Goal: Transaction & Acquisition: Purchase product/service

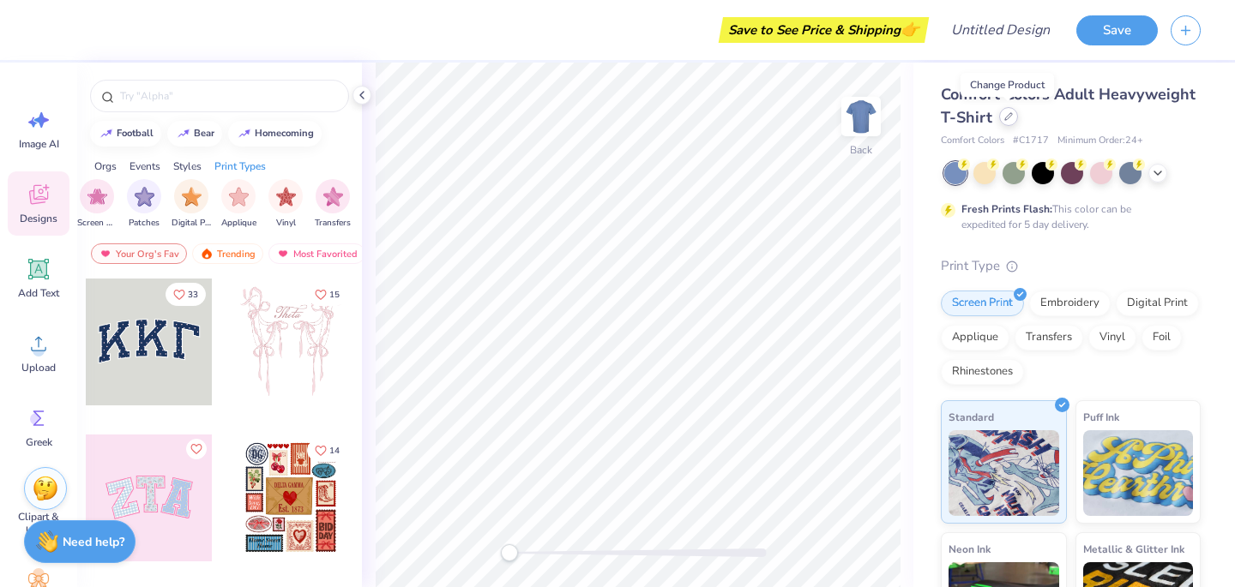
click at [1012, 118] on div at bounding box center [1008, 116] width 19 height 19
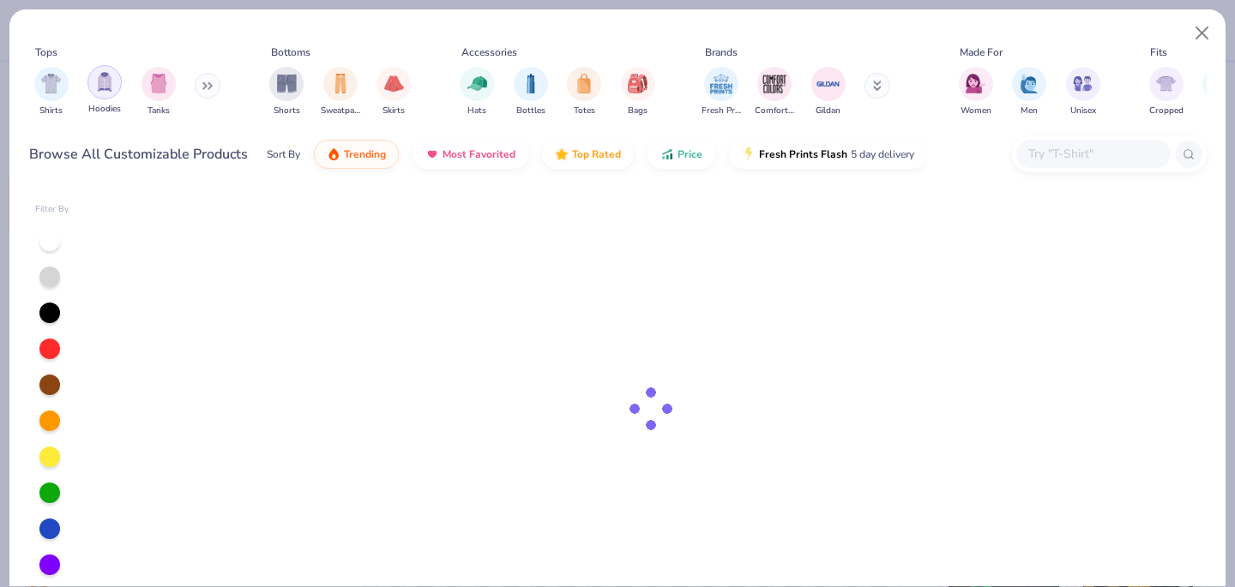
click at [115, 87] on div "filter for Hoodies" at bounding box center [104, 82] width 34 height 34
click at [201, 85] on button at bounding box center [208, 86] width 26 height 26
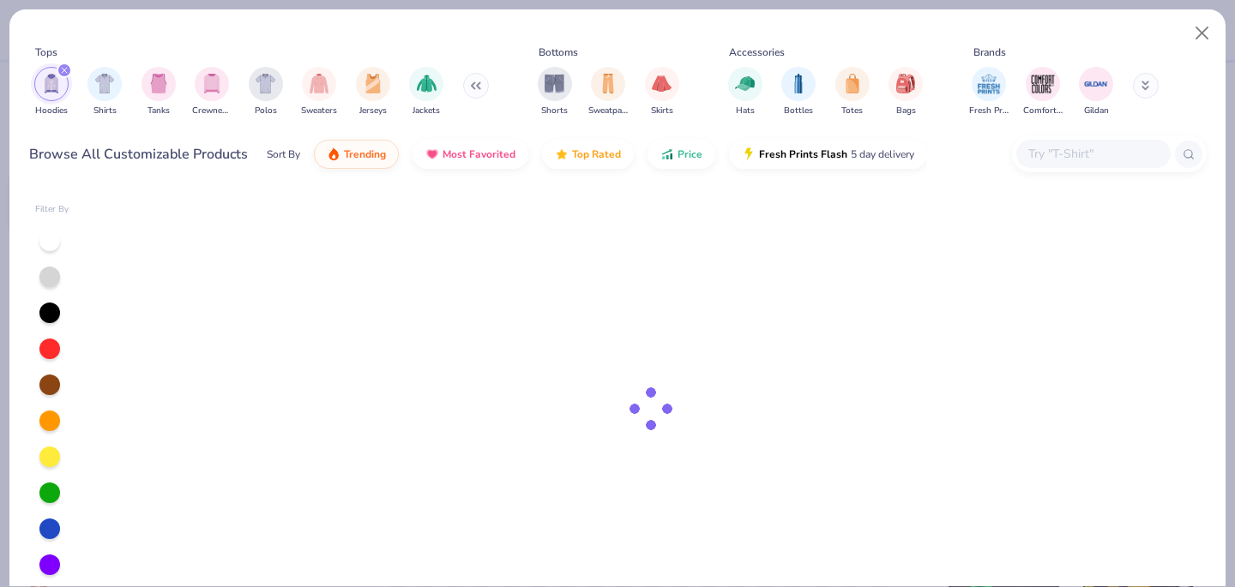
click at [202, 85] on img "filter for Crewnecks" at bounding box center [211, 84] width 19 height 20
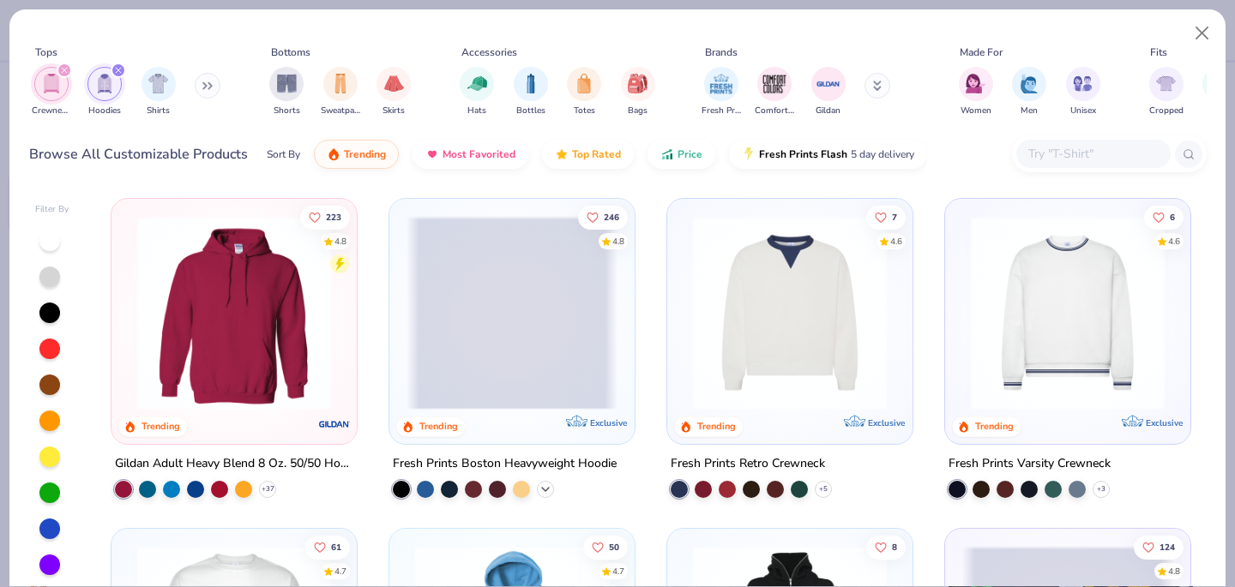
click at [550, 487] on icon at bounding box center [545, 490] width 14 height 14
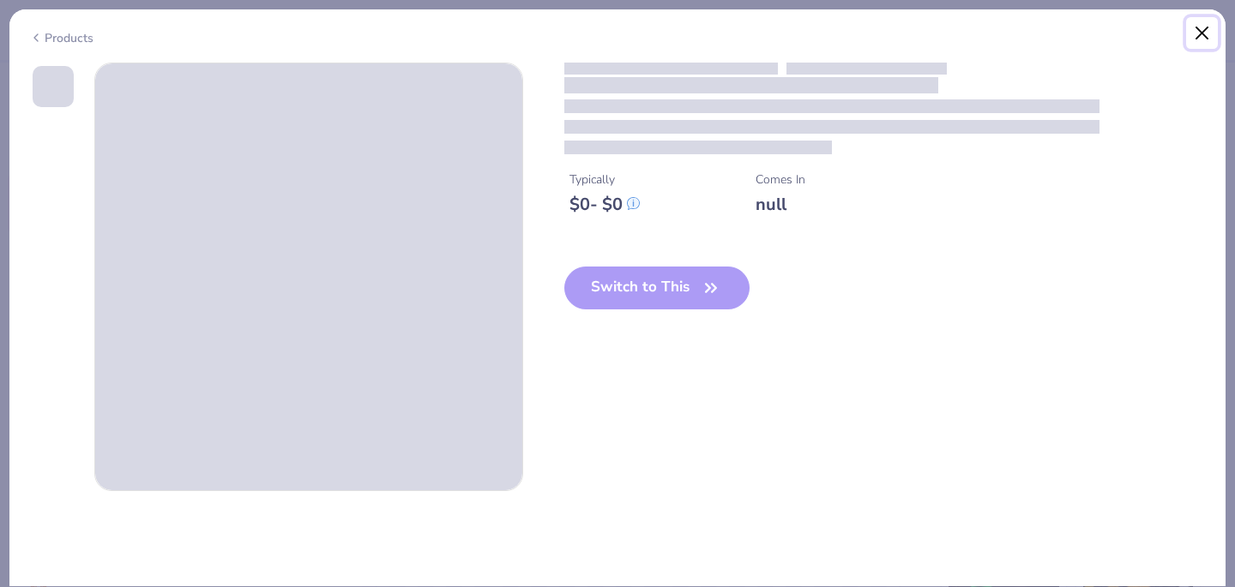
click at [1205, 30] on button "Close" at bounding box center [1202, 33] width 33 height 33
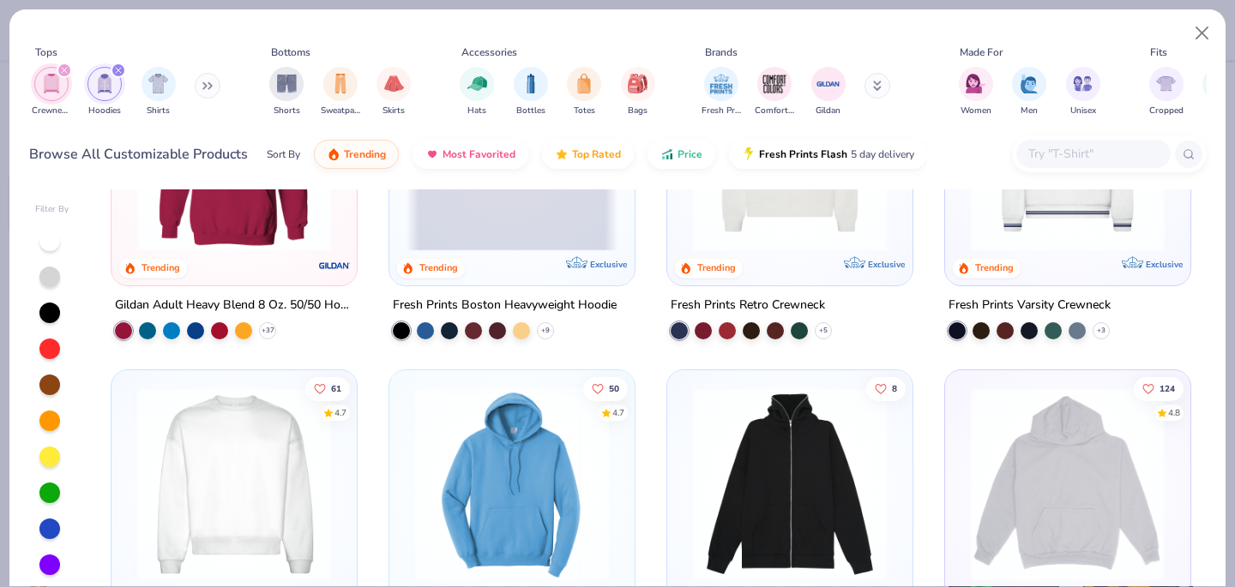
scroll to position [449, 0]
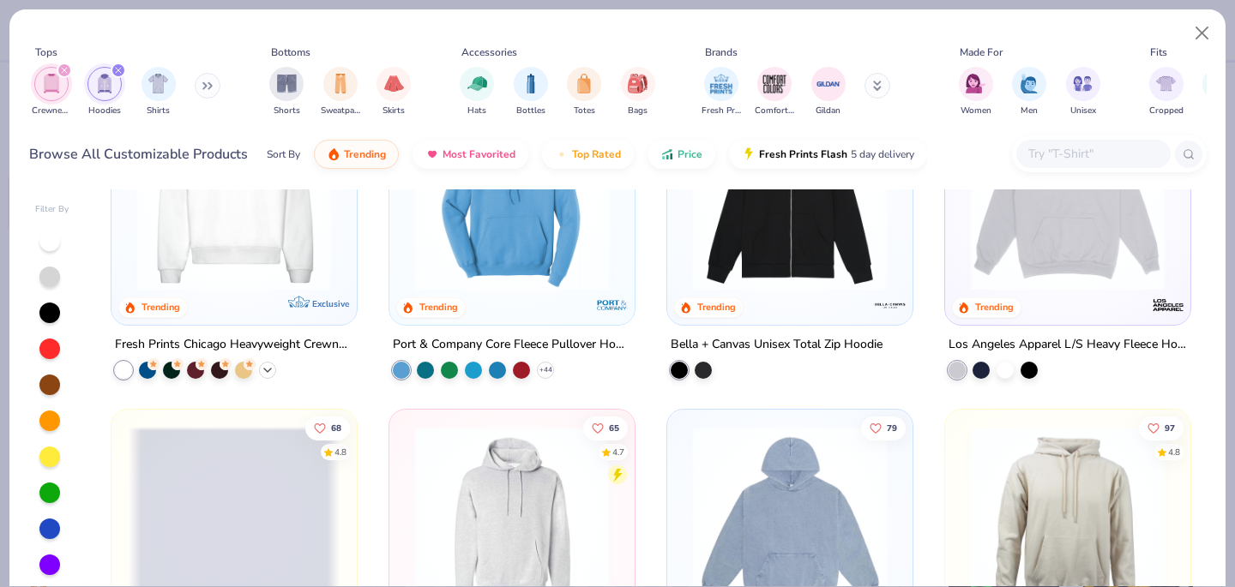
click at [270, 374] on icon at bounding box center [268, 370] width 14 height 14
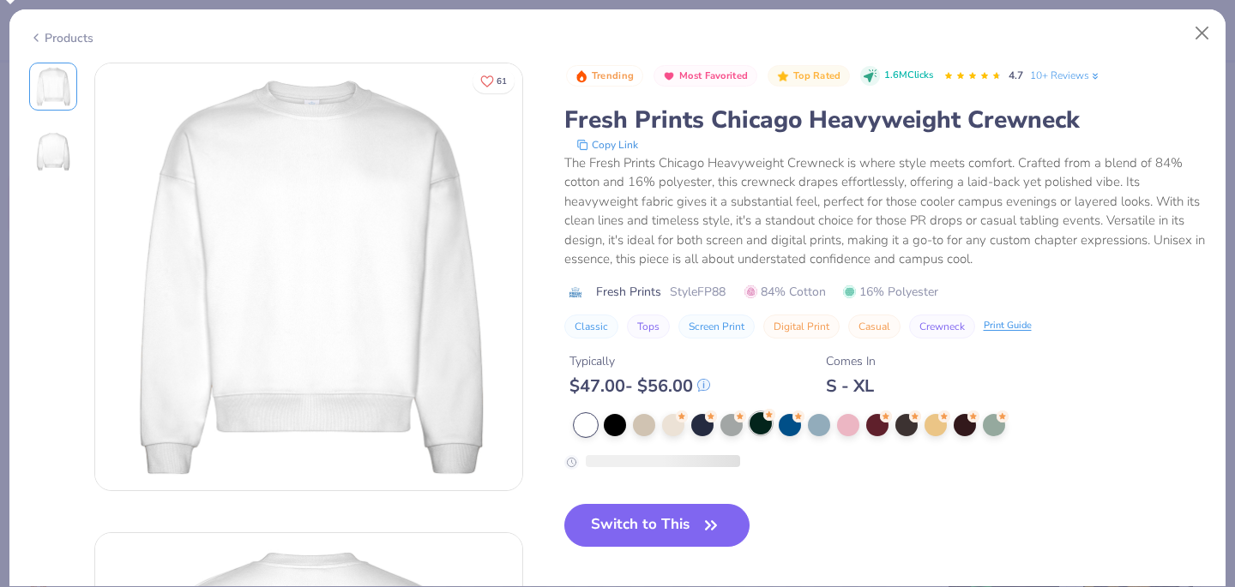
click at [759, 418] on div at bounding box center [760, 423] width 22 height 22
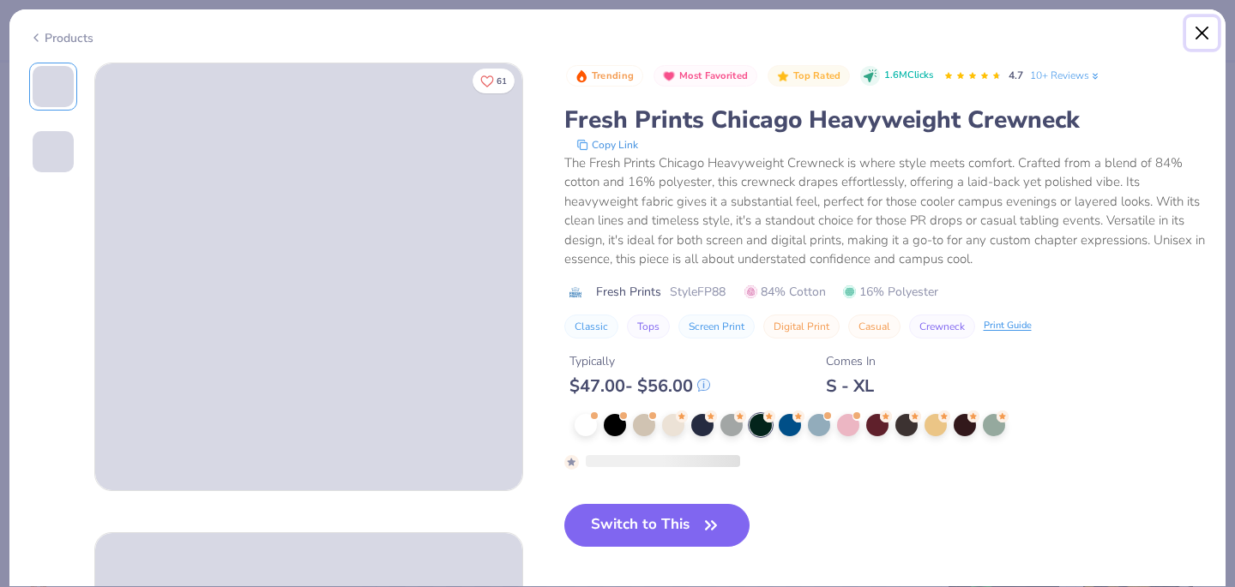
click at [1205, 34] on button "Close" at bounding box center [1202, 33] width 33 height 33
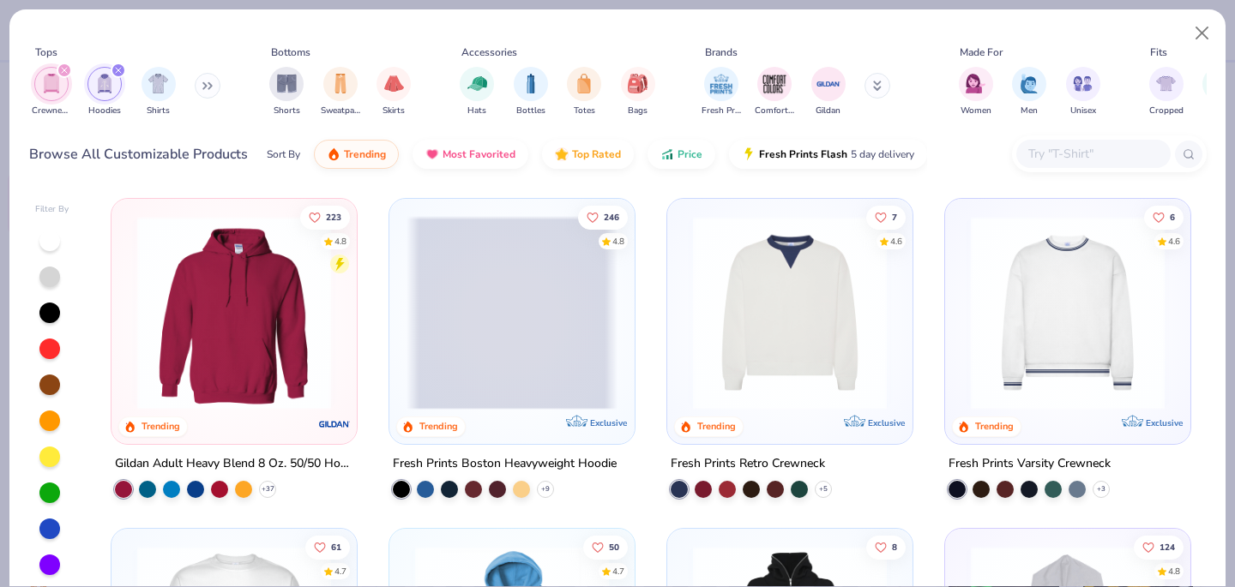
click at [279, 415] on div at bounding box center [234, 316] width 228 height 219
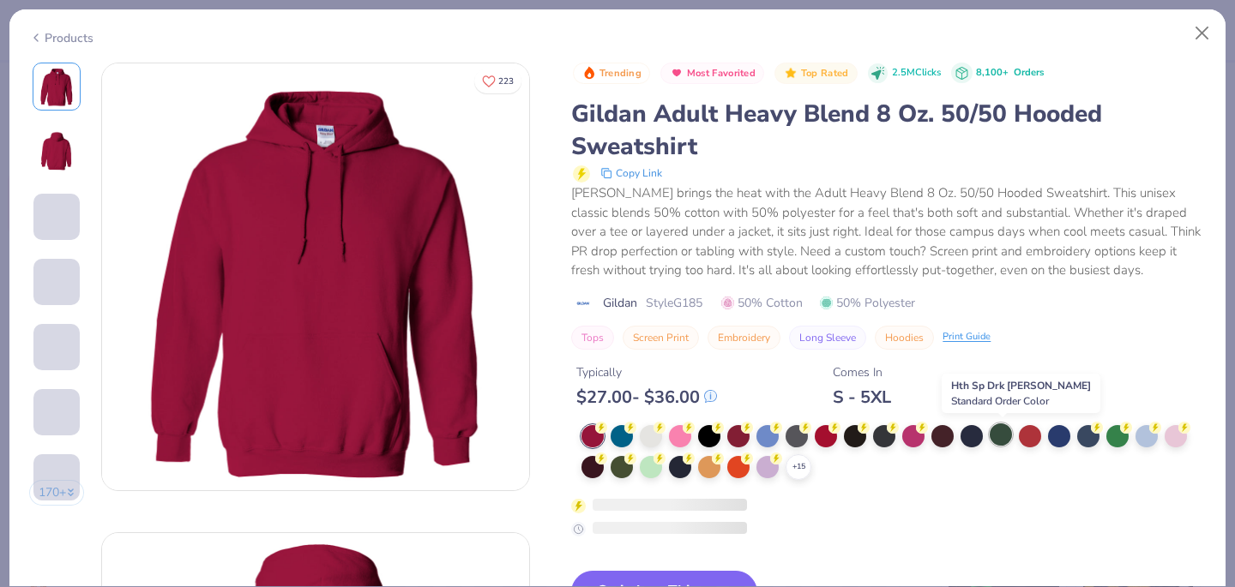
click at [1005, 433] on div at bounding box center [1000, 435] width 22 height 22
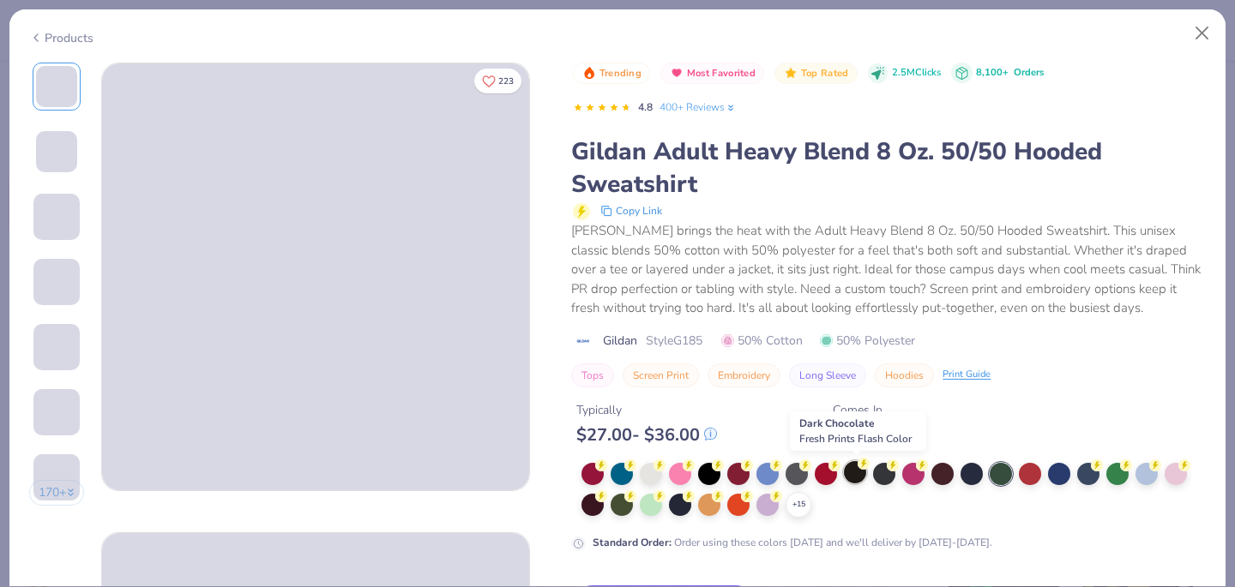
click at [861, 466] on circle at bounding box center [863, 464] width 12 height 12
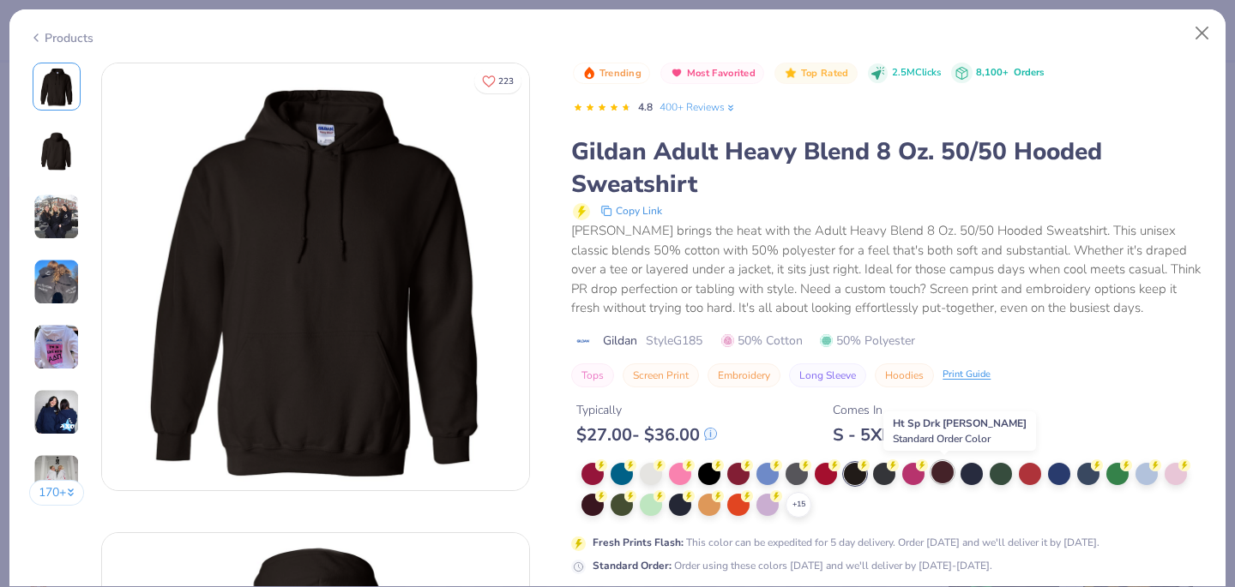
click at [946, 468] on div at bounding box center [942, 472] width 22 height 22
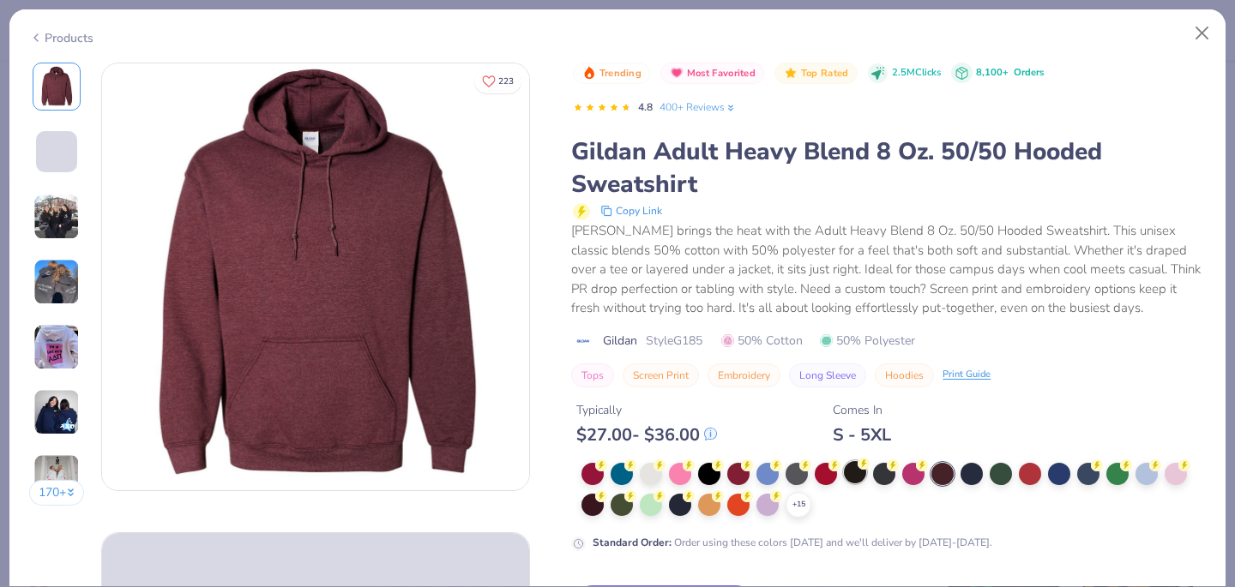
click at [855, 475] on div at bounding box center [855, 472] width 22 height 22
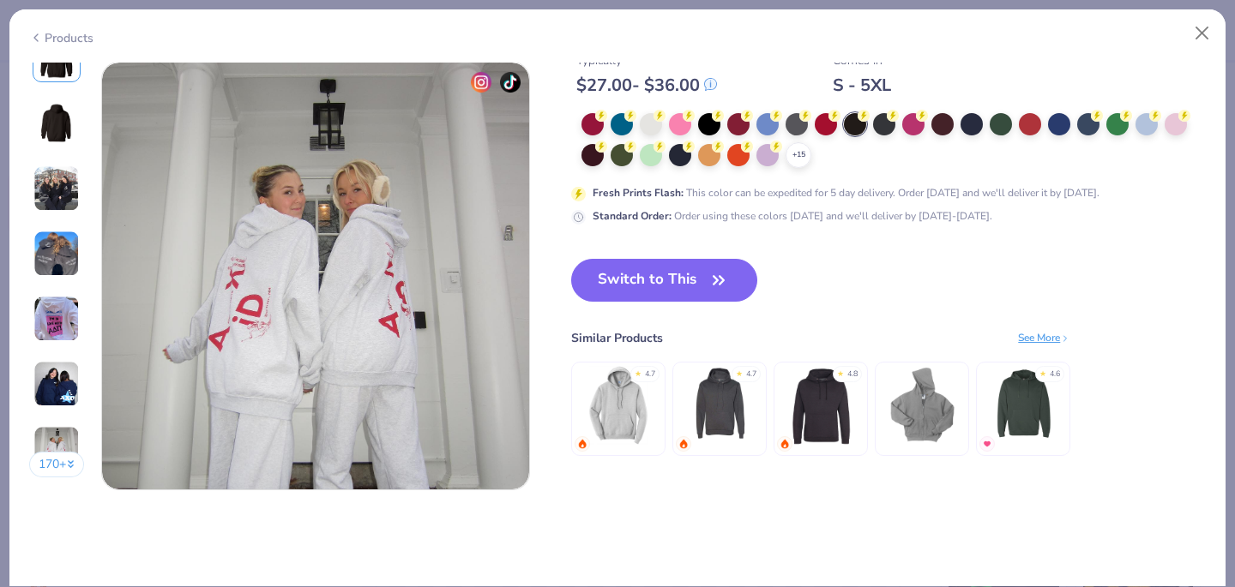
scroll to position [2755, 0]
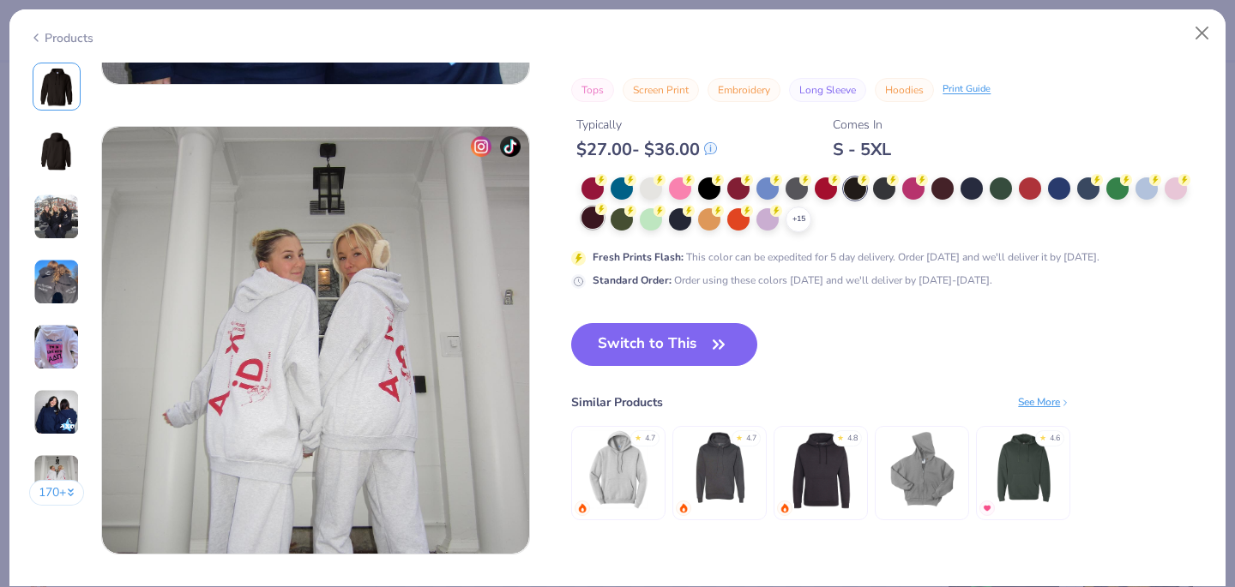
click at [593, 222] on div at bounding box center [592, 218] width 22 height 22
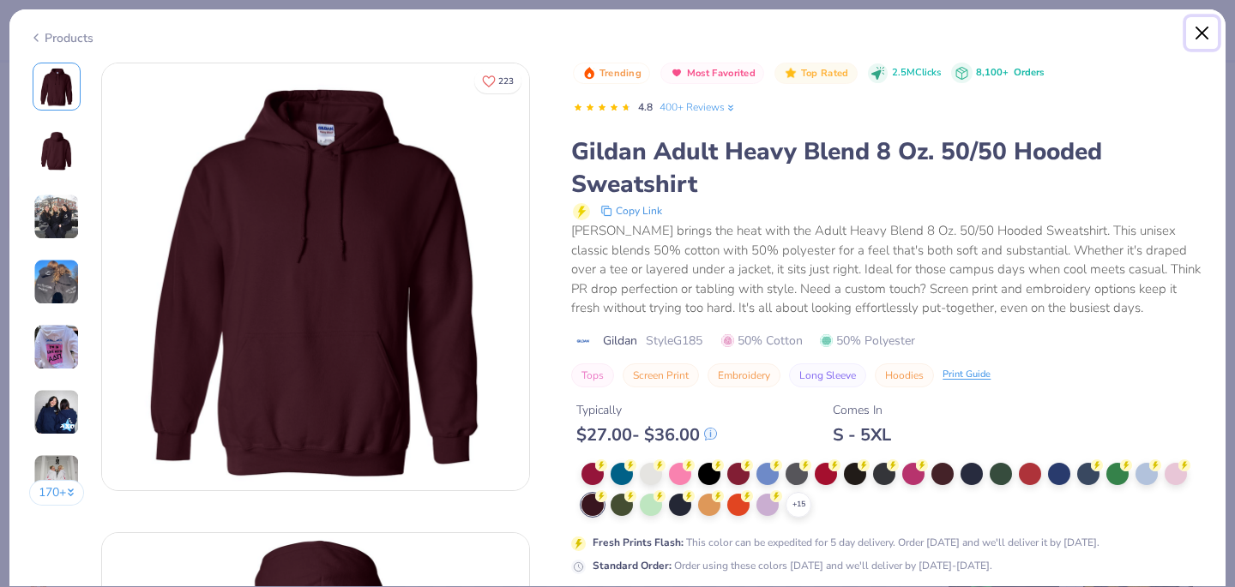
click at [1200, 34] on button "Close" at bounding box center [1202, 33] width 33 height 33
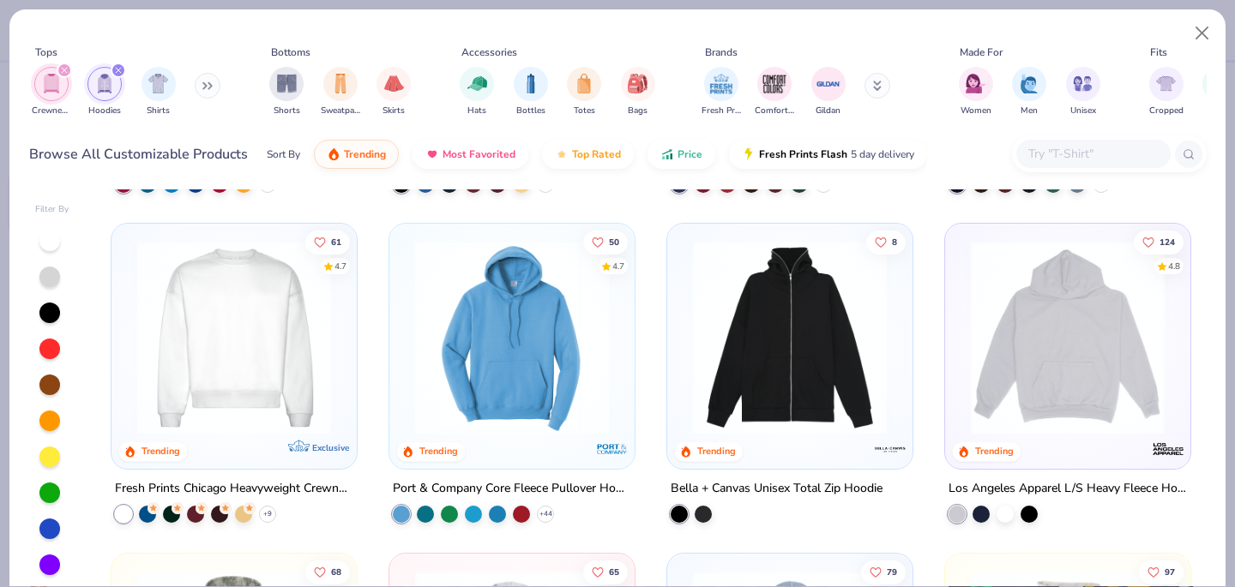
scroll to position [306, 0]
click at [241, 428] on img at bounding box center [234, 337] width 211 height 194
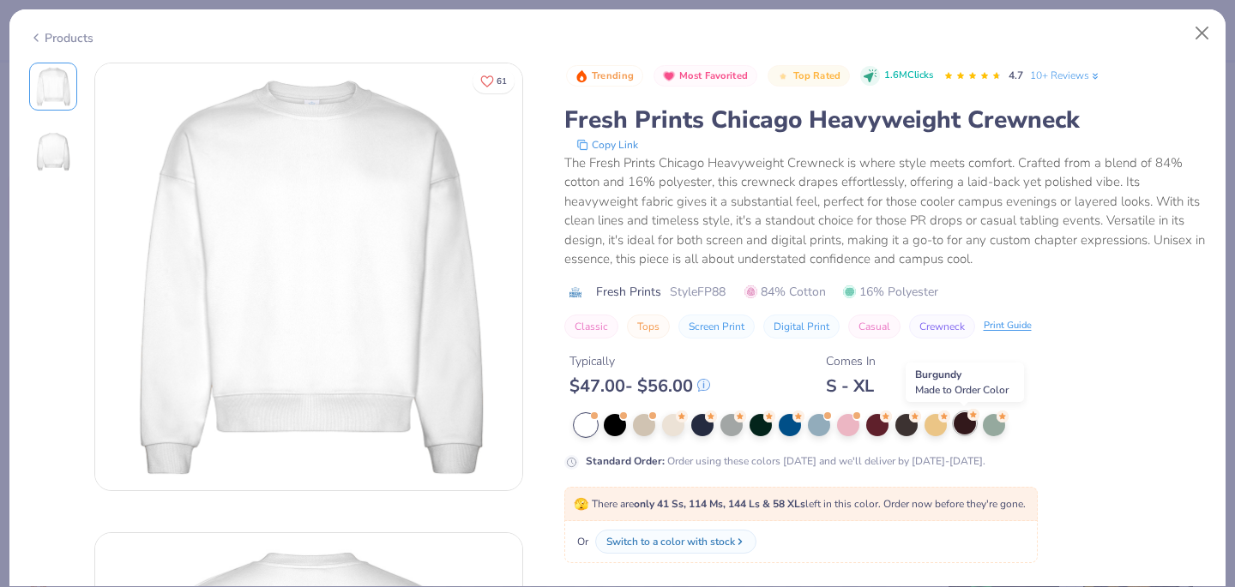
click at [965, 429] on div at bounding box center [964, 423] width 22 height 22
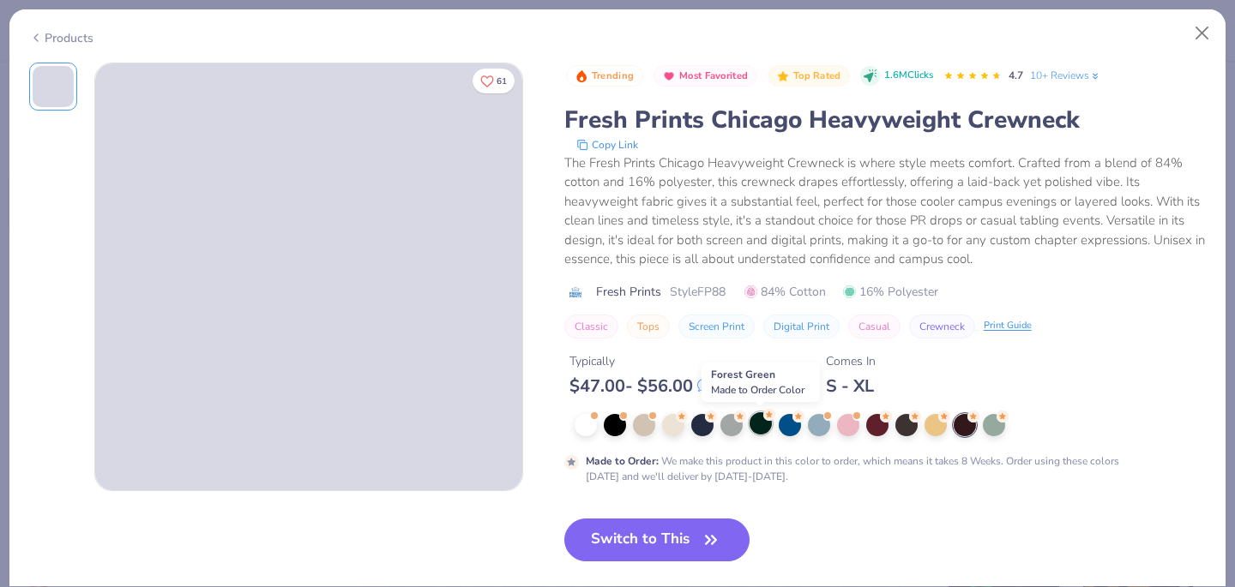
click at [758, 429] on div at bounding box center [760, 423] width 22 height 22
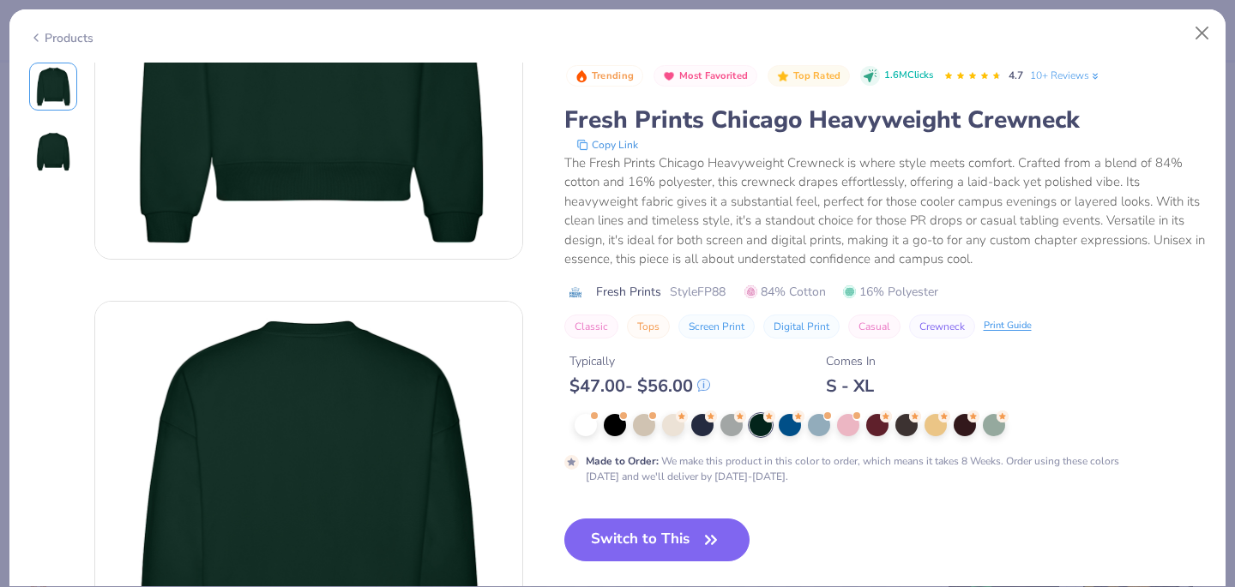
scroll to position [237, 0]
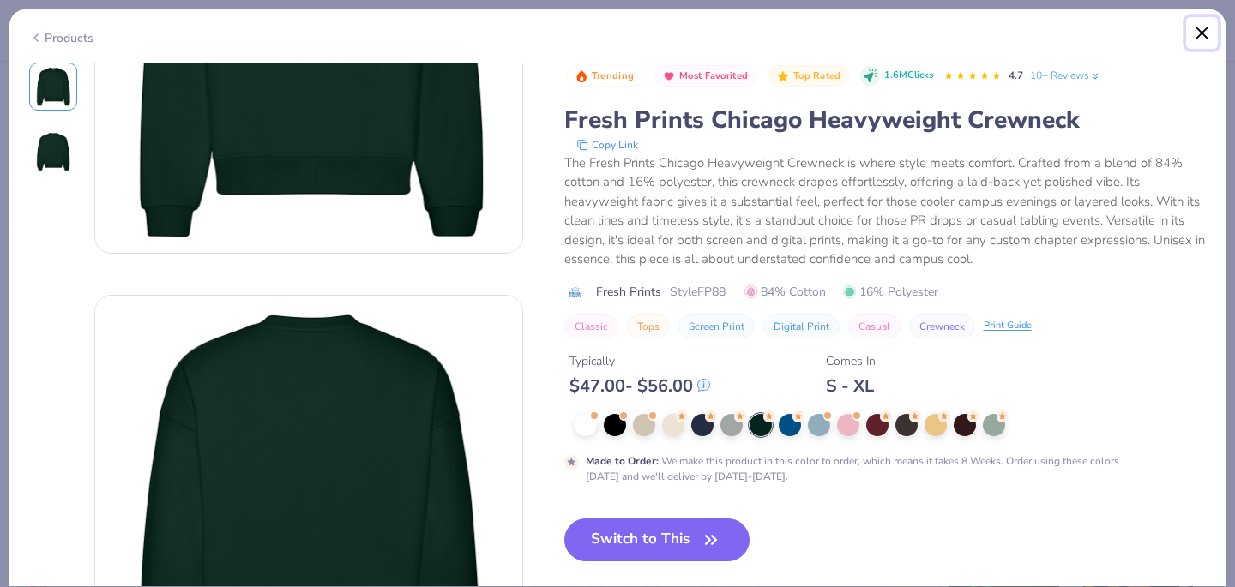
click at [1194, 27] on button "Close" at bounding box center [1202, 33] width 33 height 33
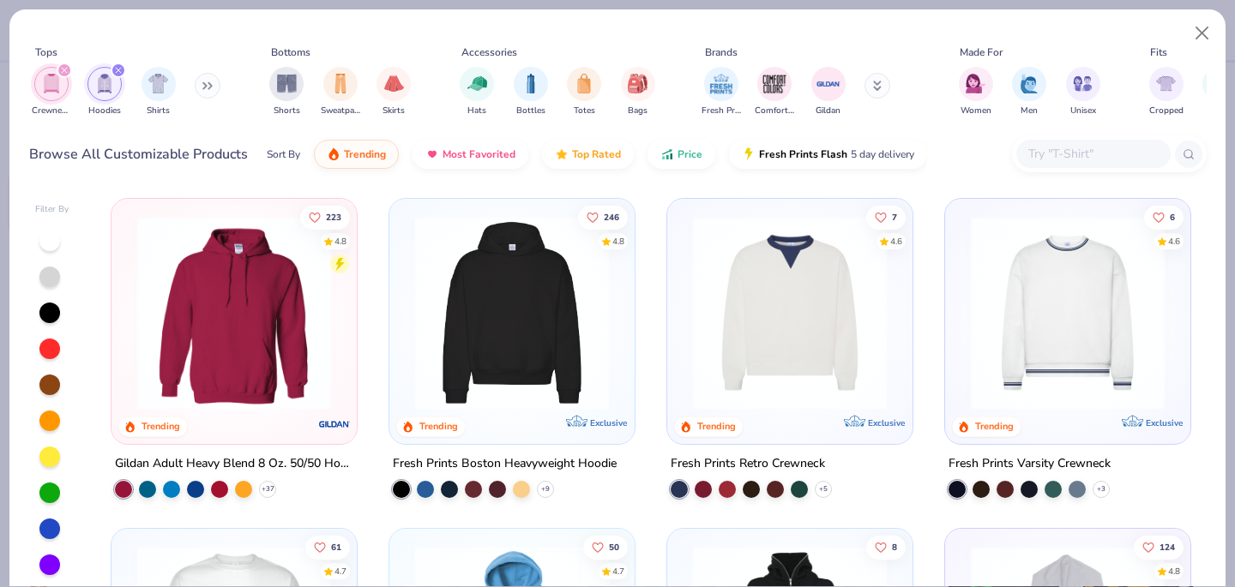
scroll to position [3, 0]
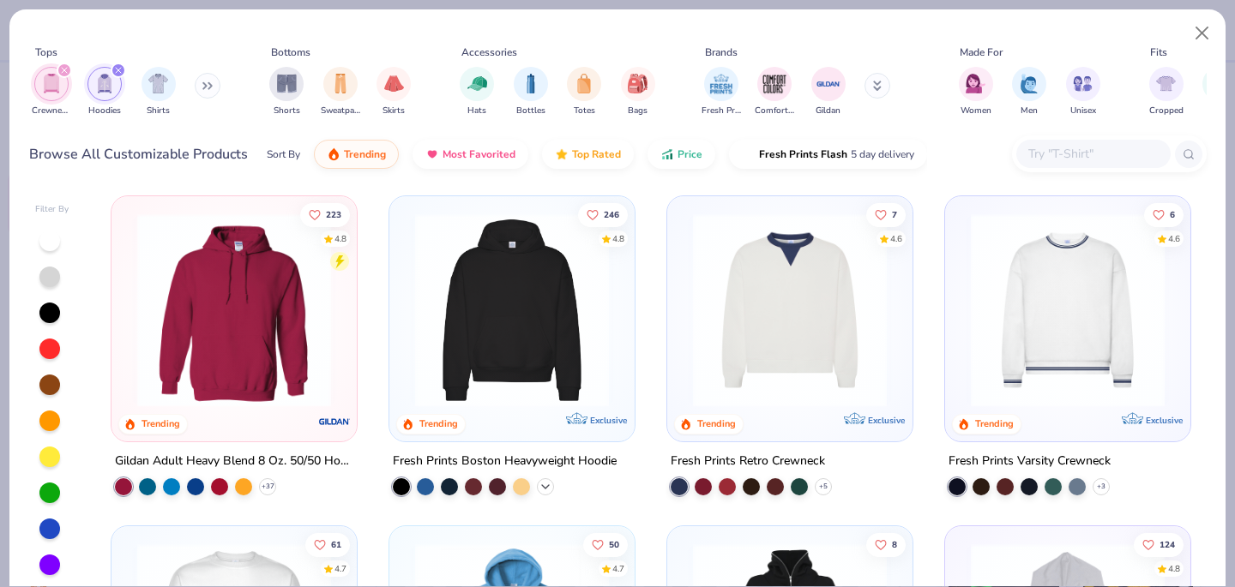
click at [542, 484] on icon at bounding box center [545, 487] width 14 height 14
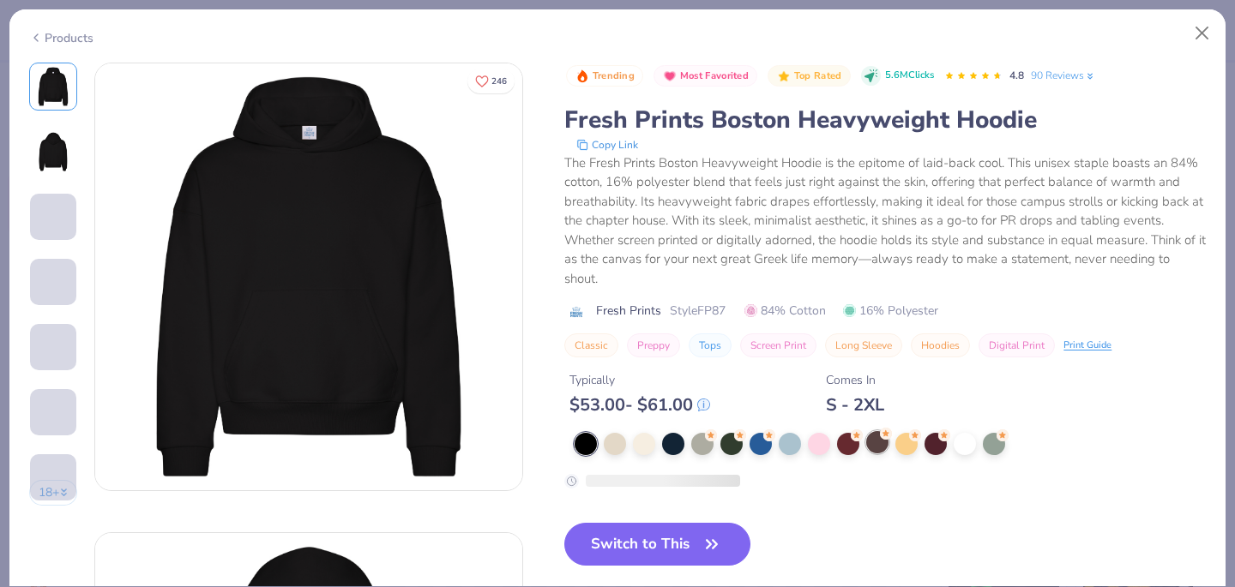
click at [881, 447] on div at bounding box center [877, 442] width 22 height 22
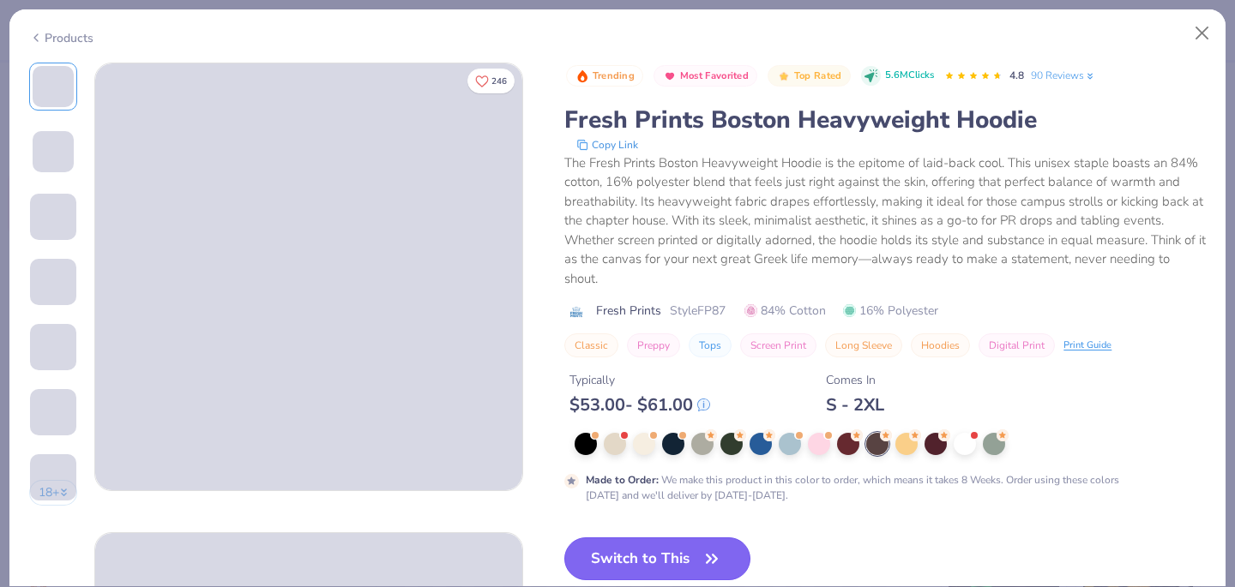
click at [684, 559] on button "Switch to This" at bounding box center [657, 559] width 186 height 43
click at [1203, 41] on button "Close" at bounding box center [1202, 33] width 33 height 33
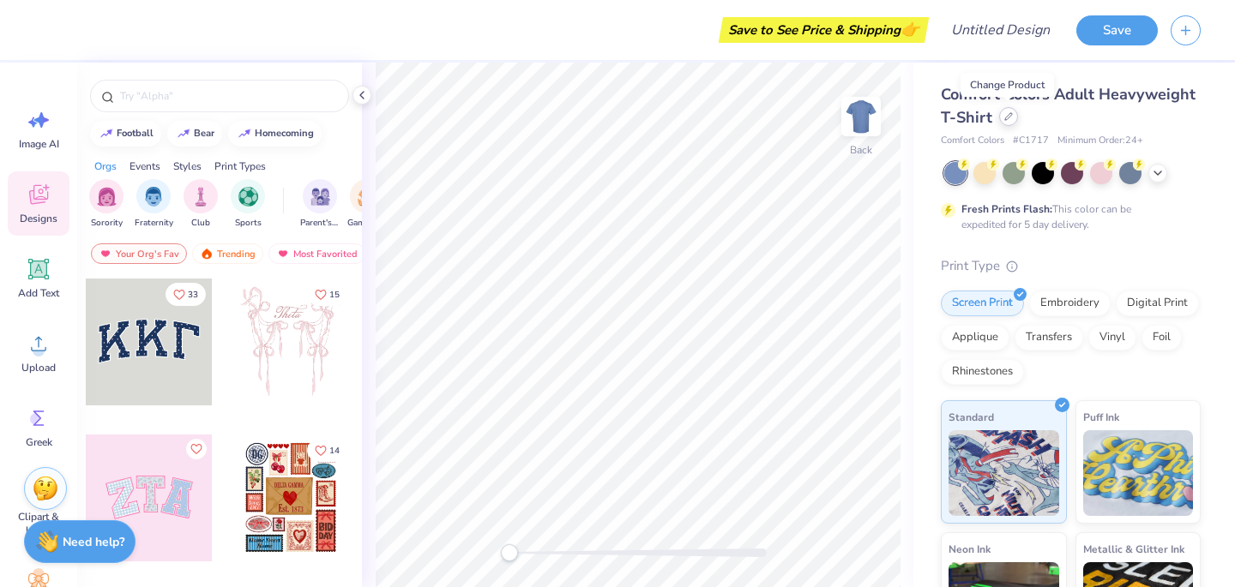
click at [1008, 110] on div at bounding box center [1008, 116] width 19 height 19
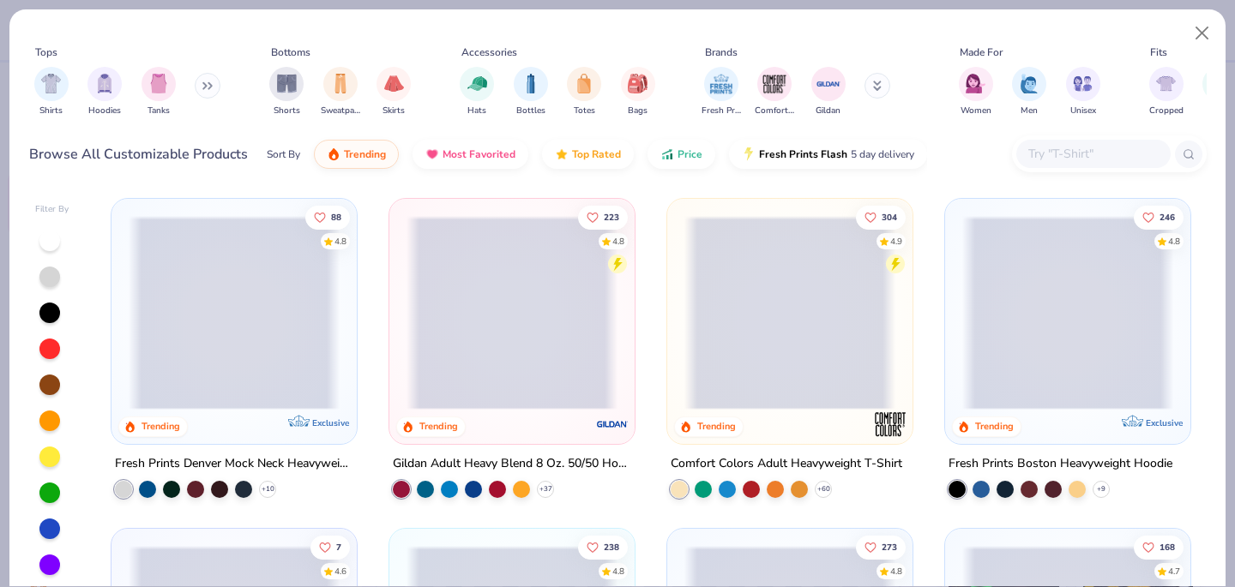
click at [208, 87] on icon at bounding box center [207, 85] width 10 height 9
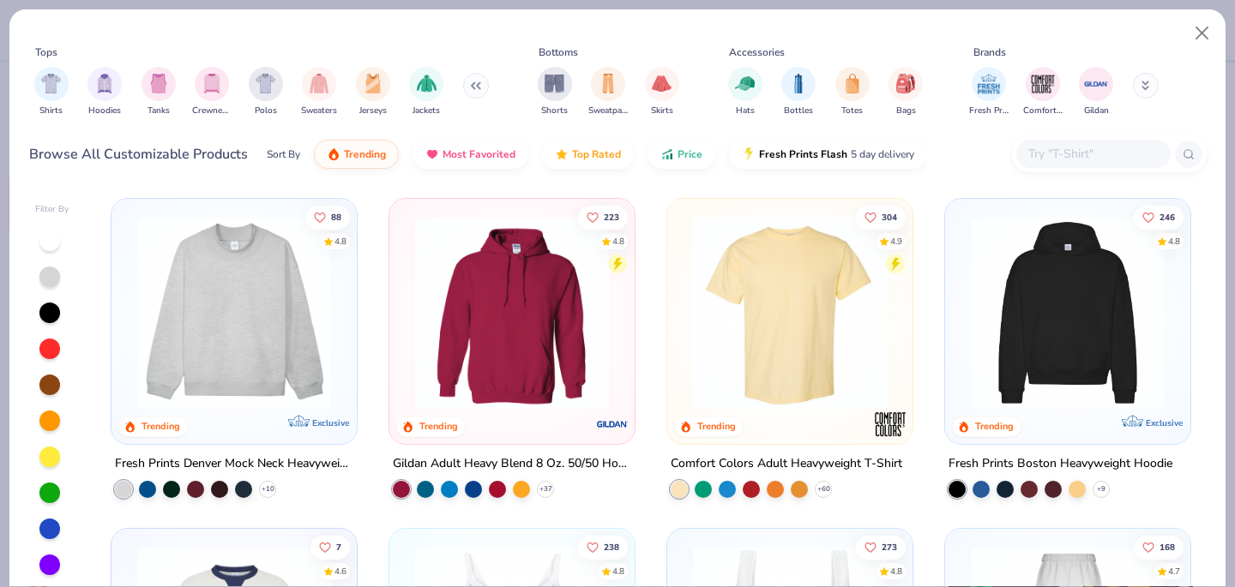
click at [259, 330] on img at bounding box center [234, 313] width 211 height 194
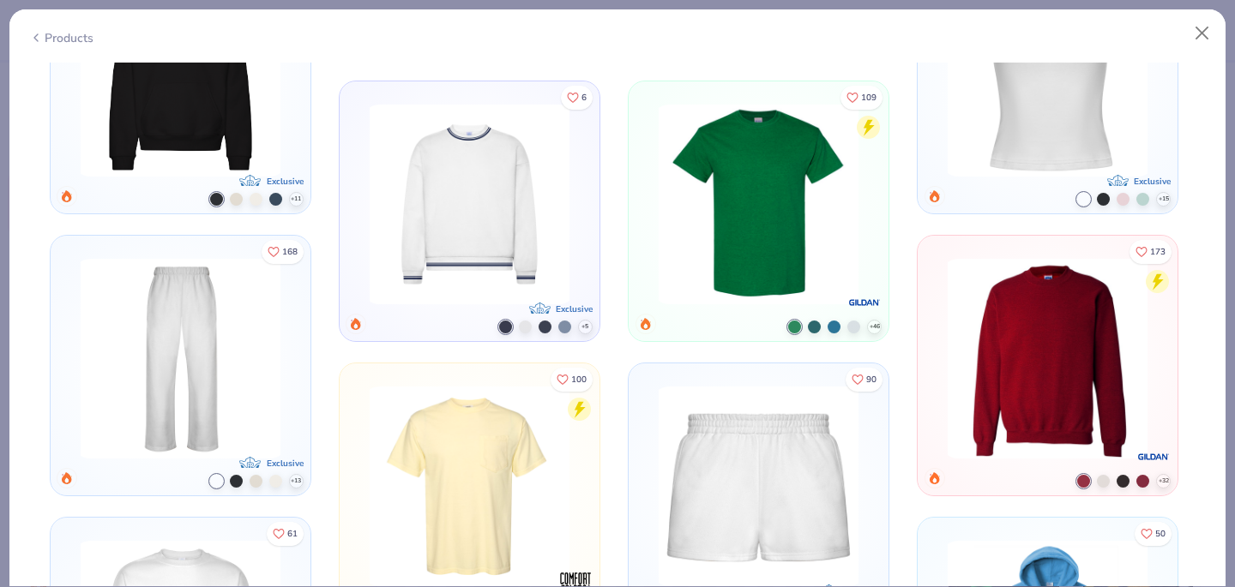
scroll to position [1493, 0]
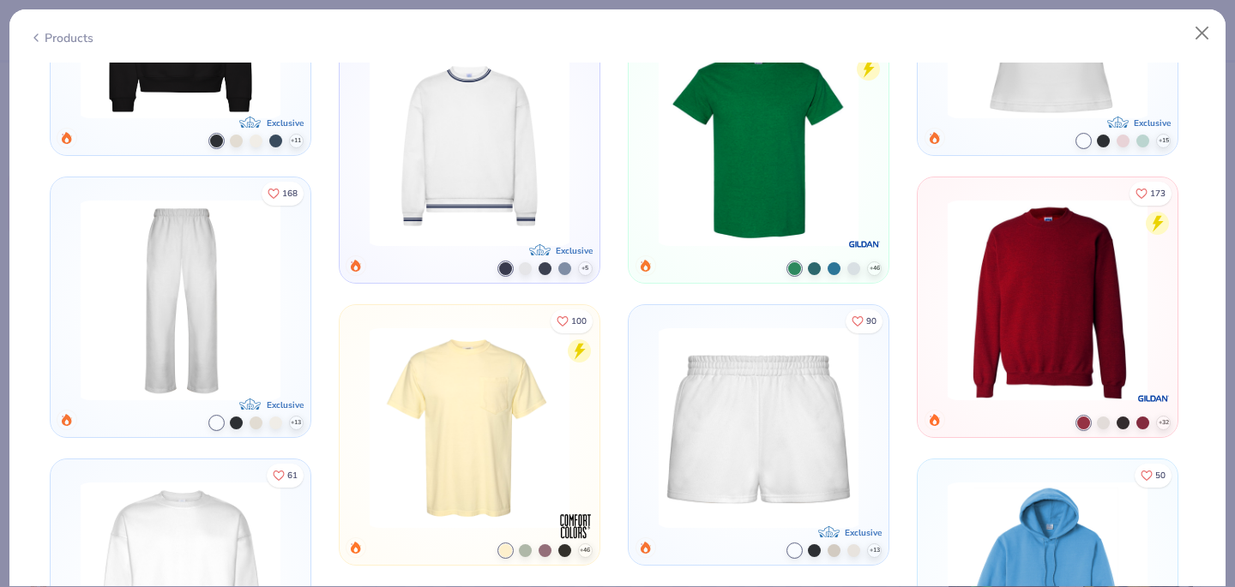
click at [1104, 329] on img at bounding box center [1047, 301] width 214 height 200
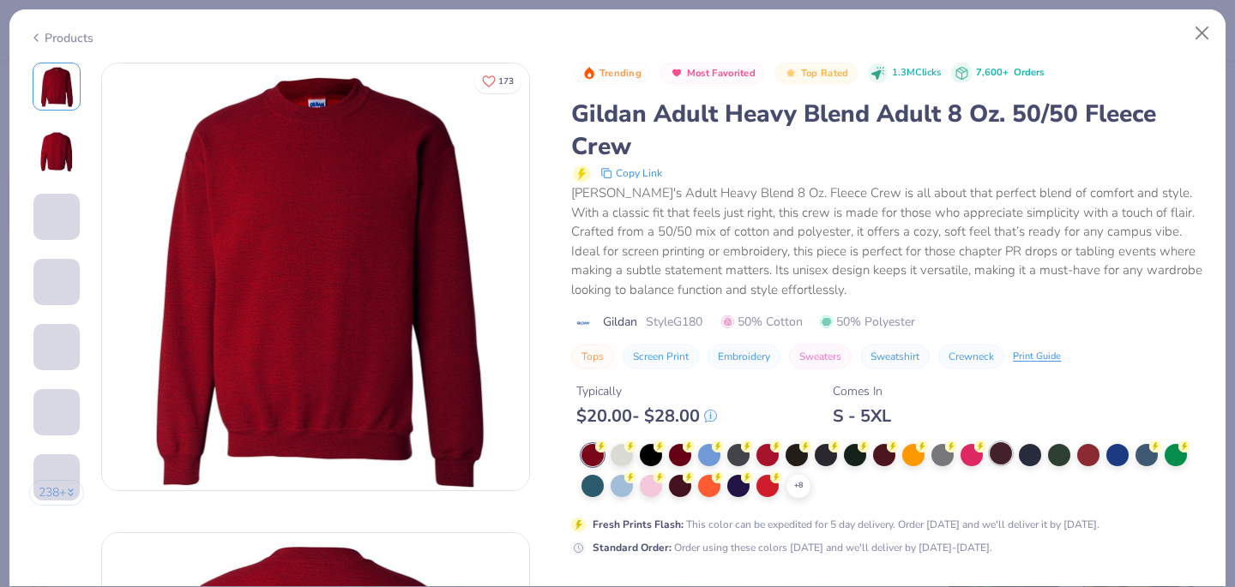
click at [1001, 454] on div at bounding box center [1000, 453] width 22 height 22
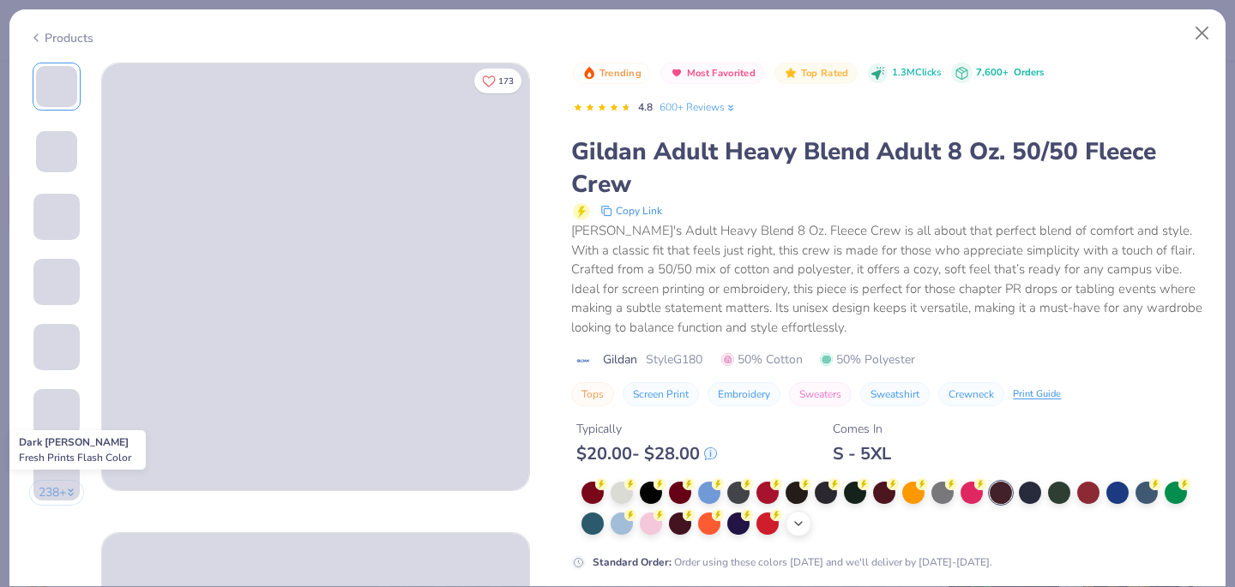
click at [800, 523] on icon at bounding box center [798, 524] width 14 height 14
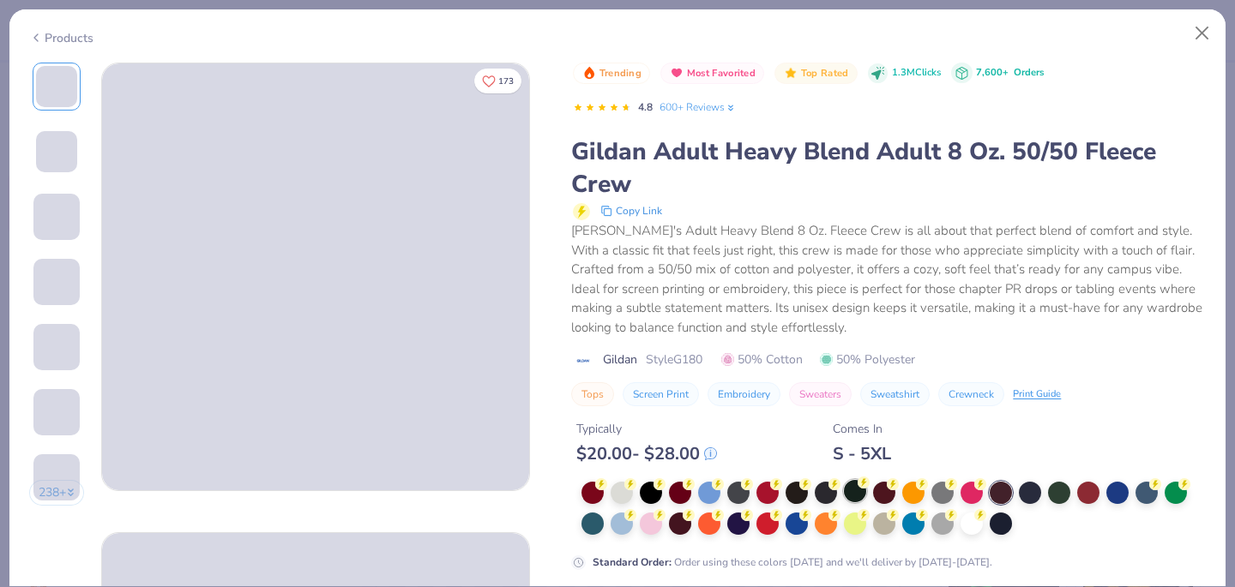
click at [853, 493] on div at bounding box center [855, 491] width 22 height 22
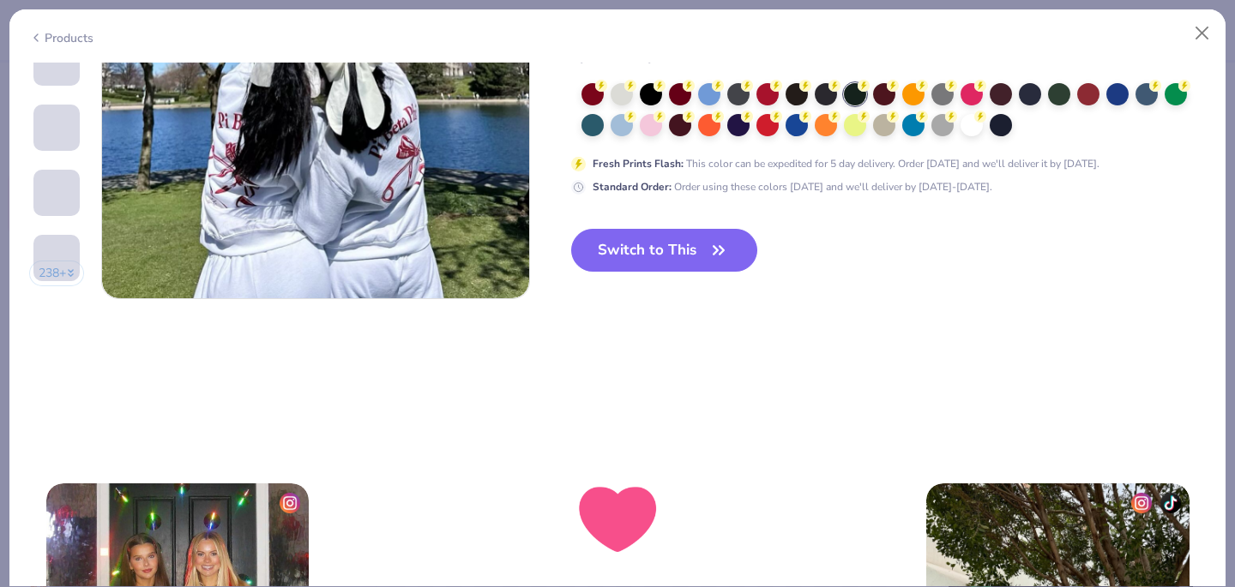
scroll to position [2960, 0]
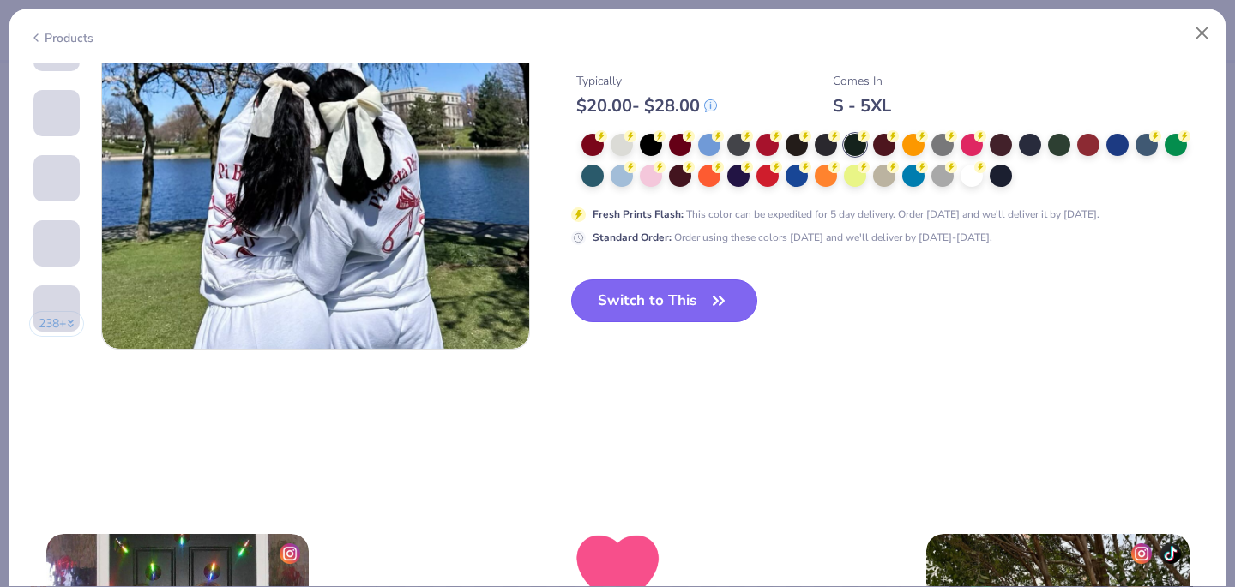
click at [720, 304] on icon "button" at bounding box center [718, 301] width 10 height 8
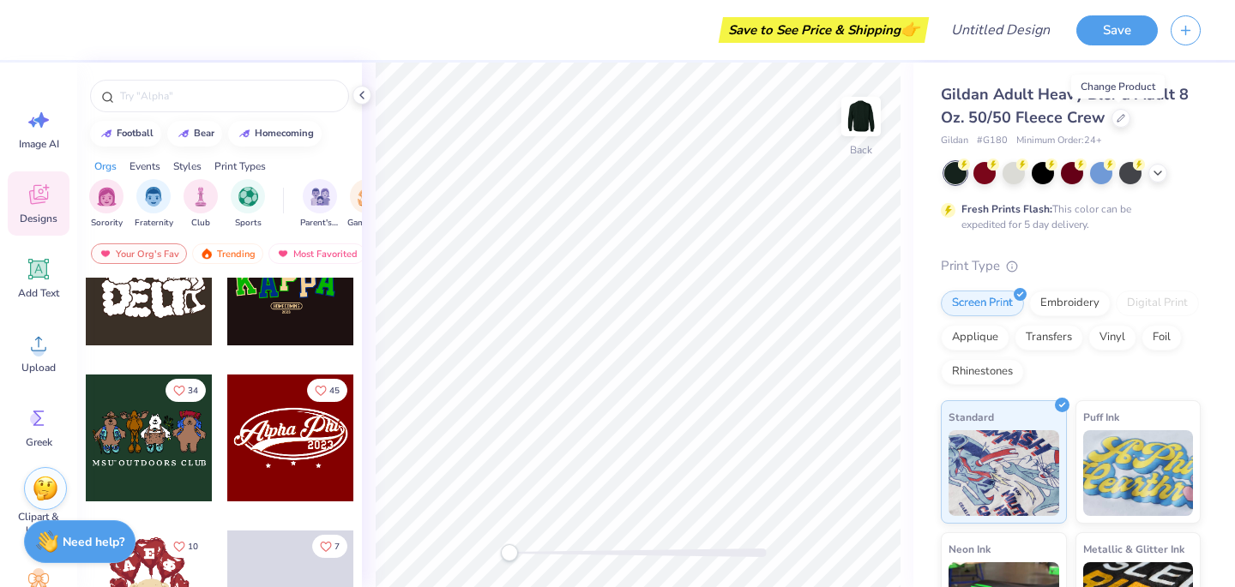
scroll to position [369, 0]
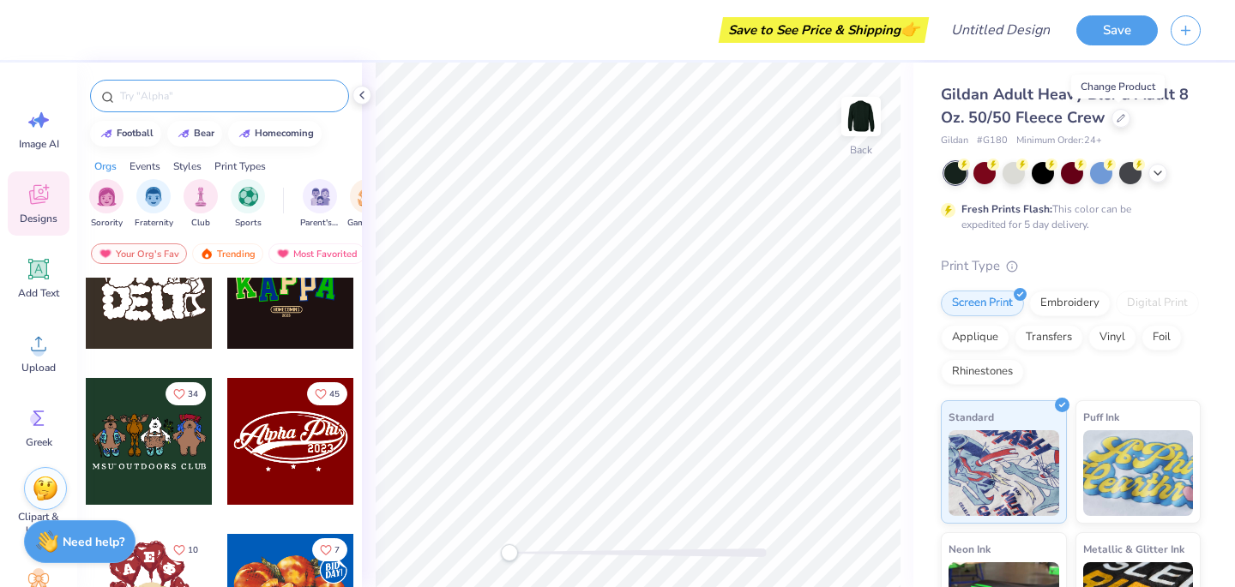
click at [232, 93] on input "text" at bounding box center [227, 95] width 219 height 17
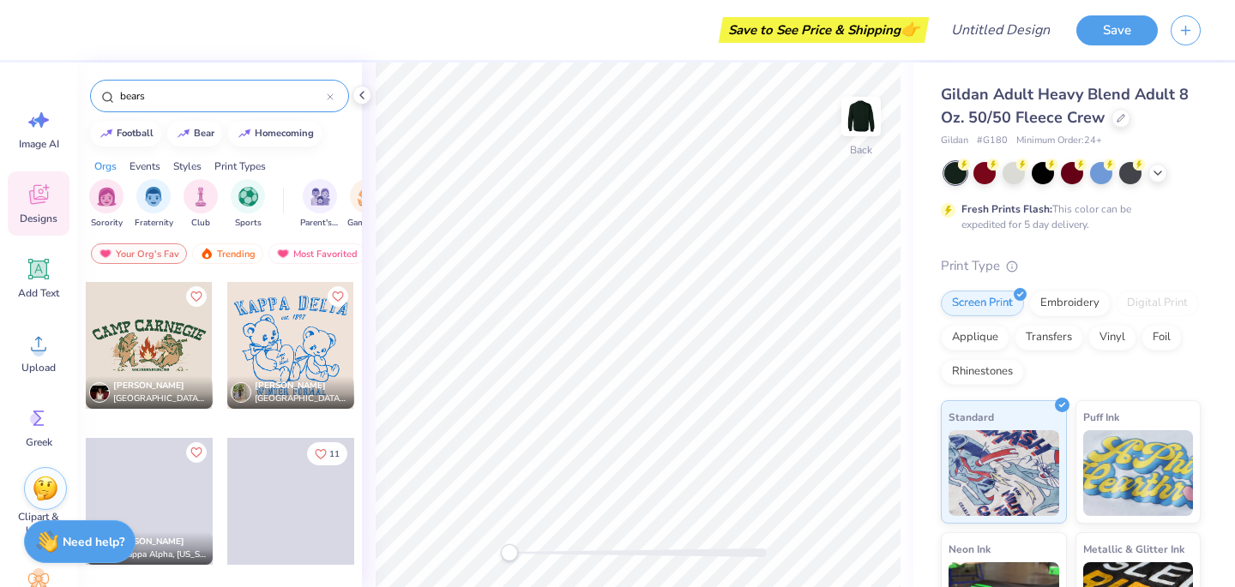
scroll to position [1527, 0]
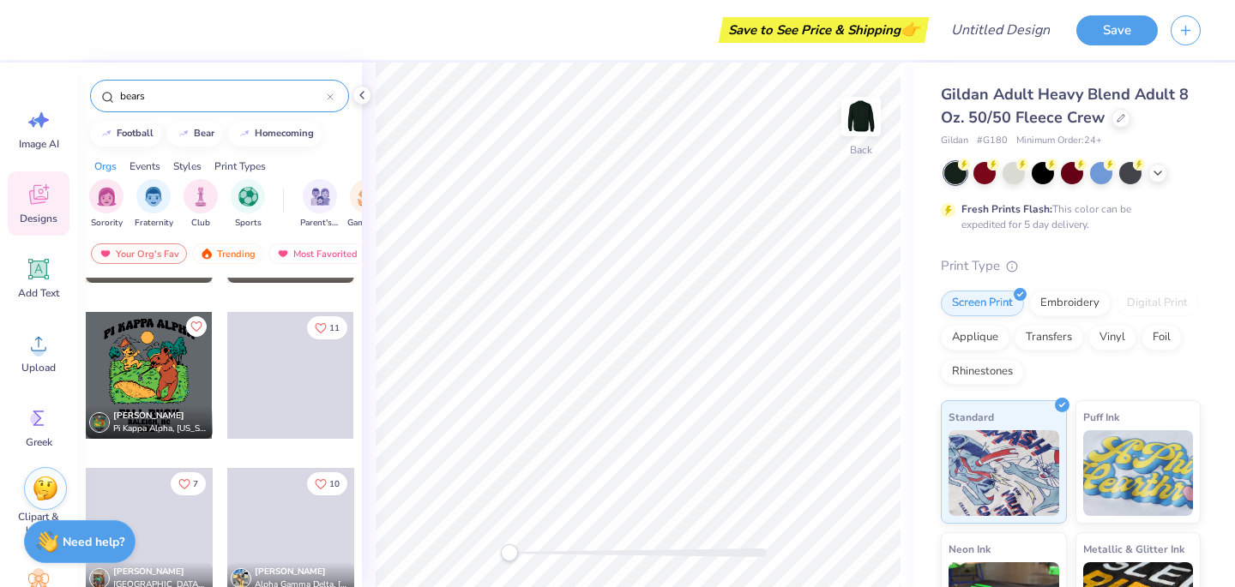
type input "bears"
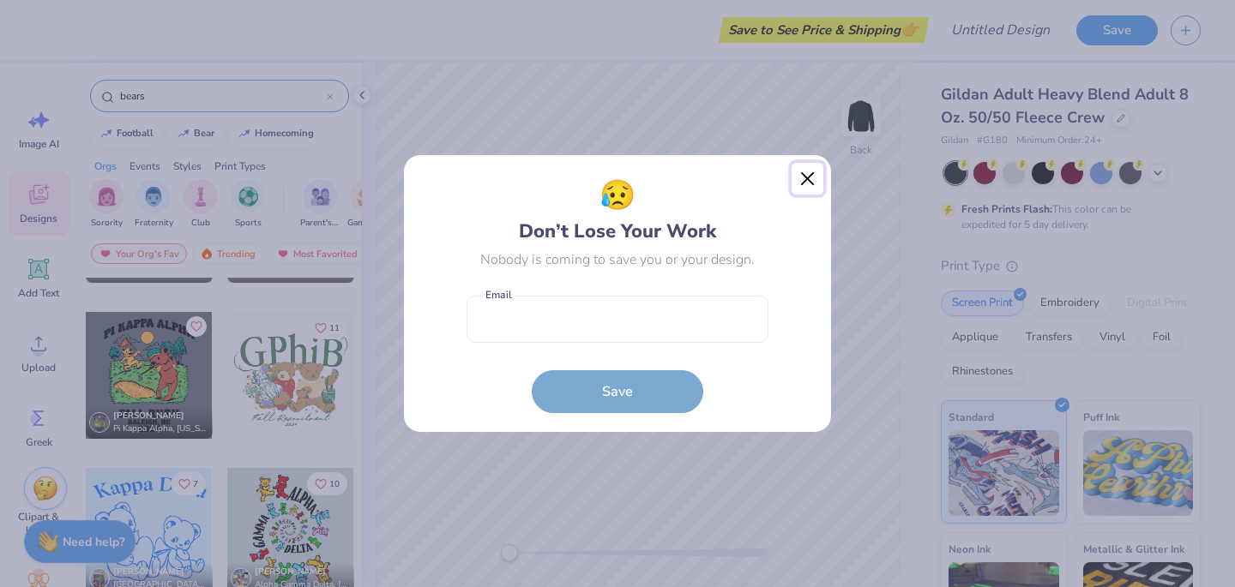
click at [807, 177] on button "Close" at bounding box center [807, 179] width 33 height 33
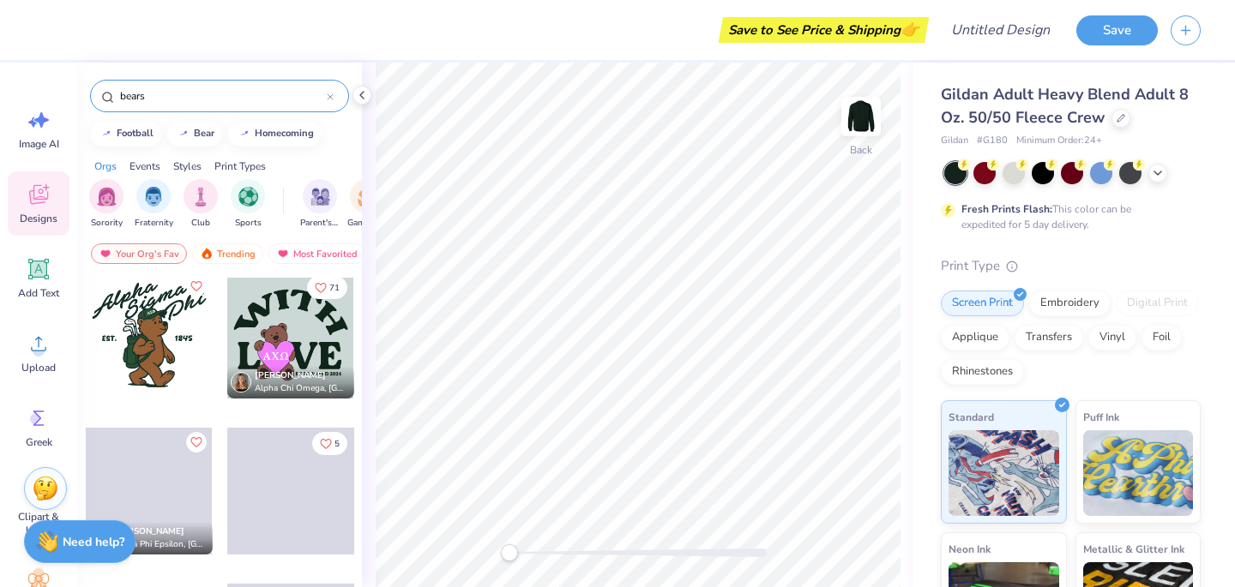
scroll to position [3568, 0]
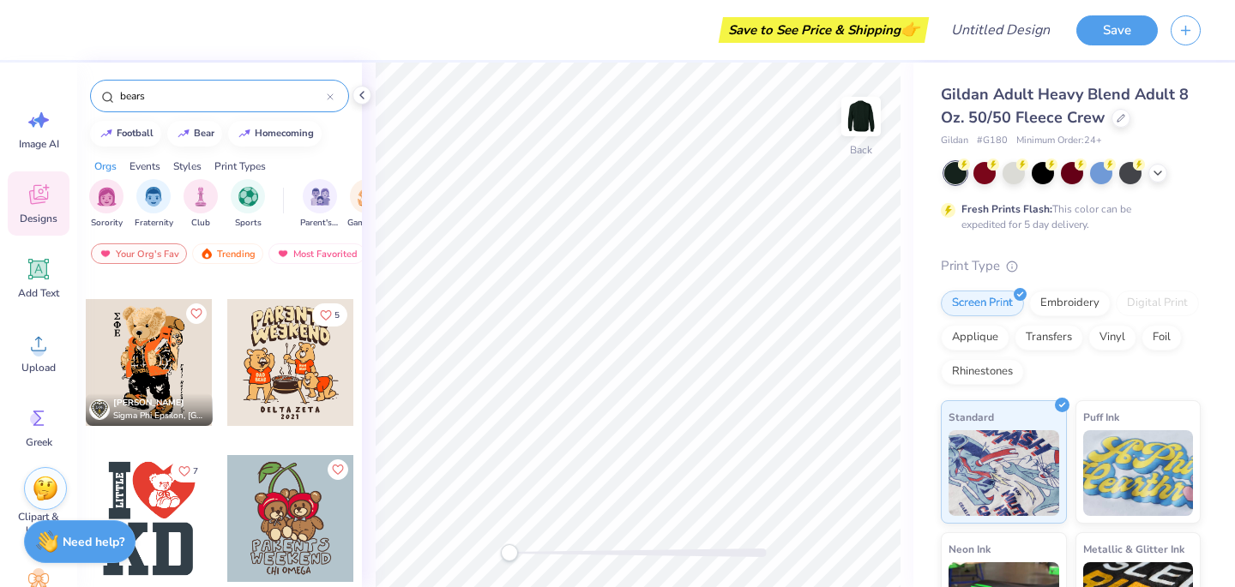
click at [133, 374] on div "71 [PERSON_NAME] Alpha Chi Omega, [GEOGRAPHIC_DATA][US_STATE] at [PERSON_NAME] …" at bounding box center [219, 464] width 285 height 373
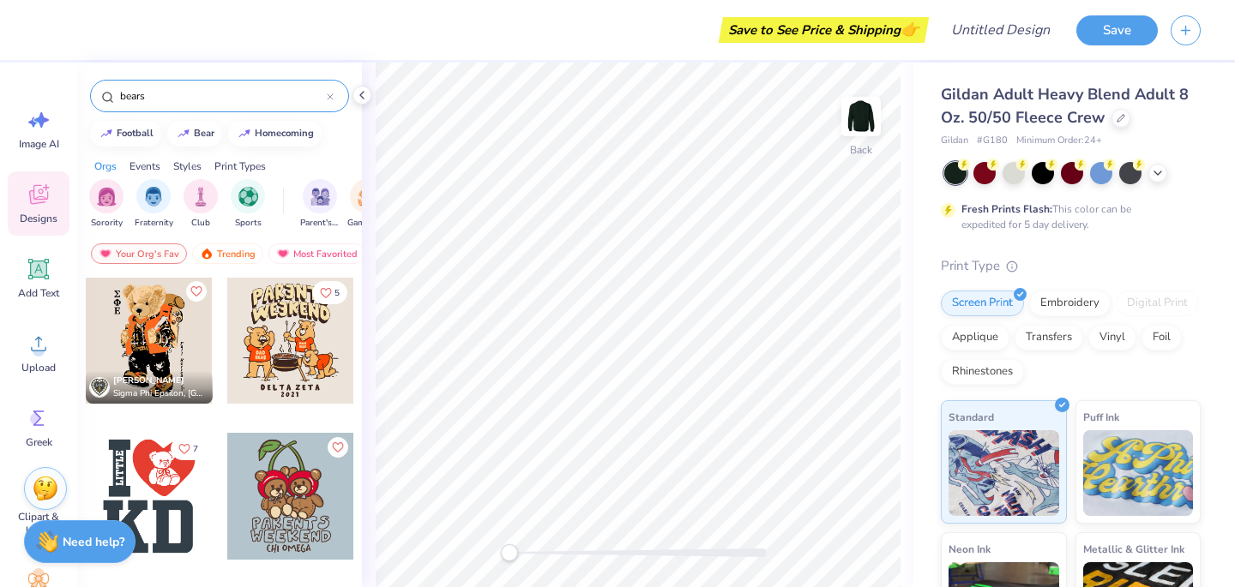
click at [147, 333] on div at bounding box center [149, 340] width 127 height 127
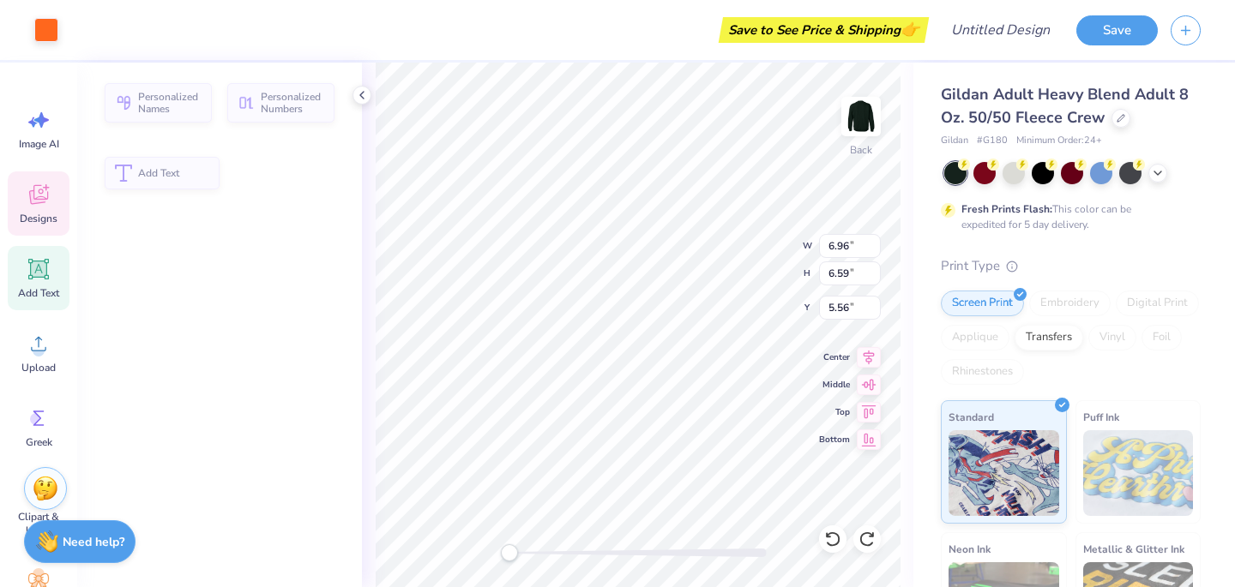
type input "6.96"
type input "6.59"
type input "5.56"
click at [830, 544] on icon at bounding box center [832, 539] width 17 height 17
type input "9.04"
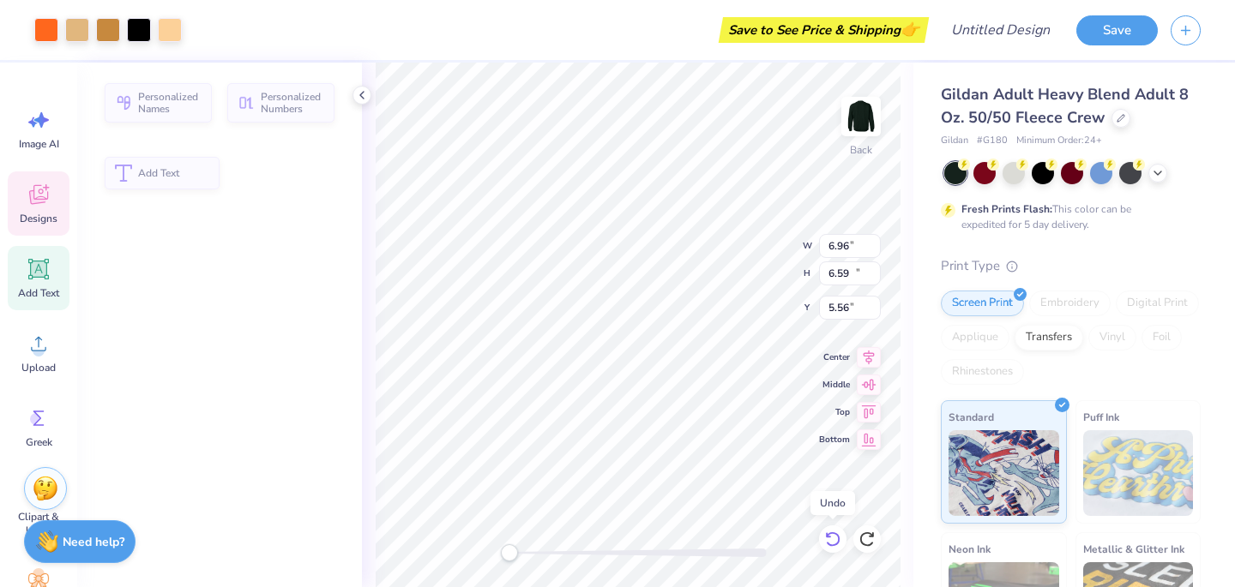
type input "14.51"
type input "3.00"
click at [830, 544] on icon at bounding box center [832, 539] width 17 height 17
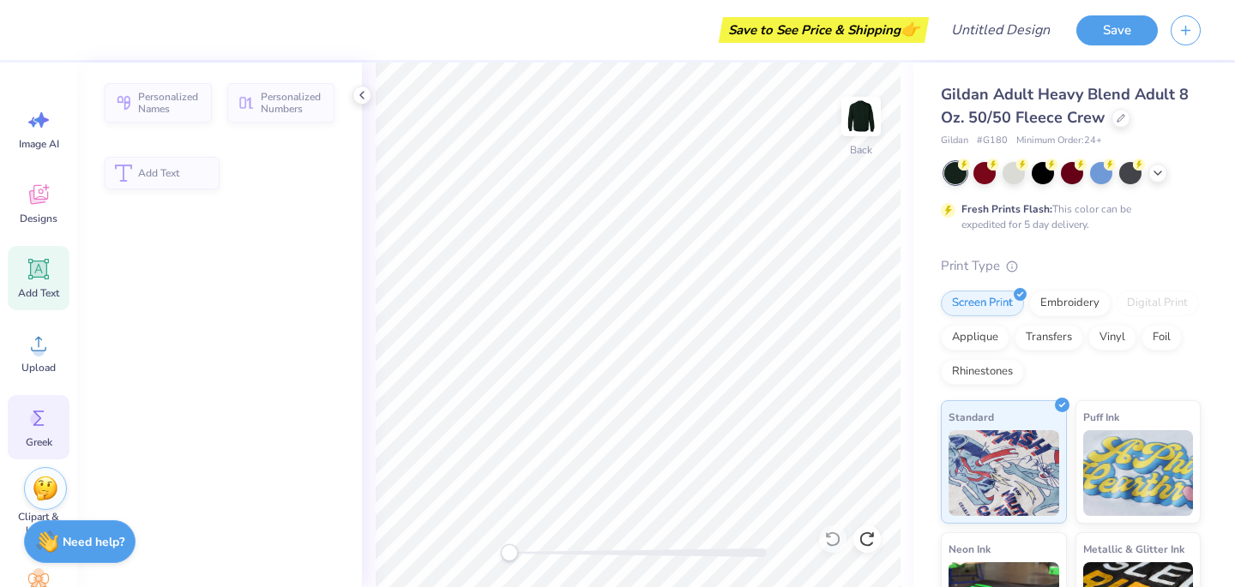
click at [34, 432] on div "Greek" at bounding box center [39, 427] width 62 height 64
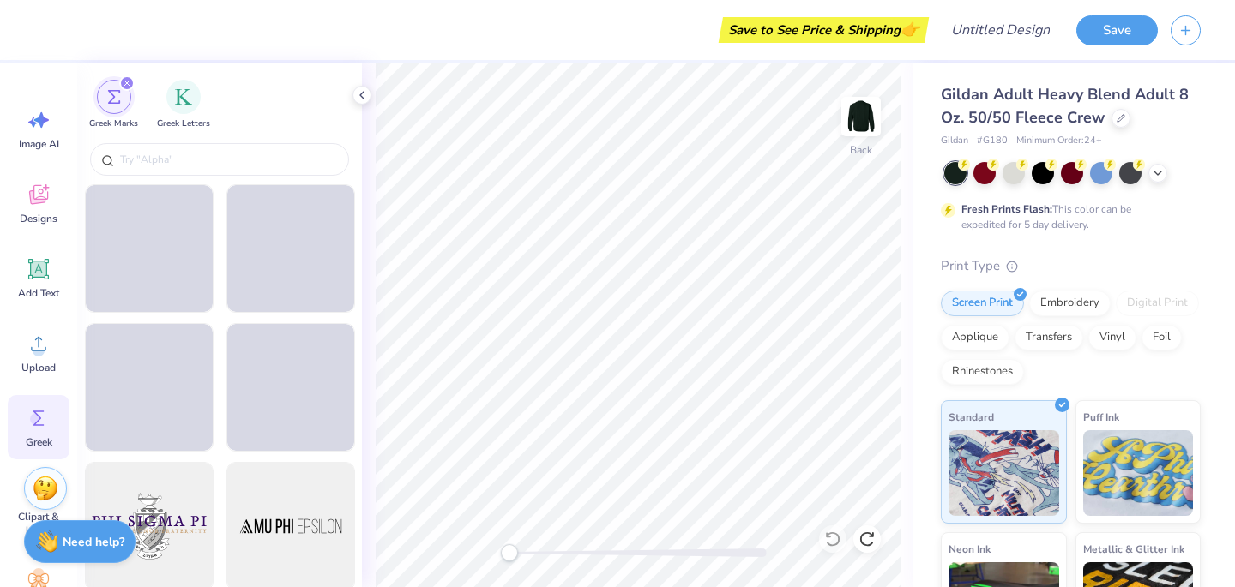
scroll to position [69, 0]
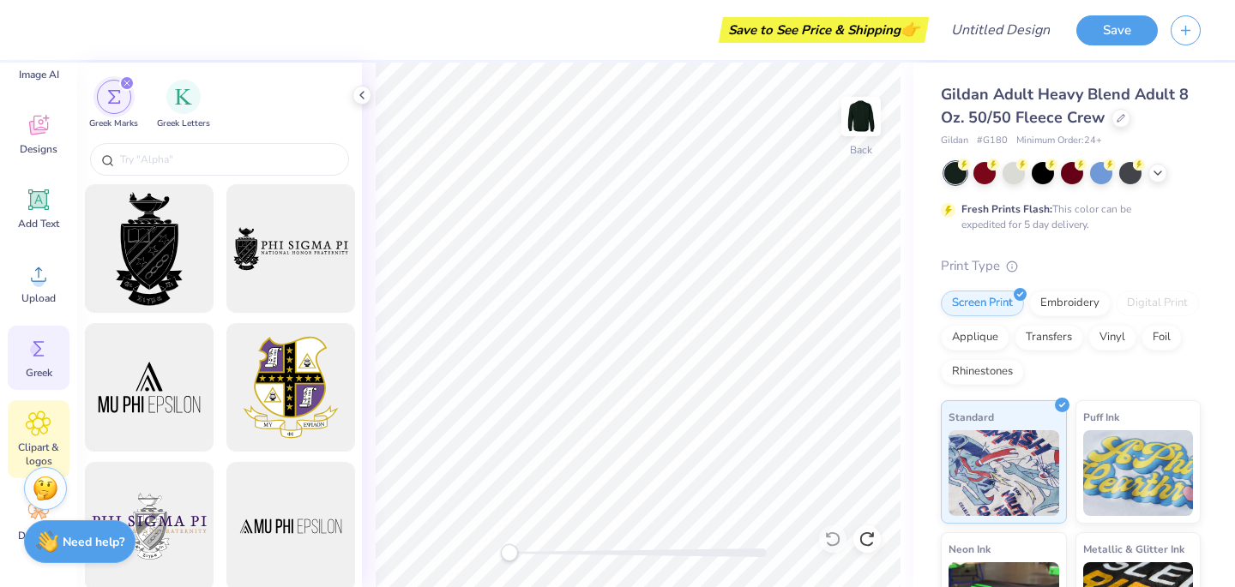
click at [36, 442] on span "Clipart & logos" at bounding box center [38, 454] width 57 height 27
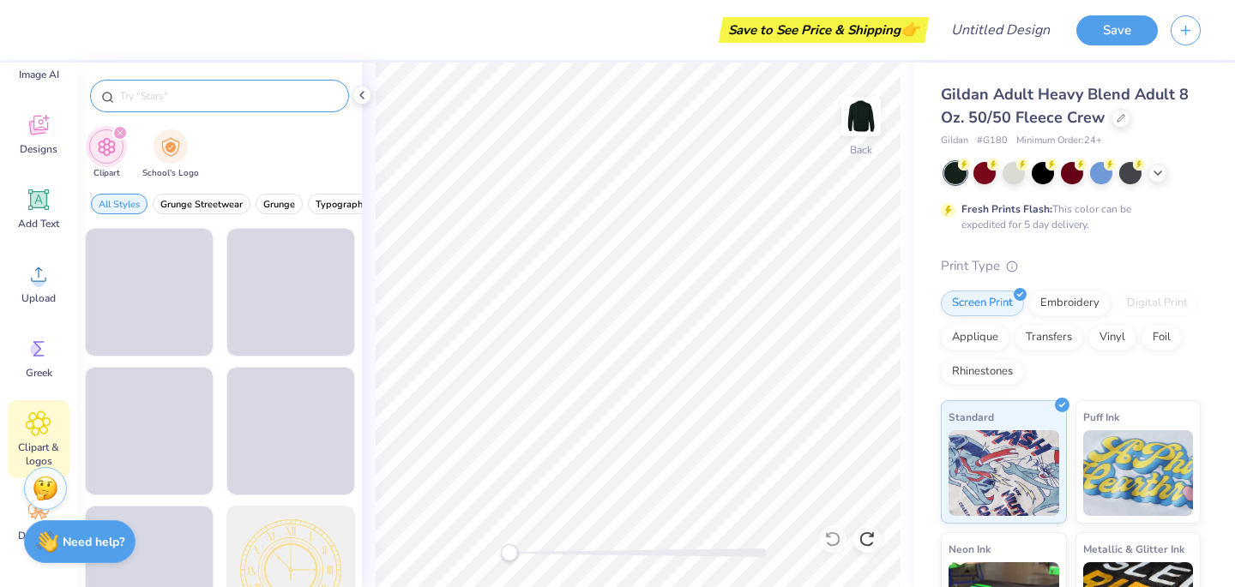
click at [262, 99] on input "text" at bounding box center [227, 95] width 219 height 17
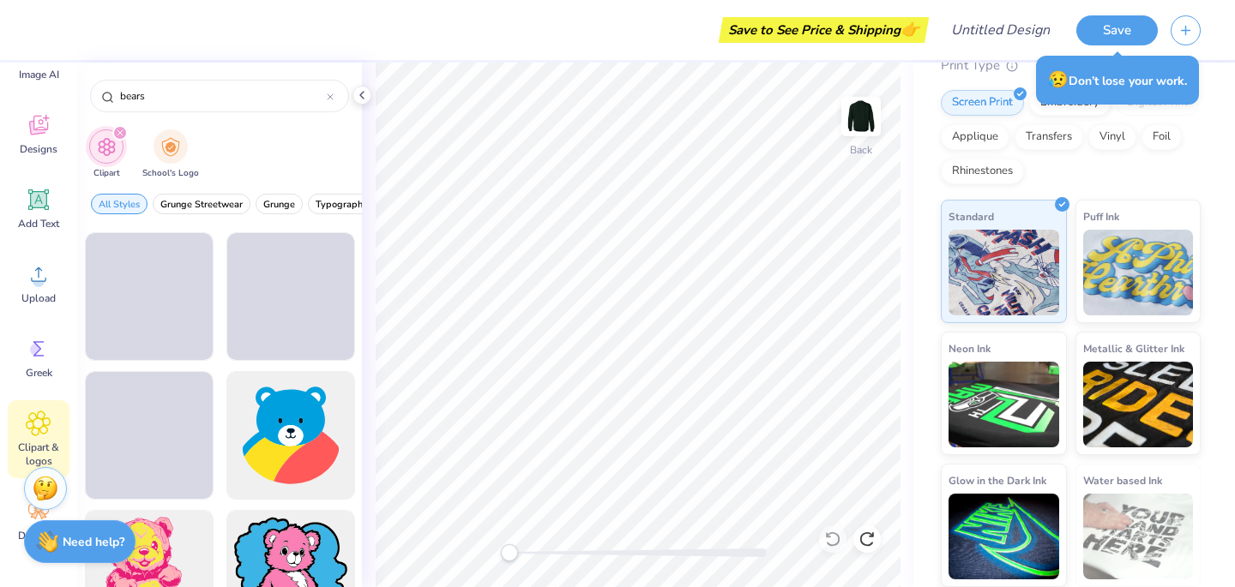
scroll to position [605, 0]
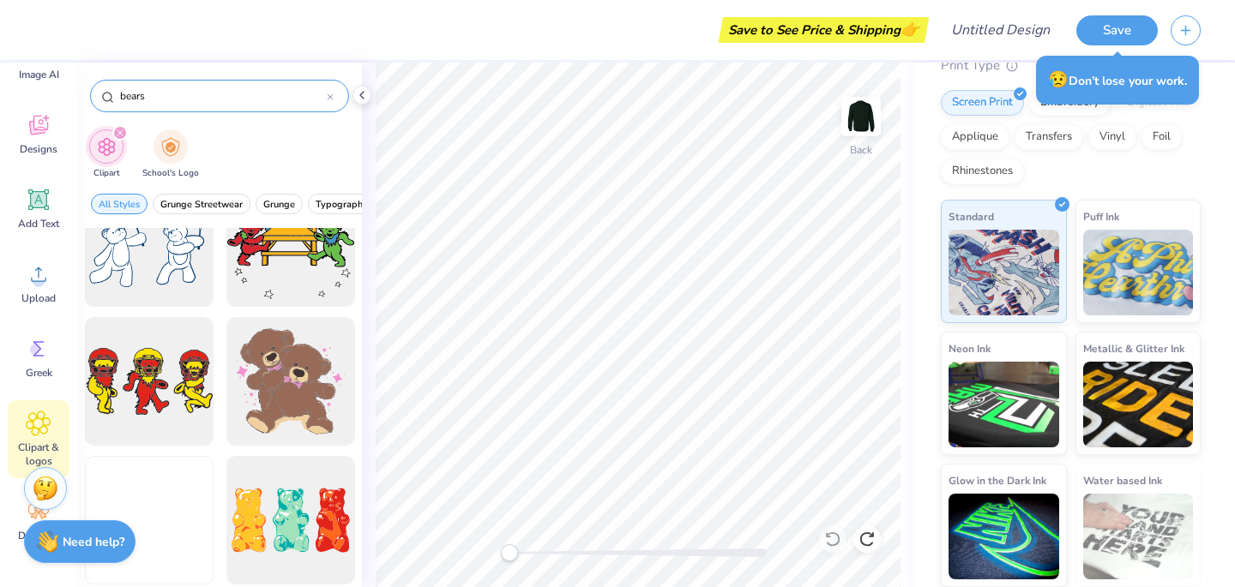
click at [153, 98] on input "bears" at bounding box center [222, 95] width 208 height 17
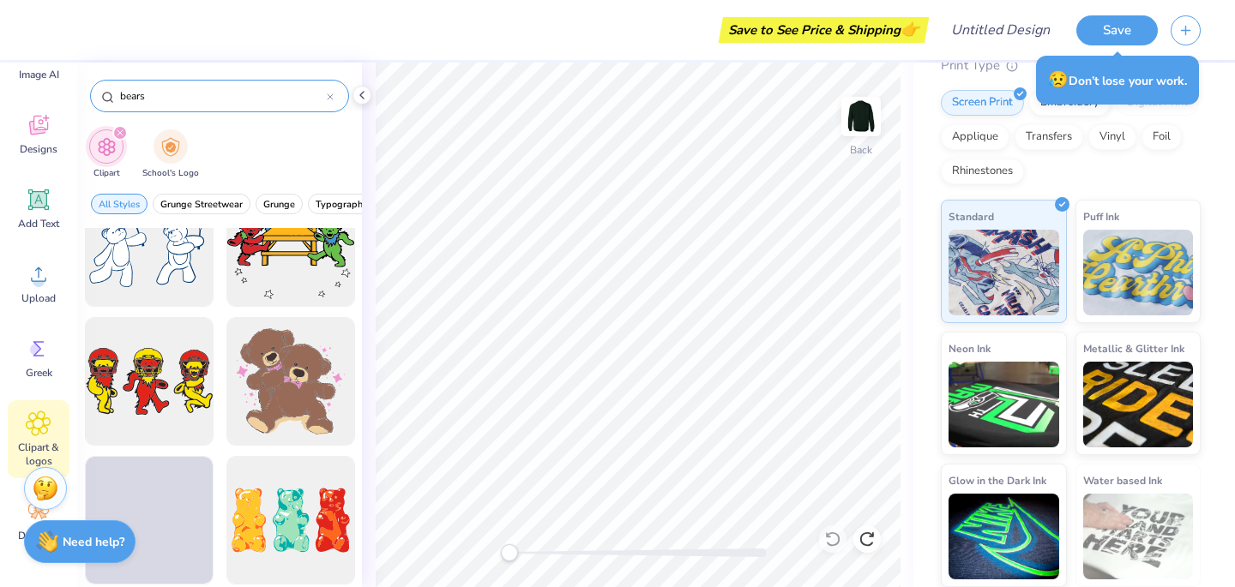
scroll to position [440, 0]
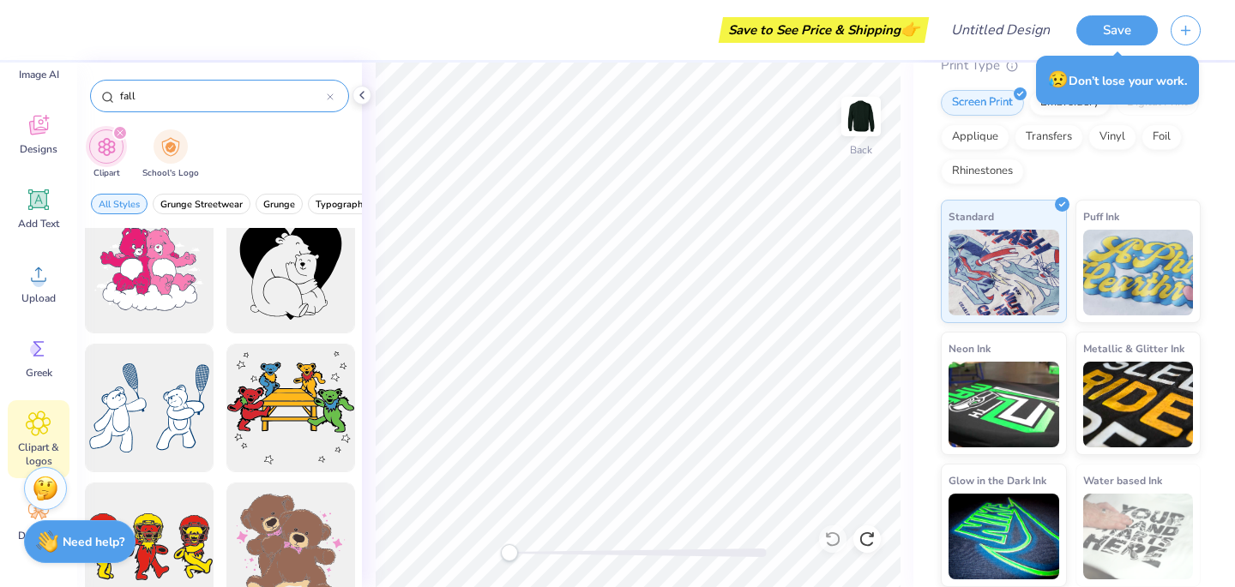
type input "fall"
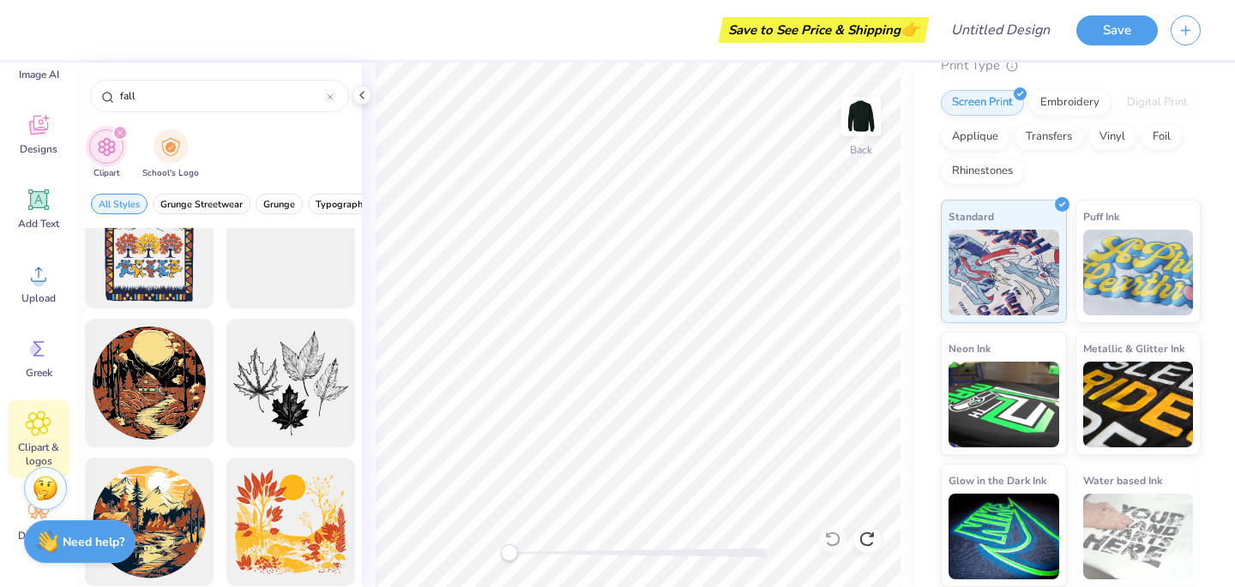
scroll to position [134, 0]
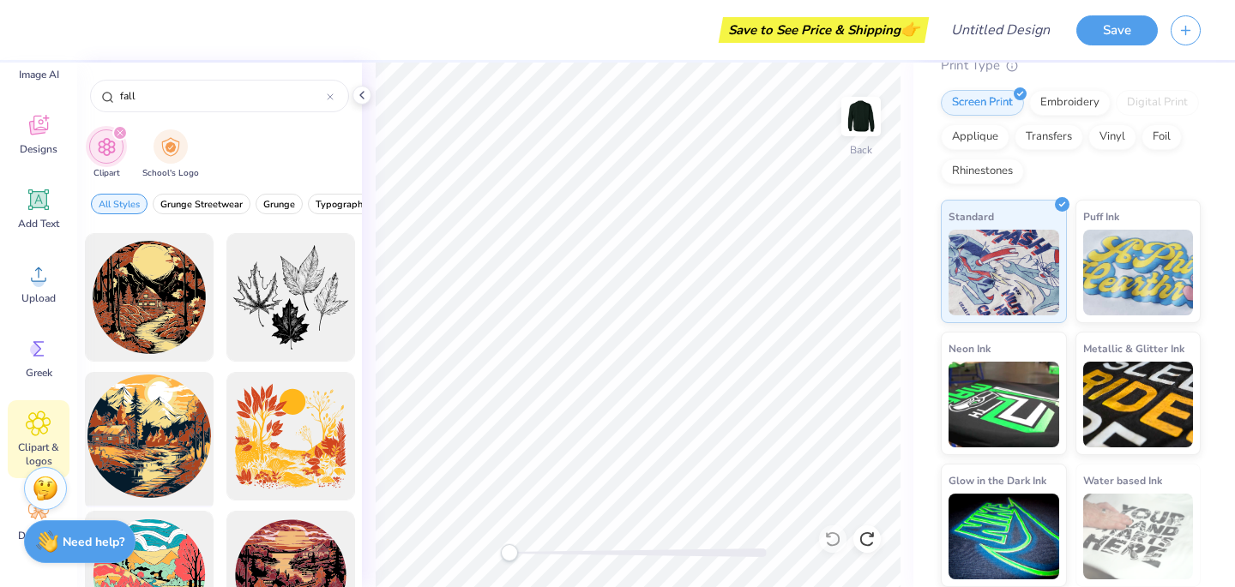
click at [184, 434] on div at bounding box center [148, 436] width 141 height 141
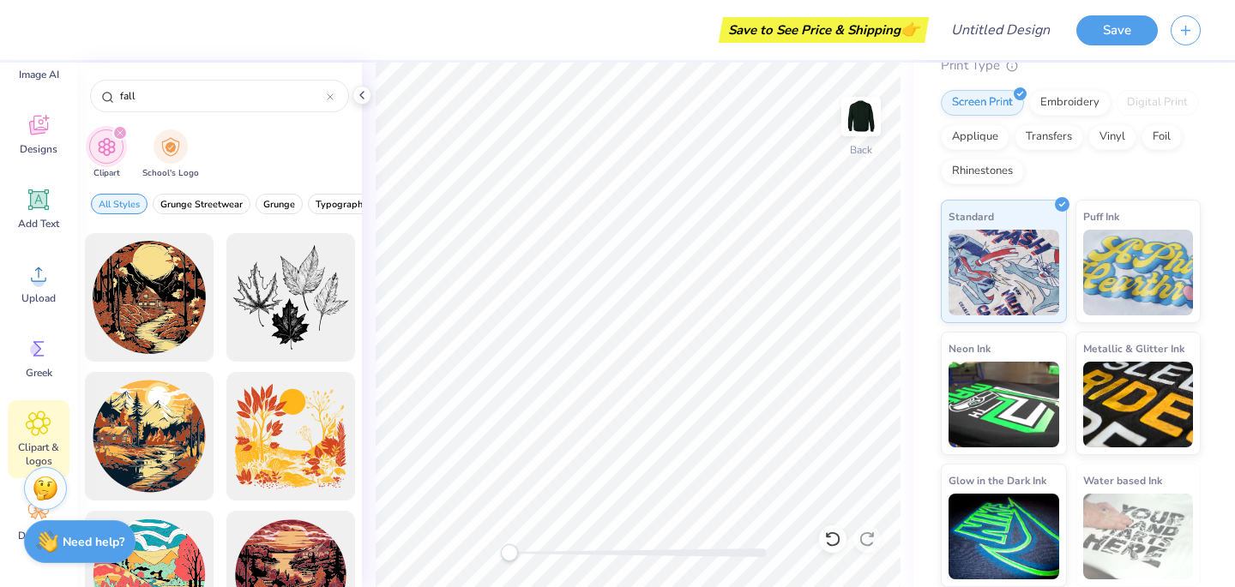
scroll to position [0, 0]
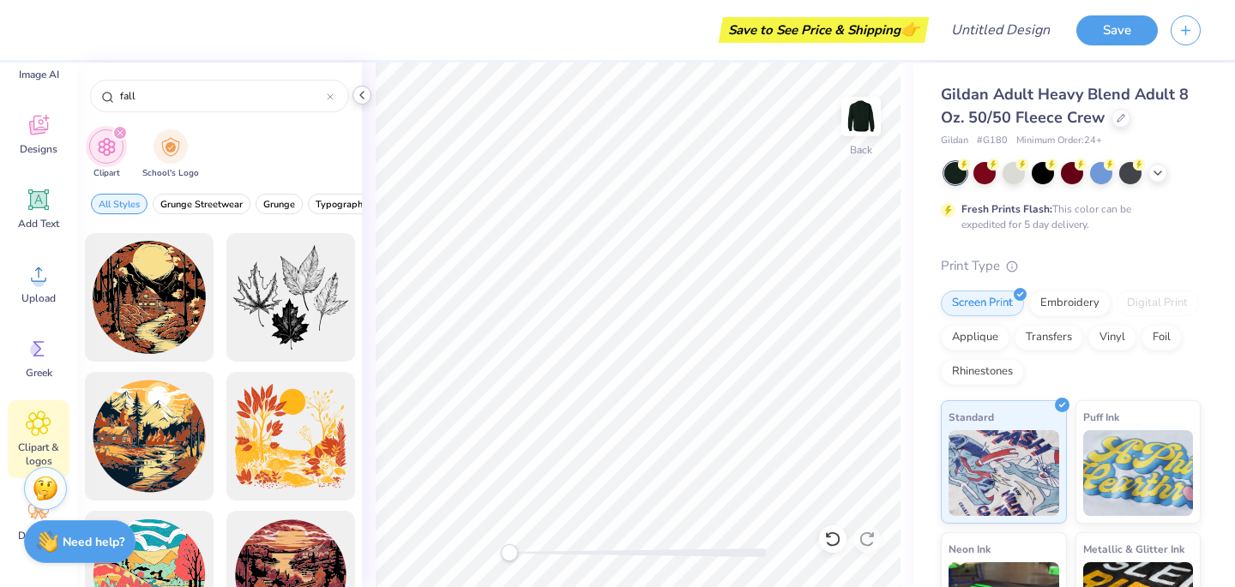
click at [361, 88] on icon at bounding box center [362, 95] width 14 height 14
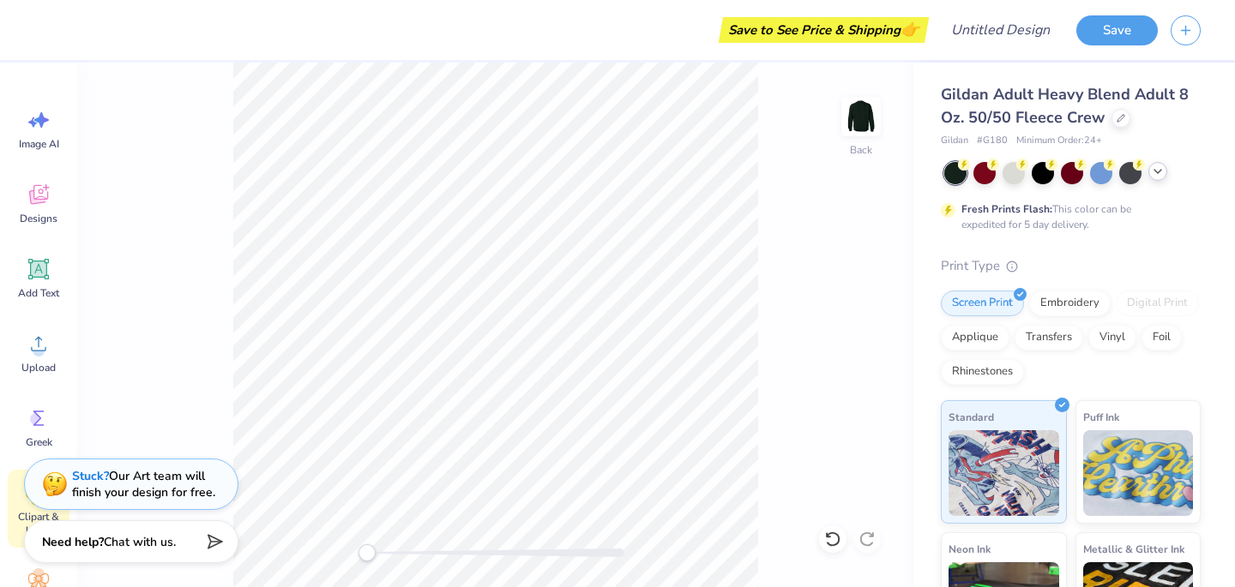
click at [1156, 172] on icon at bounding box center [1158, 172] width 14 height 14
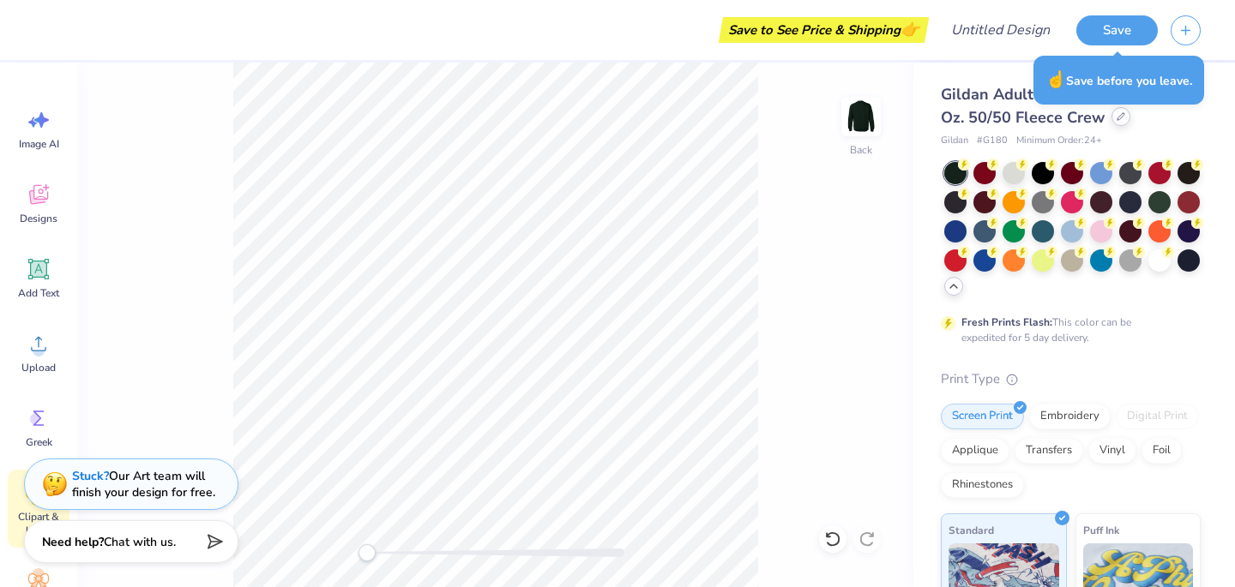
click at [1123, 117] on div at bounding box center [1120, 116] width 19 height 19
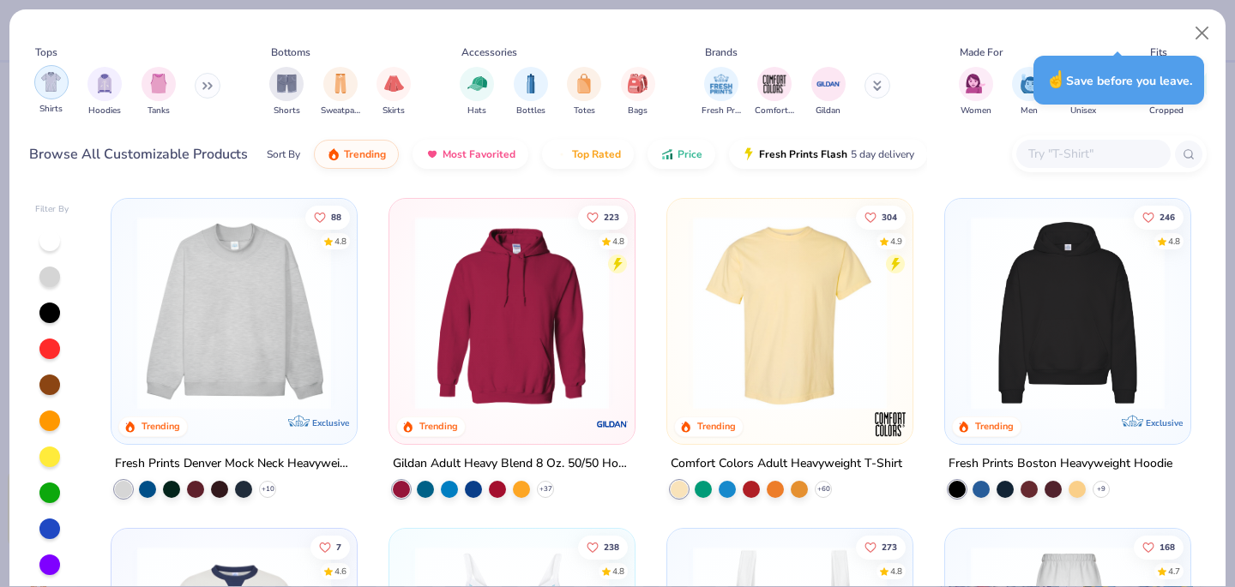
click at [48, 83] on img "filter for Shirts" at bounding box center [51, 82] width 20 height 20
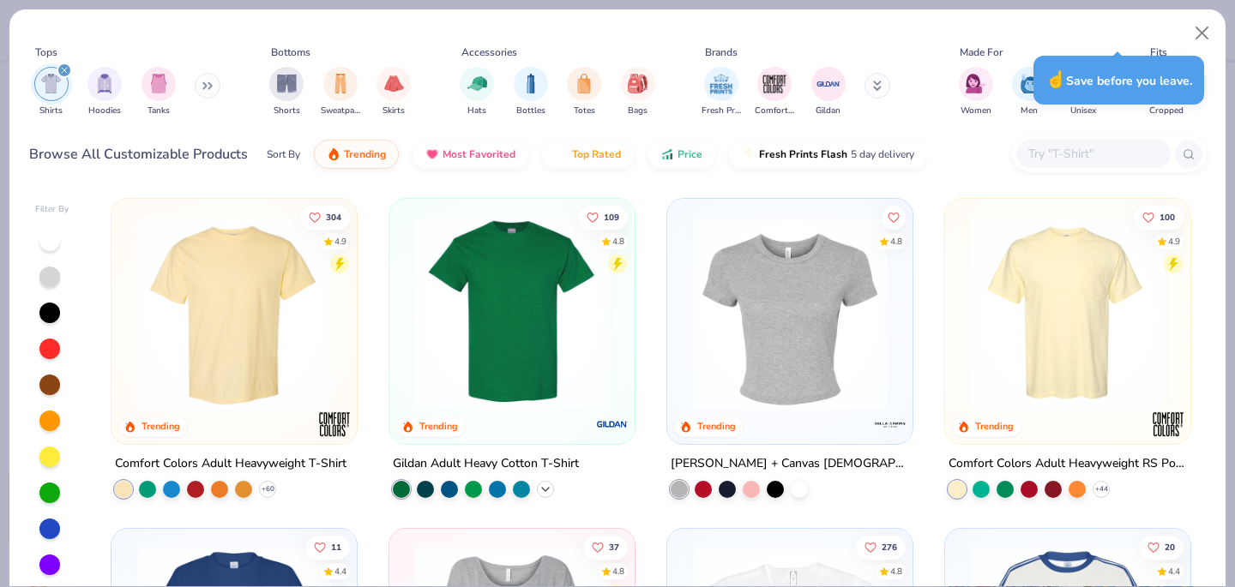
click at [546, 489] on icon at bounding box center [545, 490] width 14 height 14
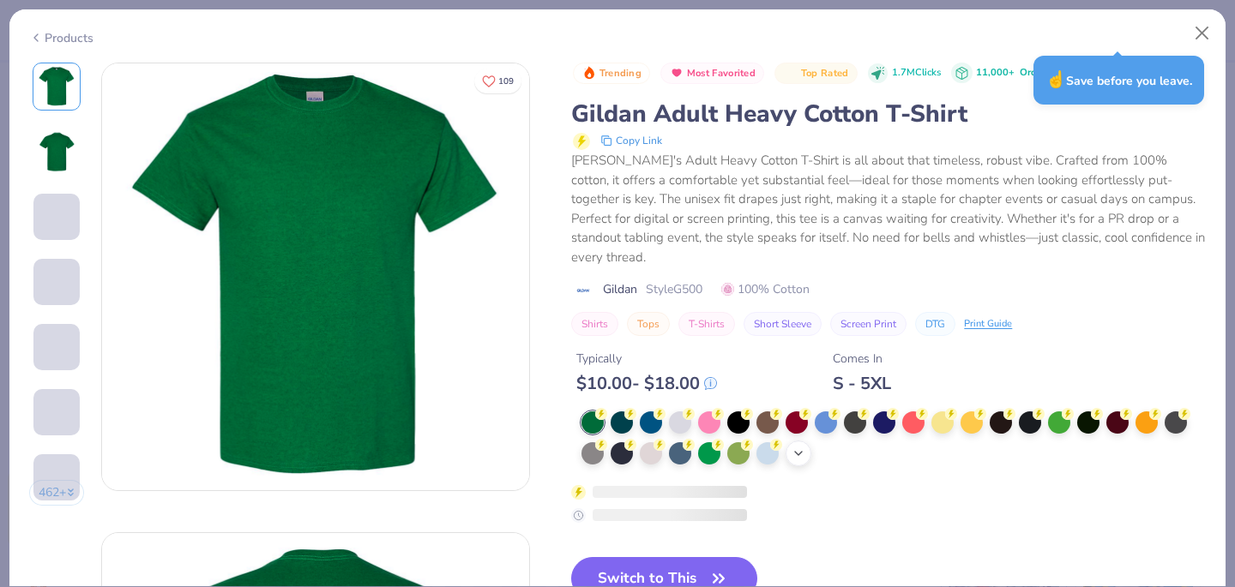
scroll to position [45, 0]
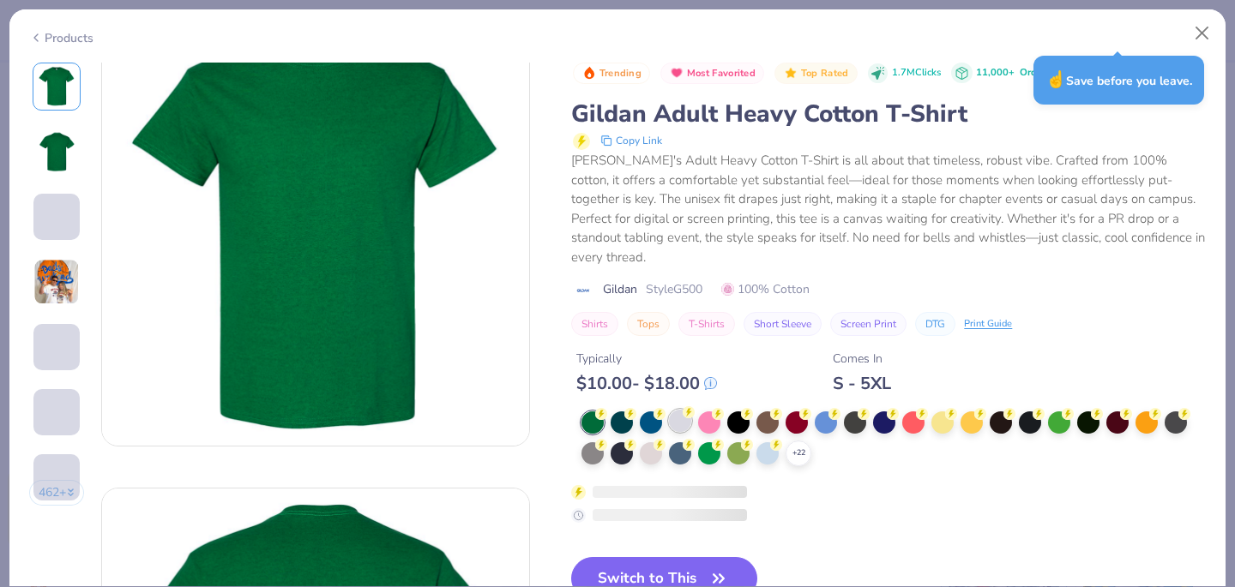
click at [685, 406] on circle at bounding box center [688, 412] width 12 height 12
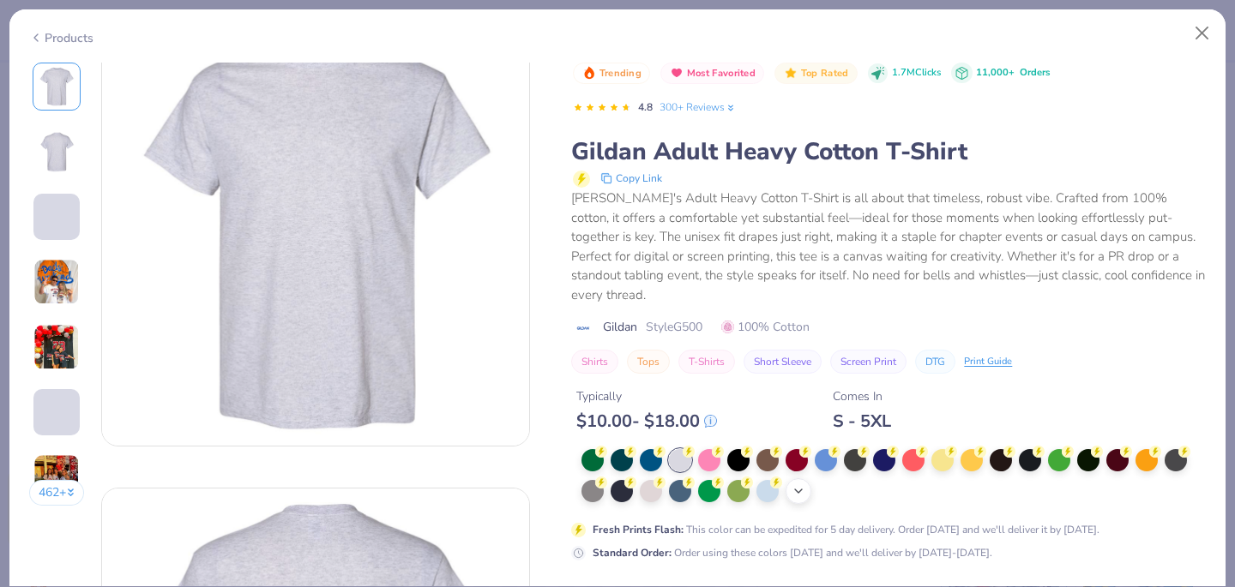
click at [804, 484] on icon at bounding box center [798, 491] width 14 height 14
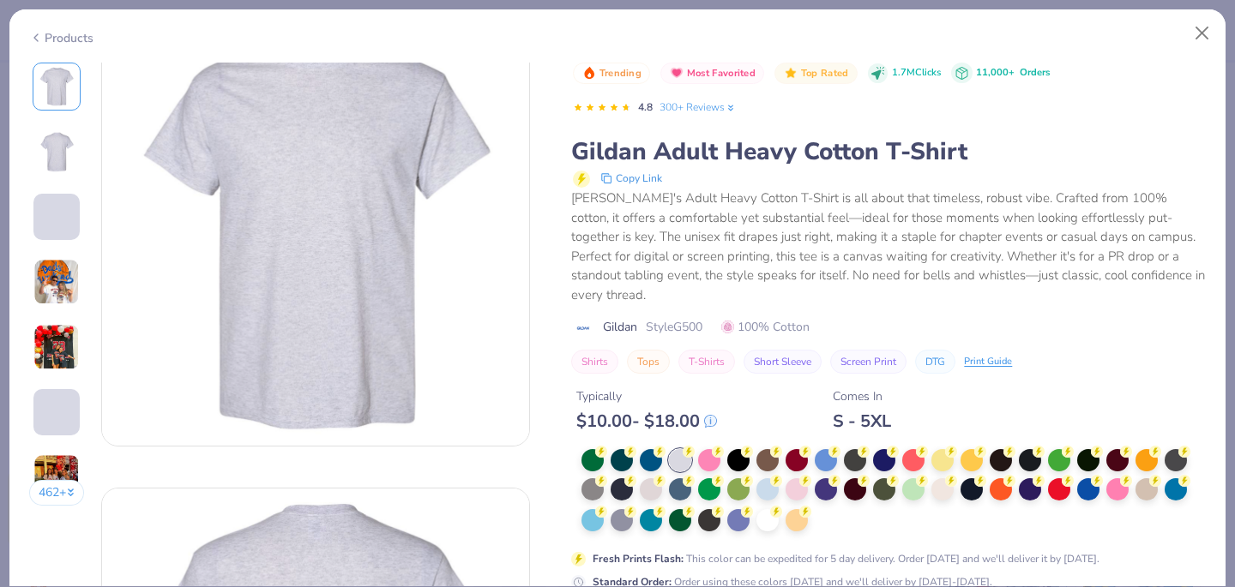
click at [772, 509] on div at bounding box center [767, 520] width 22 height 22
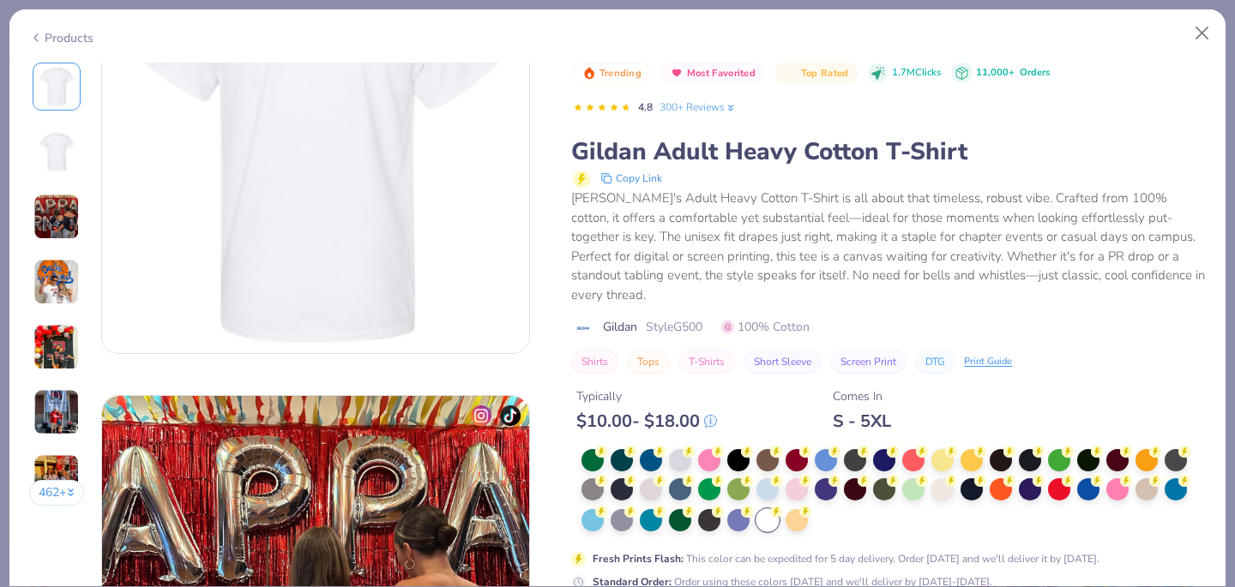
scroll to position [2948, 0]
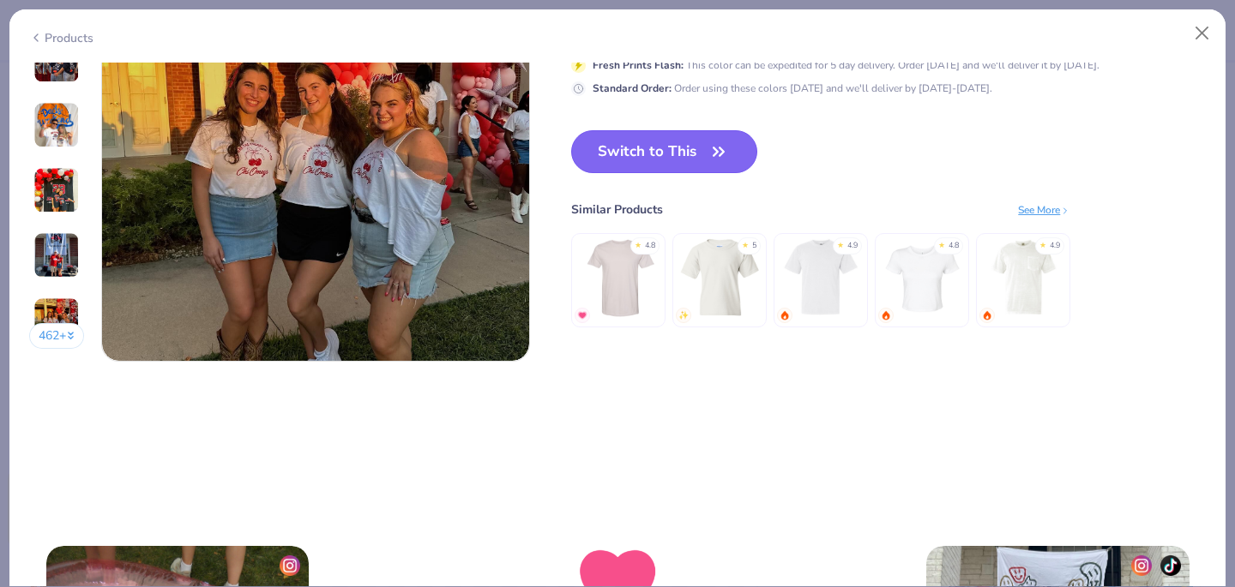
click at [707, 157] on button "Switch to This" at bounding box center [664, 151] width 186 height 43
click at [708, 159] on span "button" at bounding box center [718, 152] width 24 height 24
click at [729, 138] on button "Switch to This" at bounding box center [664, 151] width 186 height 43
click at [673, 154] on button "Switch to This" at bounding box center [664, 151] width 186 height 43
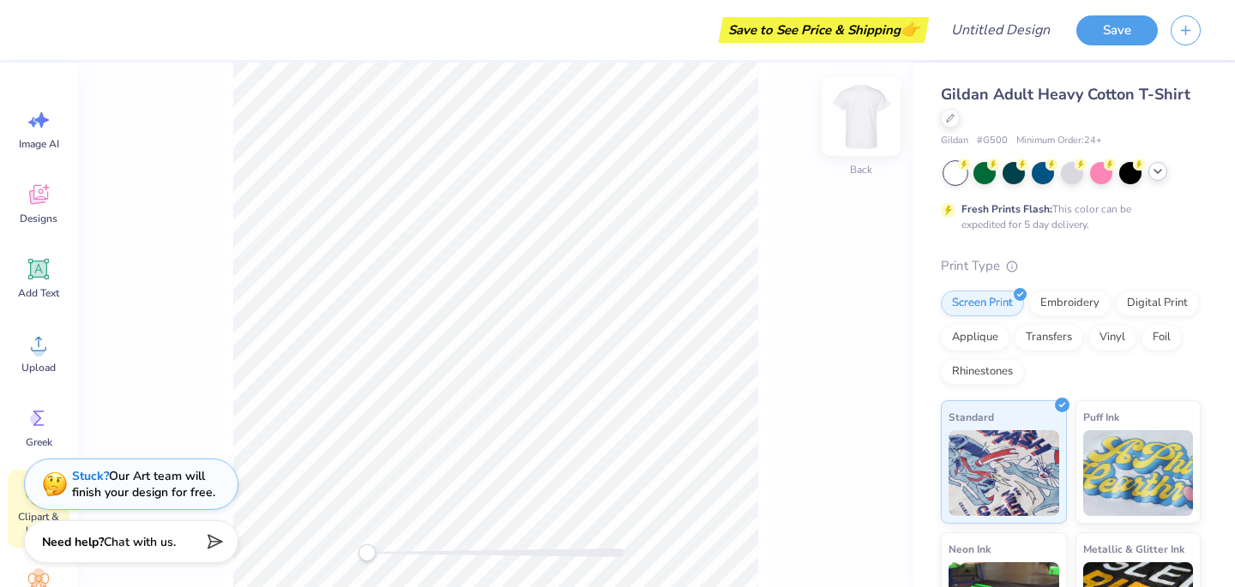
click at [854, 117] on img at bounding box center [860, 116] width 69 height 69
click at [850, 137] on img at bounding box center [860, 116] width 69 height 69
click at [39, 219] on span "Designs" at bounding box center [39, 219] width 38 height 14
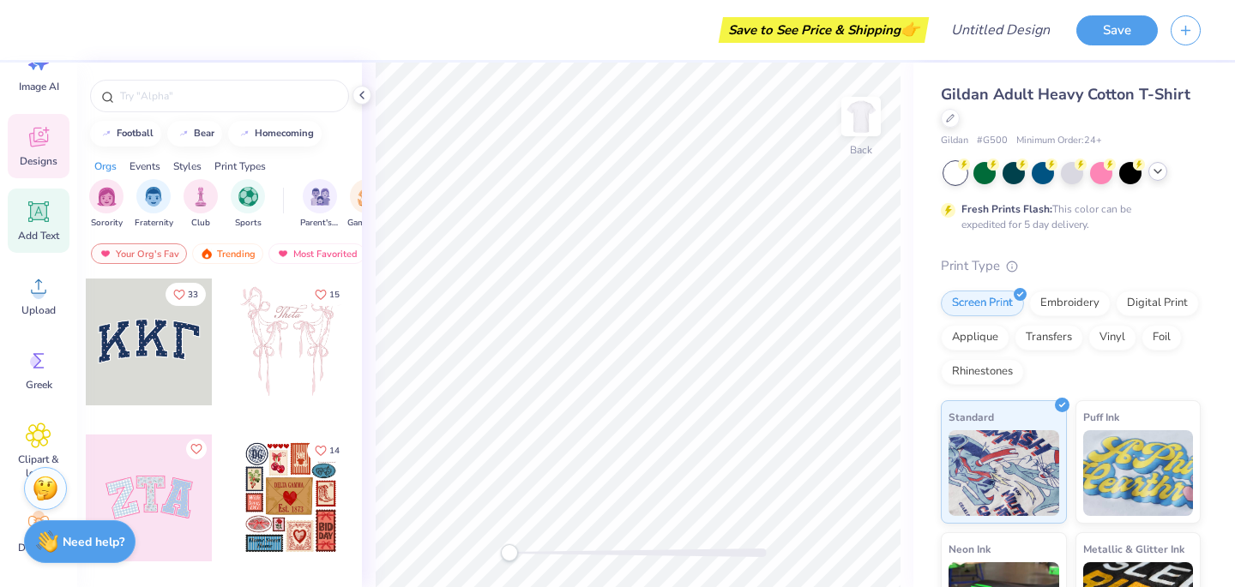
scroll to position [57, 0]
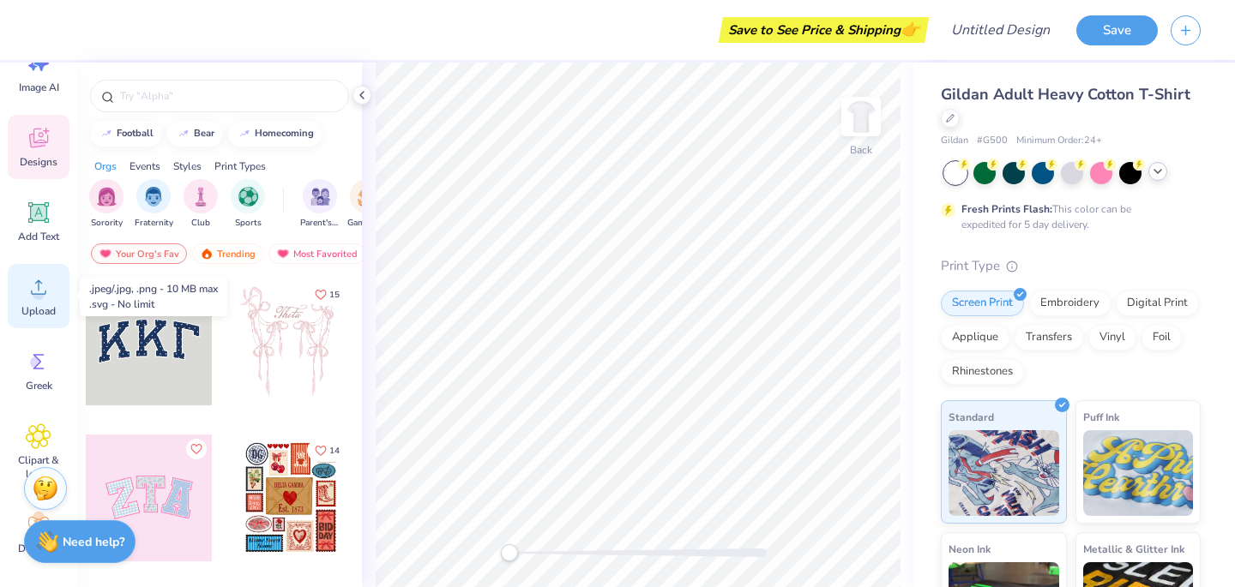
click at [39, 297] on circle at bounding box center [39, 294] width 12 height 12
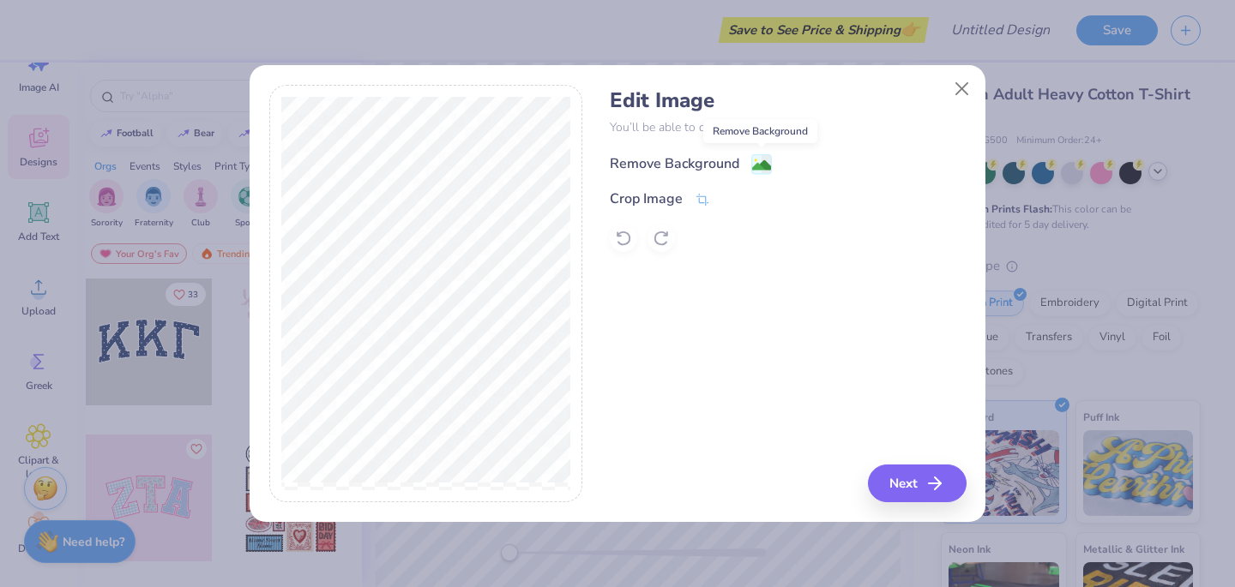
click at [752, 171] on image at bounding box center [761, 165] width 19 height 19
click at [911, 490] on button "Next" at bounding box center [919, 484] width 99 height 38
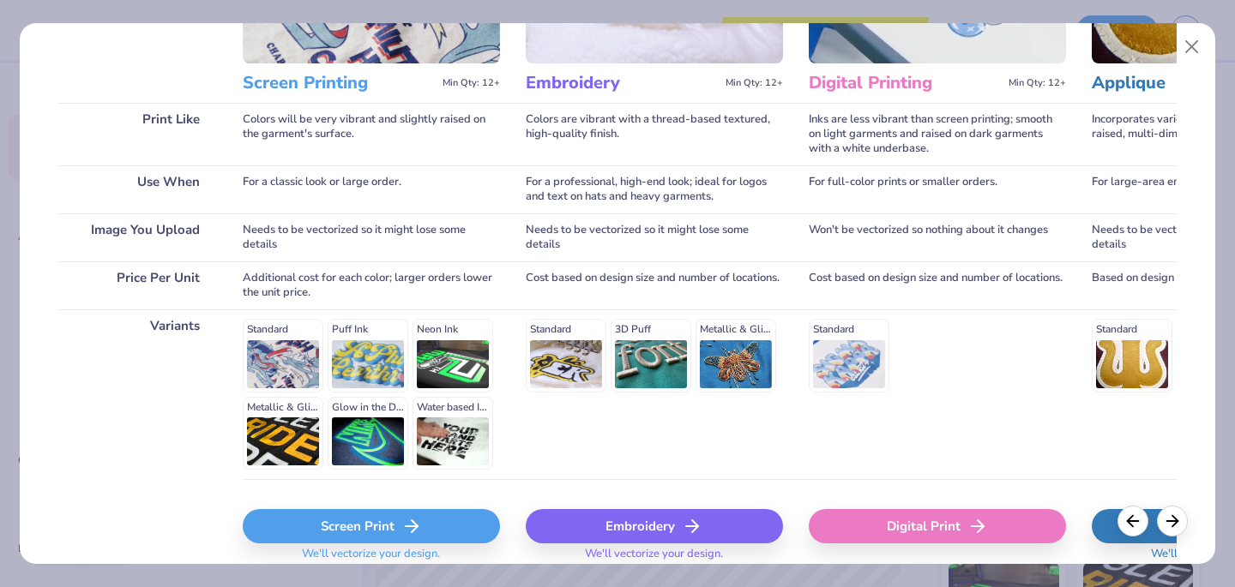
scroll to position [204, 0]
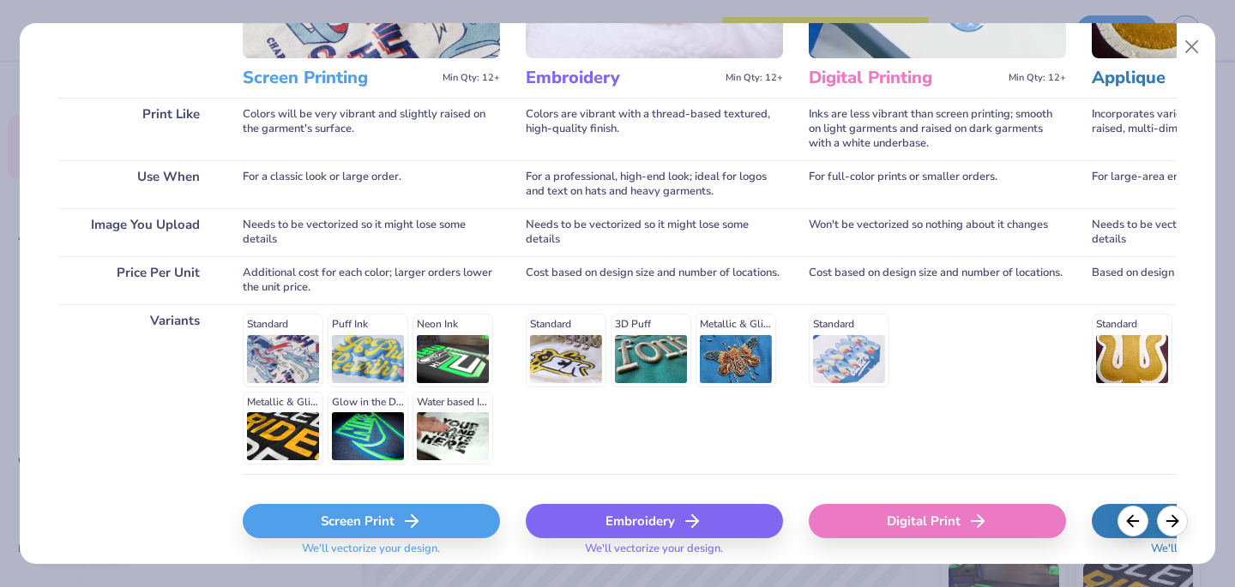
click at [925, 526] on div "Digital Print" at bounding box center [936, 521] width 257 height 34
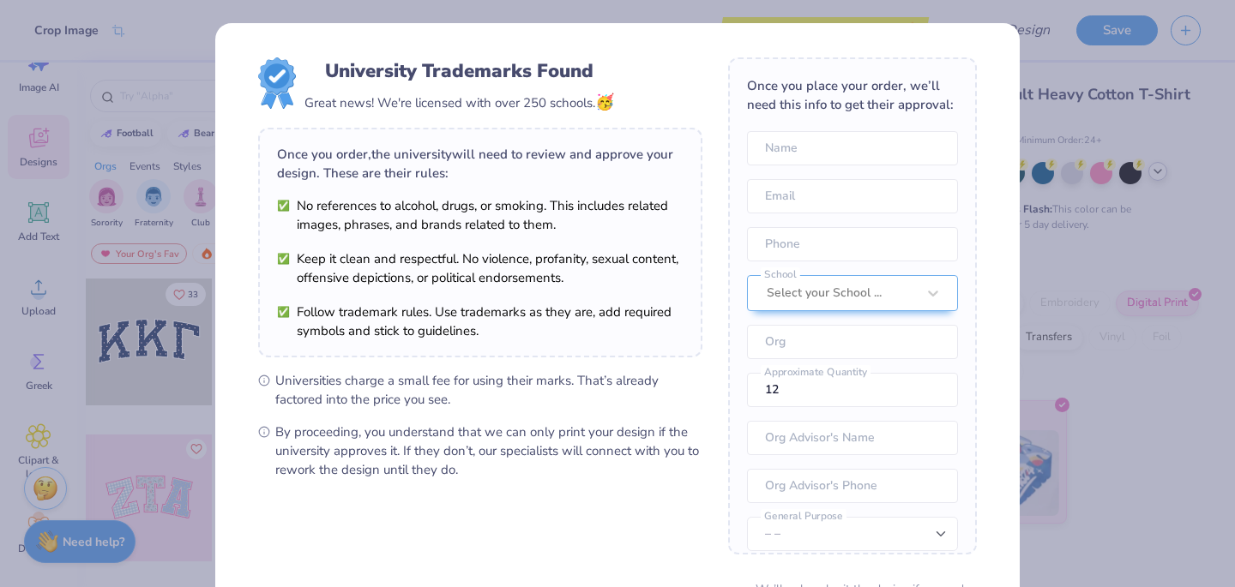
click at [637, 256] on body "Crop Image Save to See Price & Shipping 👉 Design Title Save Image AI Designs Ad…" at bounding box center [617, 293] width 1235 height 587
click at [857, 156] on input "text" at bounding box center [852, 148] width 211 height 34
click at [632, 268] on li "Keep it clean and respectful. No violence, profanity, sexual content, offensive…" at bounding box center [480, 268] width 406 height 38
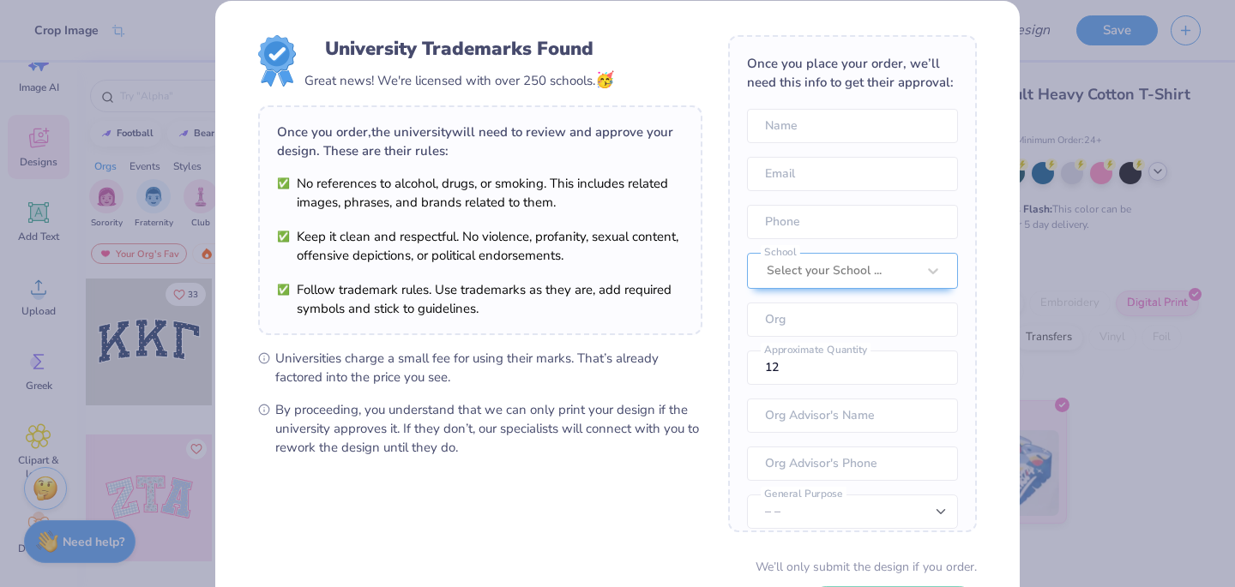
scroll to position [0, 0]
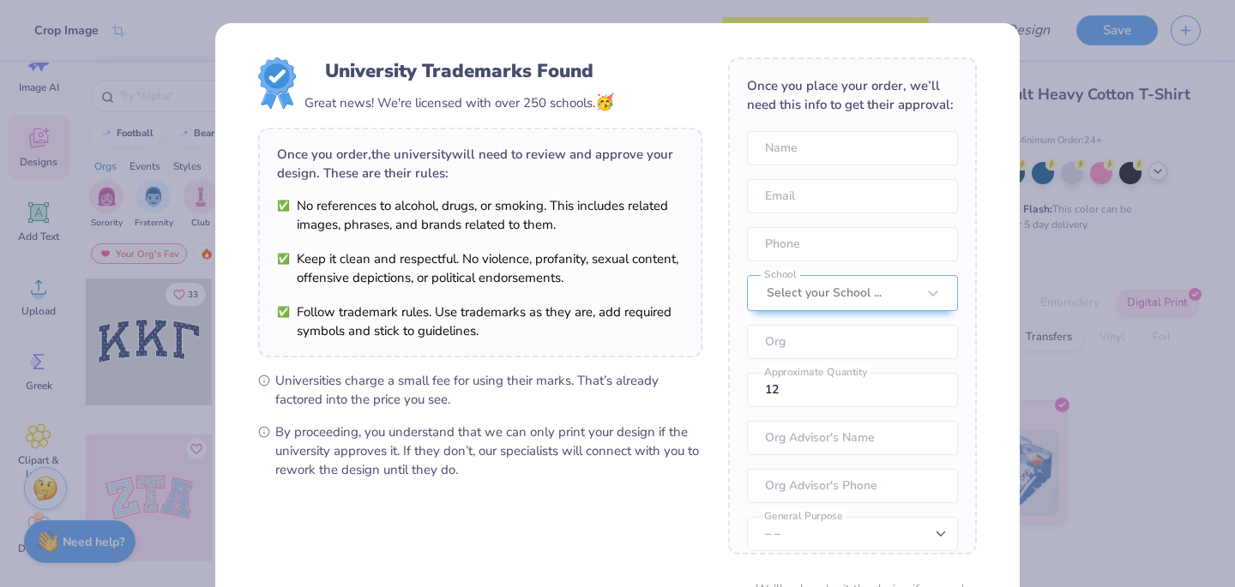
click at [1121, 145] on div "University Trademarks Found Great news! We're licensed with over 250 schools. 🥳…" at bounding box center [617, 293] width 1235 height 587
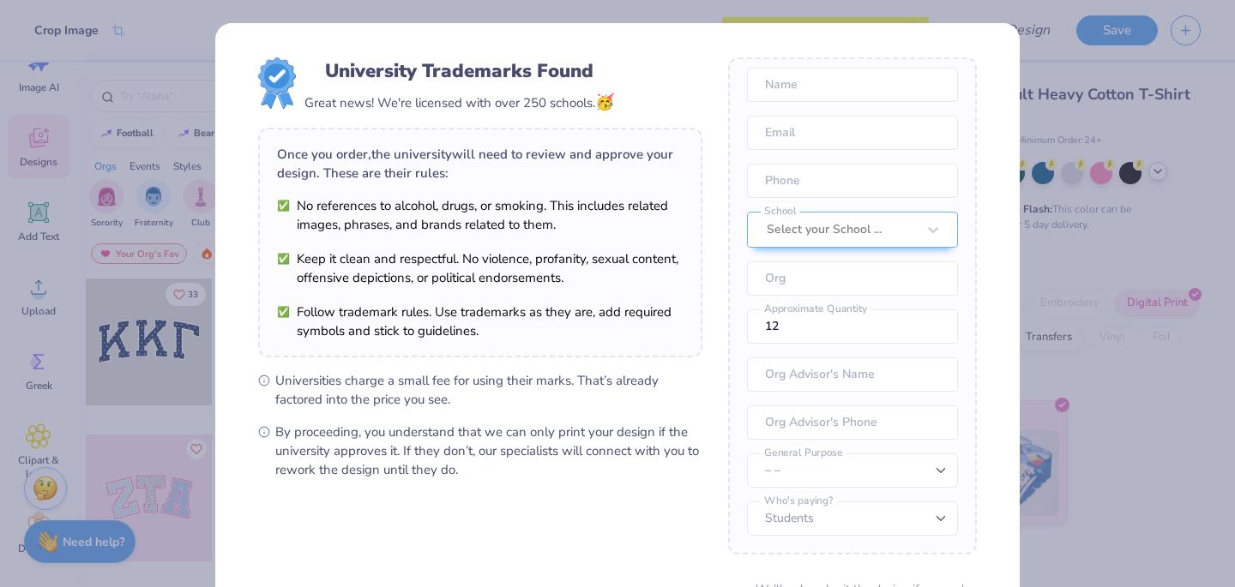
scroll to position [159, 0]
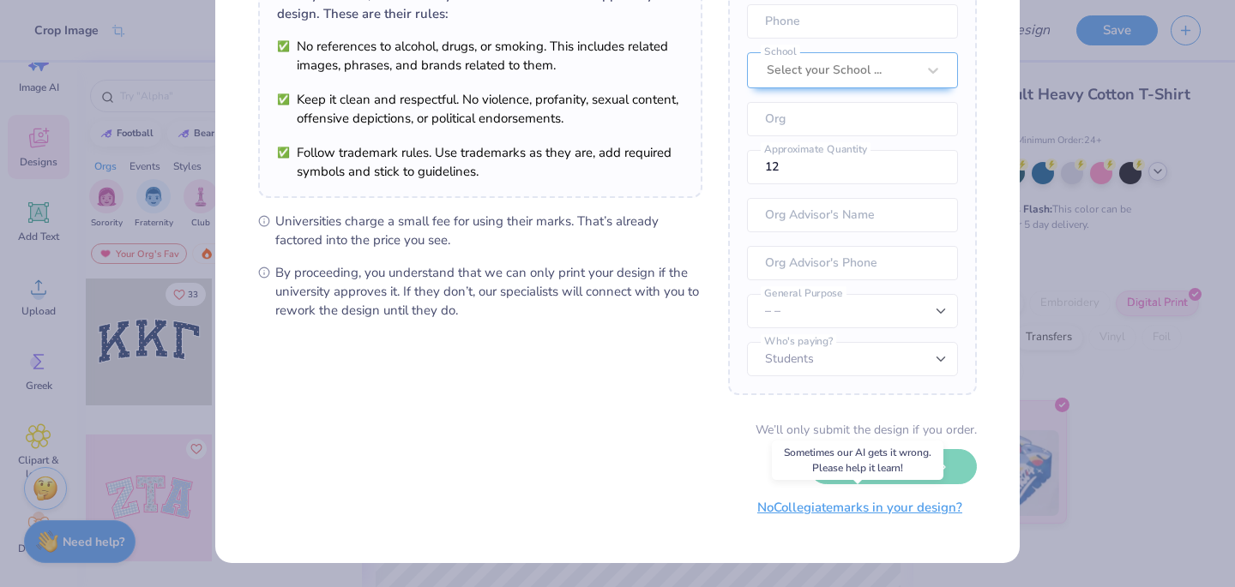
click at [816, 506] on button "No Collegiate marks in your design?" at bounding box center [859, 507] width 234 height 35
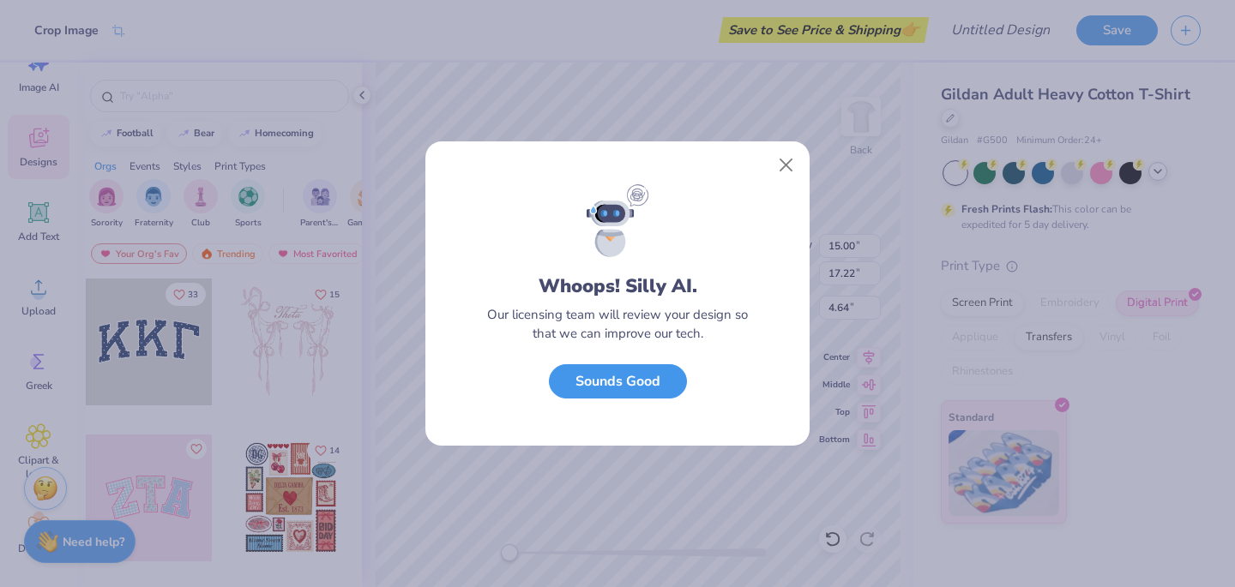
click at [662, 386] on button "Sounds Good" at bounding box center [618, 381] width 138 height 35
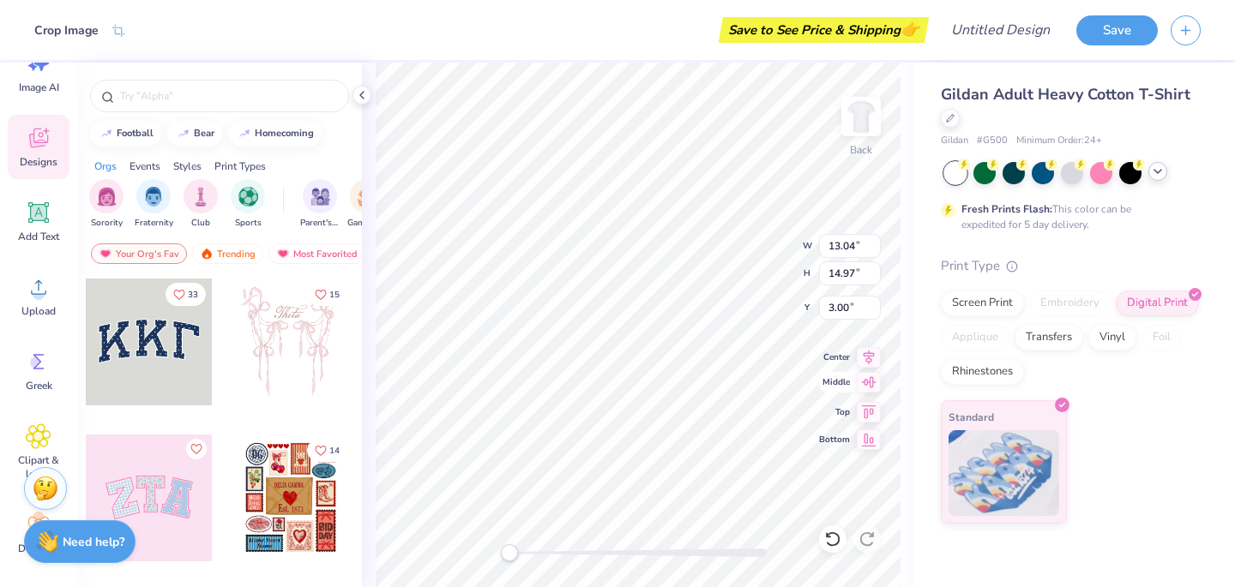
click at [871, 384] on icon at bounding box center [868, 382] width 24 height 21
click at [863, 357] on icon at bounding box center [868, 355] width 24 height 21
click at [866, 357] on icon at bounding box center [868, 354] width 11 height 15
click at [868, 382] on icon at bounding box center [869, 381] width 15 height 11
click at [867, 356] on icon at bounding box center [868, 355] width 24 height 21
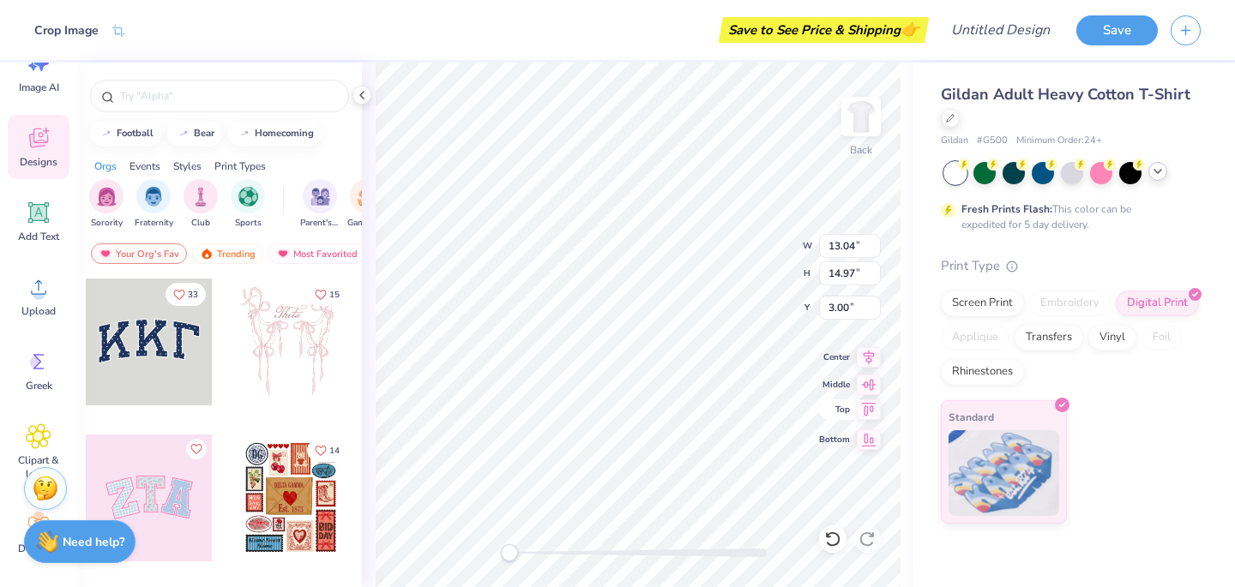
click at [872, 415] on icon at bounding box center [868, 410] width 24 height 21
click at [865, 382] on icon at bounding box center [868, 382] width 24 height 21
click at [865, 357] on icon at bounding box center [868, 355] width 24 height 21
click at [360, 95] on polyline at bounding box center [361, 95] width 3 height 7
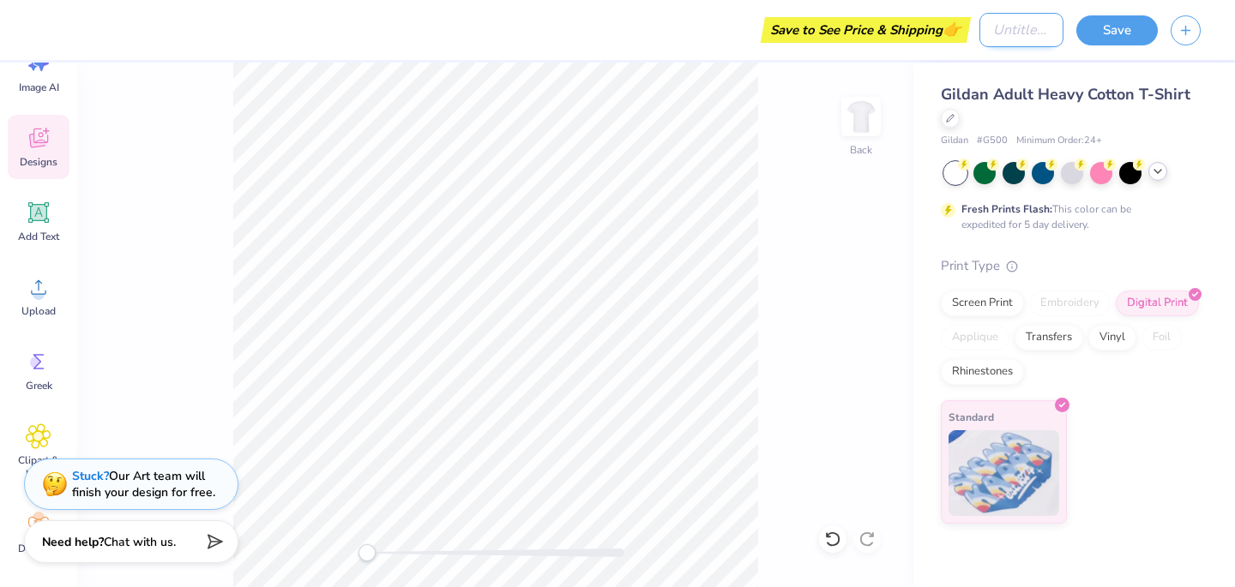
click at [1036, 36] on input "Design Title" at bounding box center [1021, 30] width 84 height 34
type input "Colorfest Shirt"
click at [1085, 30] on button "Save" at bounding box center [1116, 28] width 81 height 30
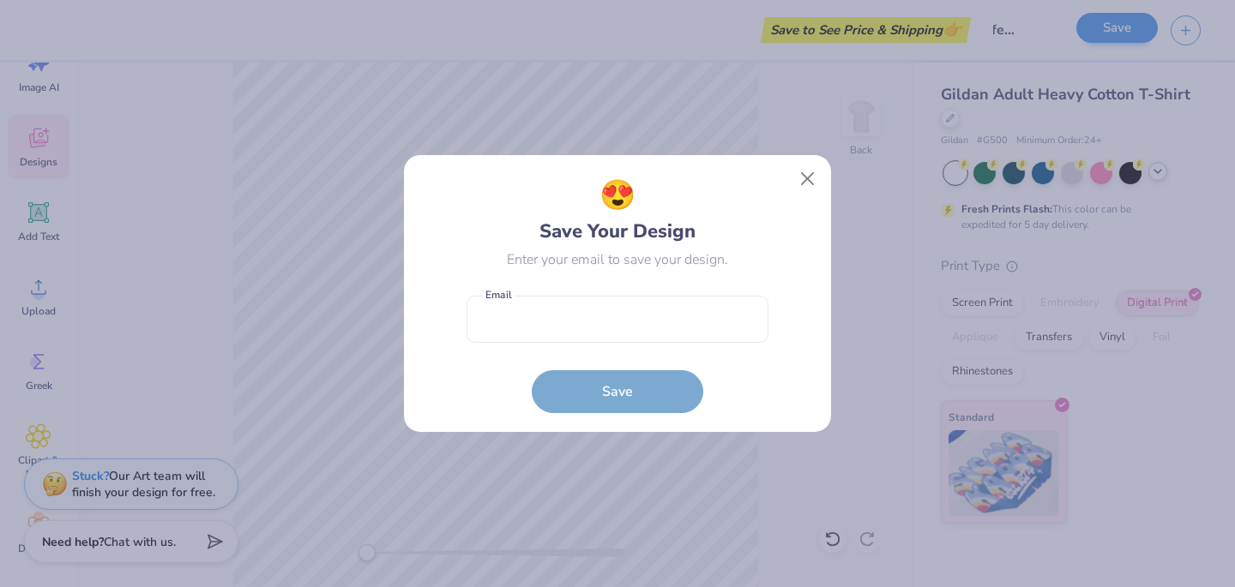
scroll to position [0, 0]
click at [685, 337] on input "email" at bounding box center [617, 319] width 302 height 47
type input "[EMAIL_ADDRESS][DOMAIN_NAME]"
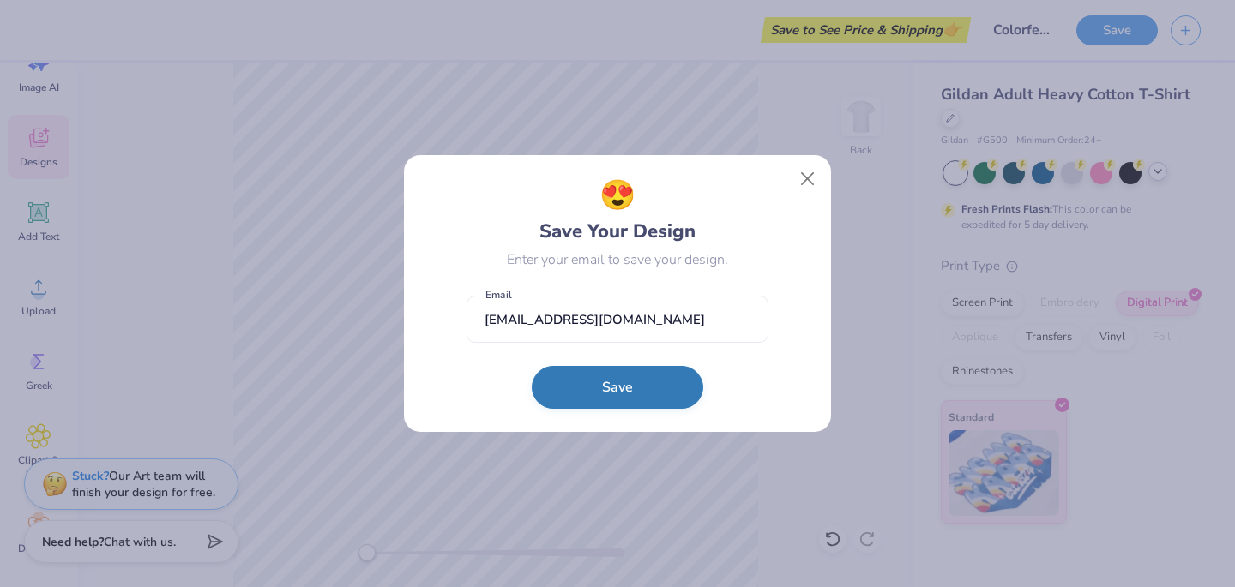
click at [635, 391] on button "Save" at bounding box center [617, 387] width 171 height 43
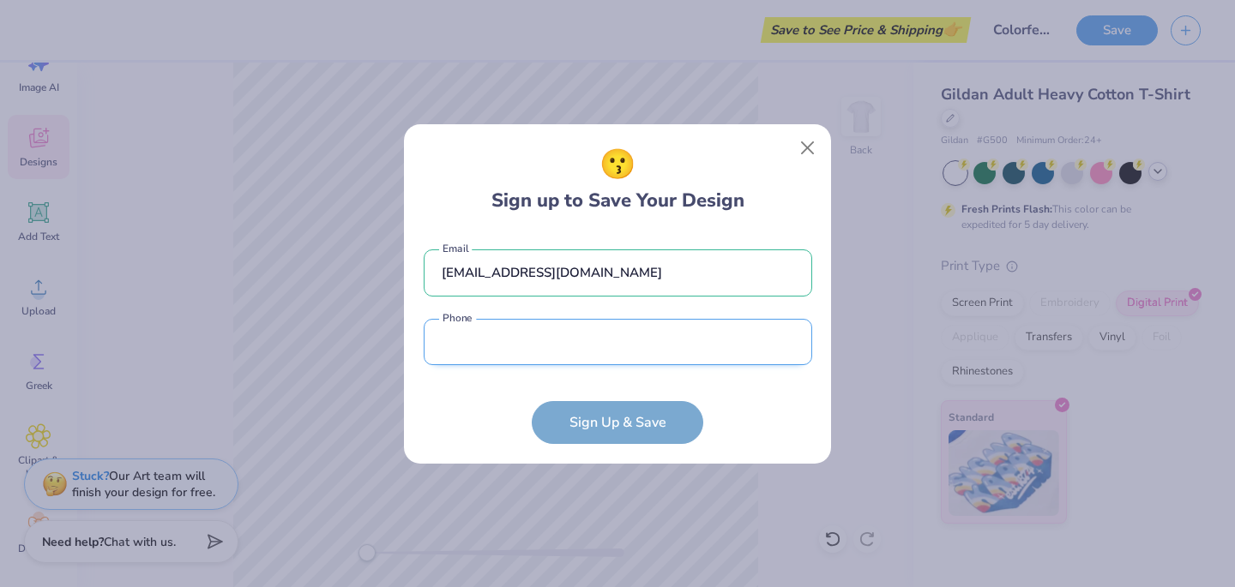
click at [613, 339] on input "tel" at bounding box center [618, 342] width 388 height 47
type input "[PHONE_NUMBER]"
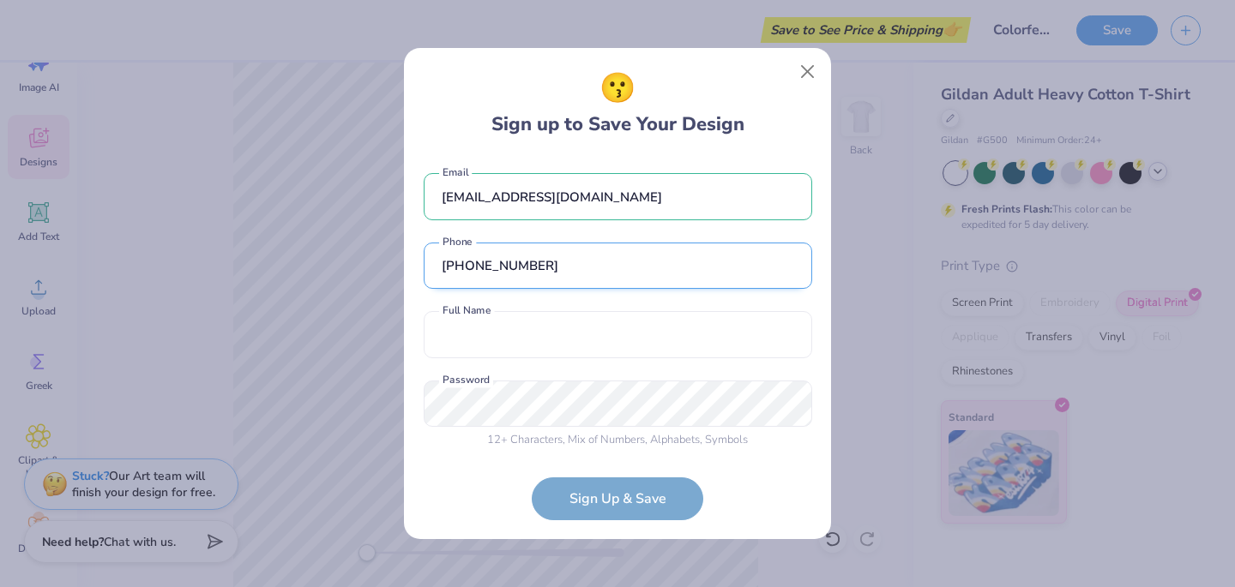
scroll to position [8, 0]
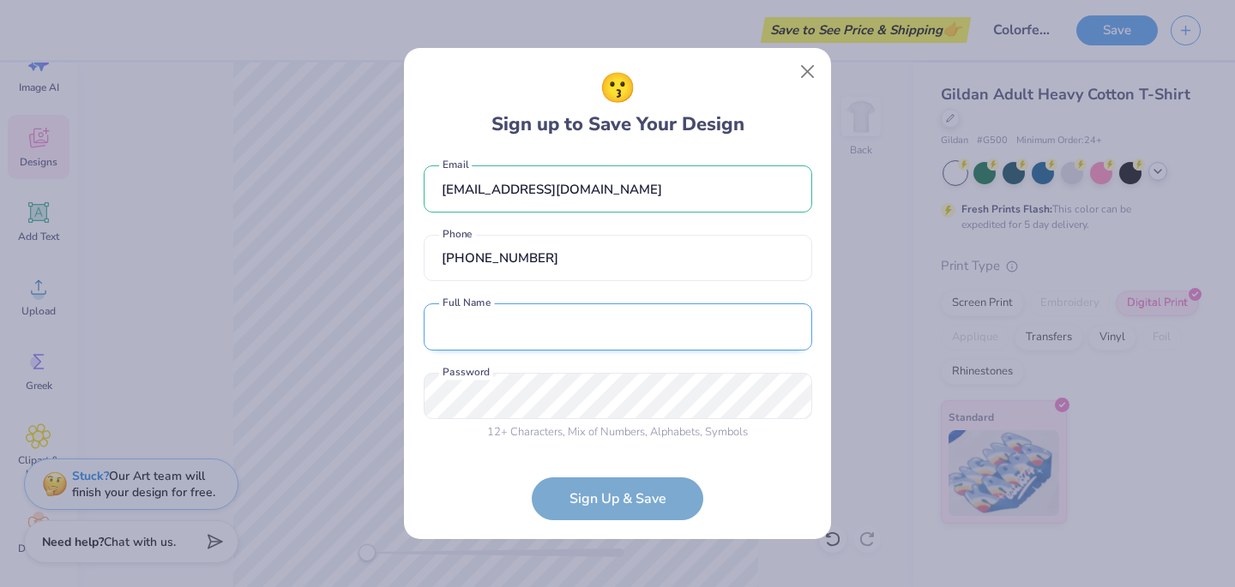
click at [584, 348] on input "text" at bounding box center [618, 326] width 388 height 47
type input "[PERSON_NAME]"
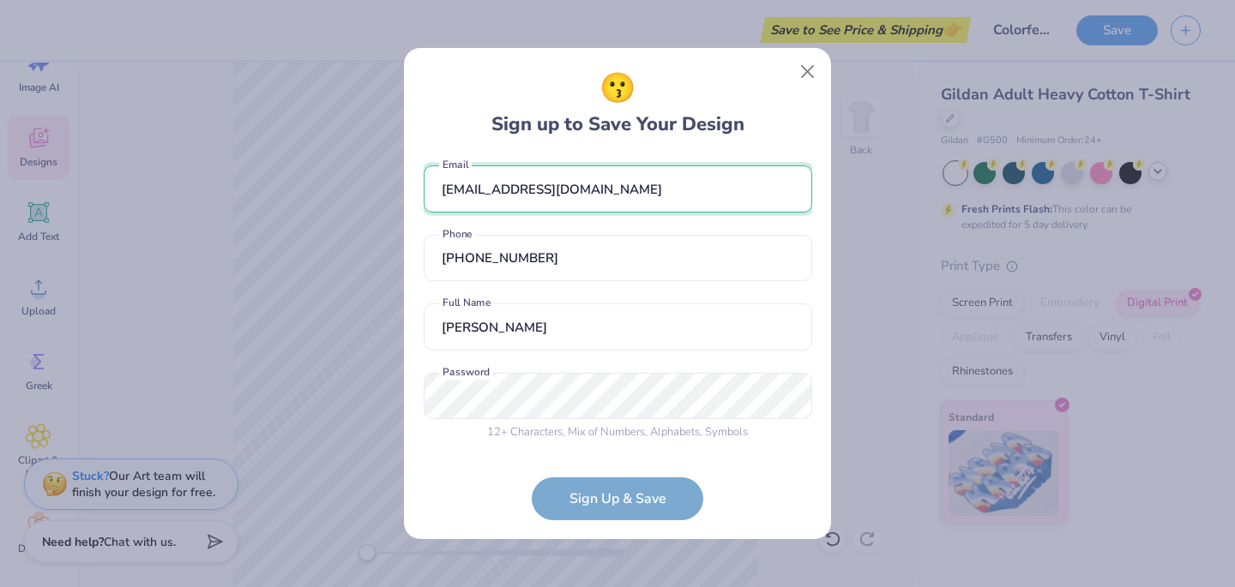
click at [600, 177] on input "[EMAIL_ADDRESS][DOMAIN_NAME]" at bounding box center [618, 188] width 388 height 47
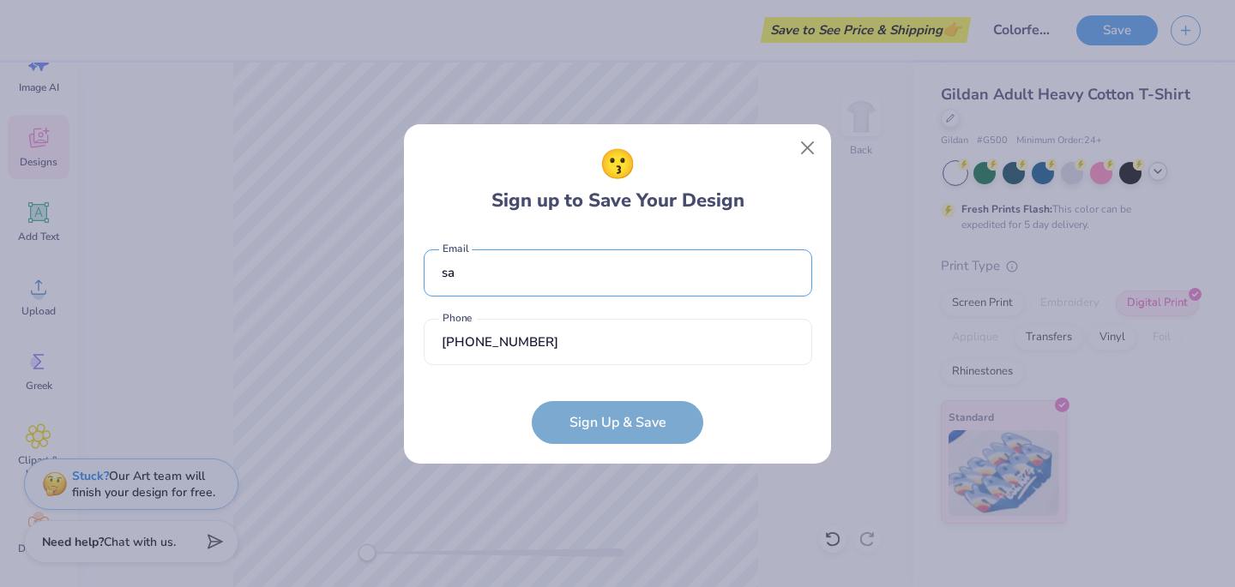
type input "[EMAIL_ADDRESS][DOMAIN_NAME]"
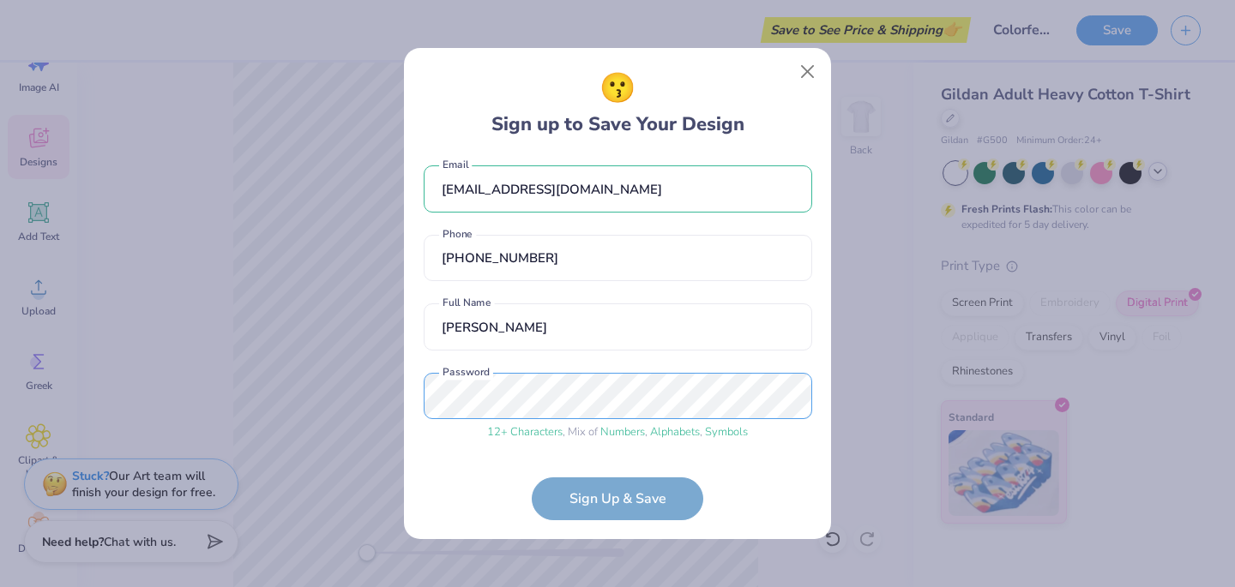
scroll to position [73, 0]
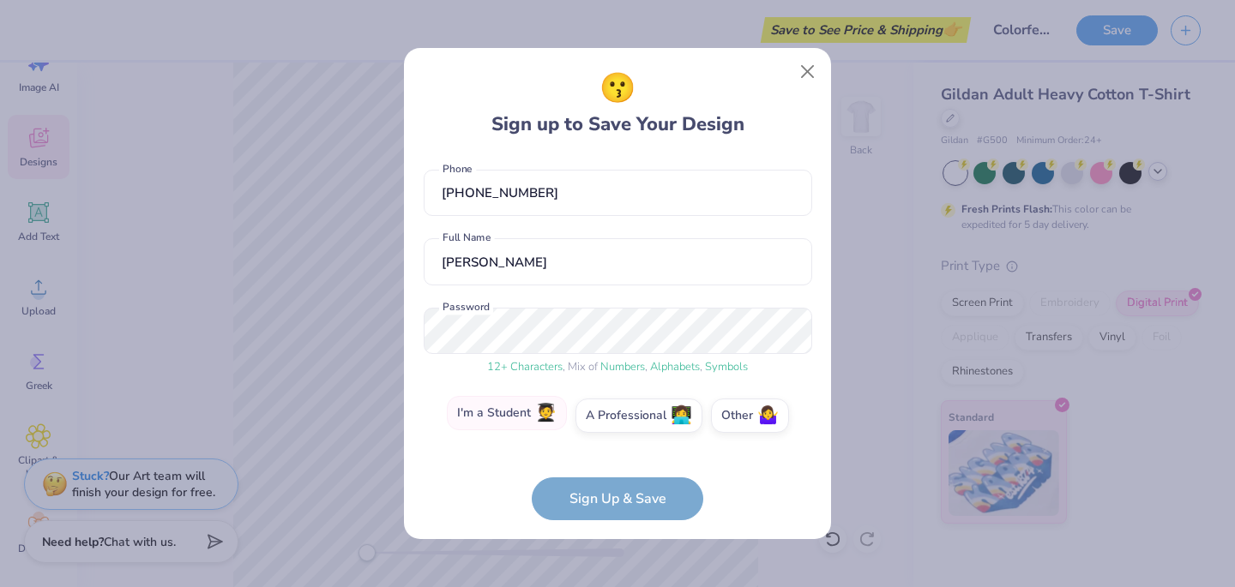
click at [539, 404] on span "🧑‍🎓" at bounding box center [545, 414] width 21 height 20
click at [612, 487] on input "I'm a Student 🧑‍🎓" at bounding box center [617, 492] width 11 height 11
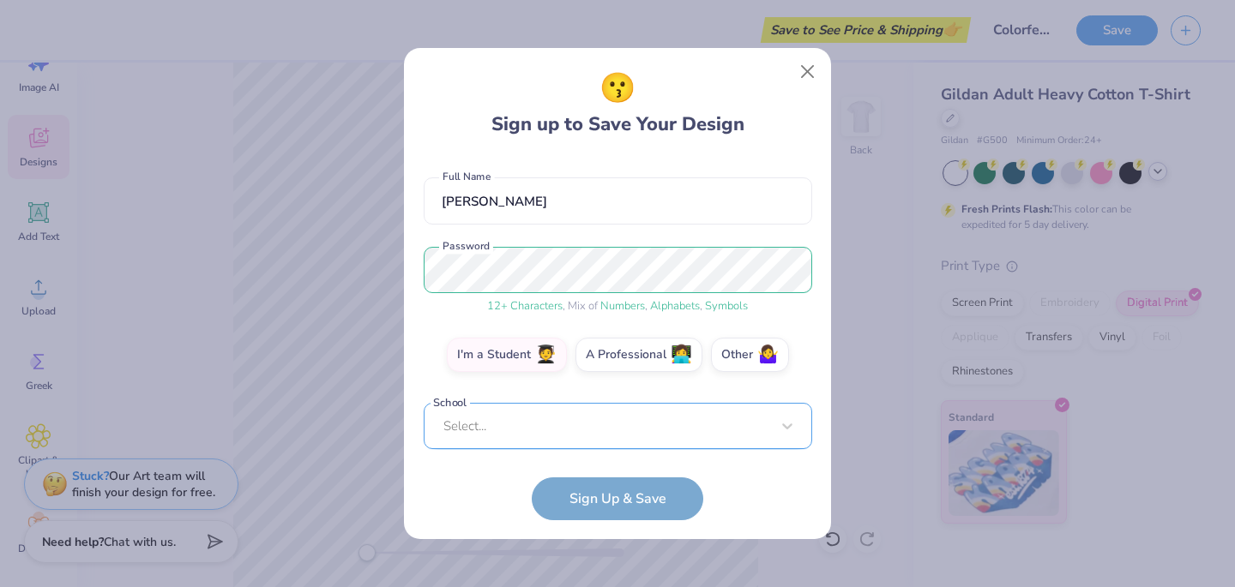
click at [568, 419] on div "Select..." at bounding box center [618, 426] width 388 height 47
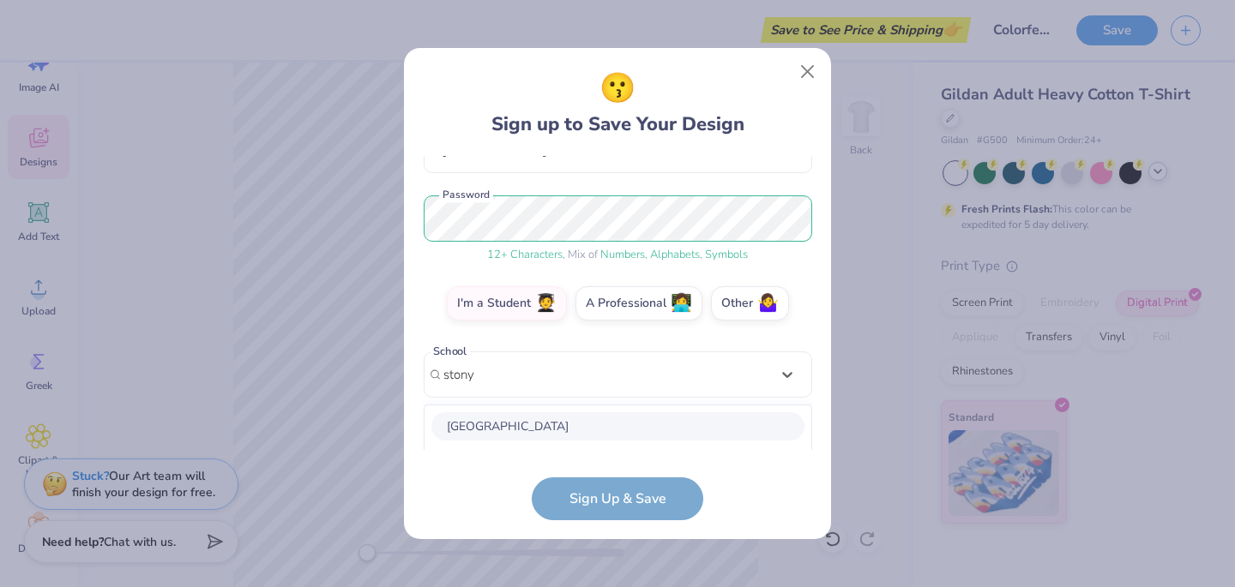
scroll to position [400, 0]
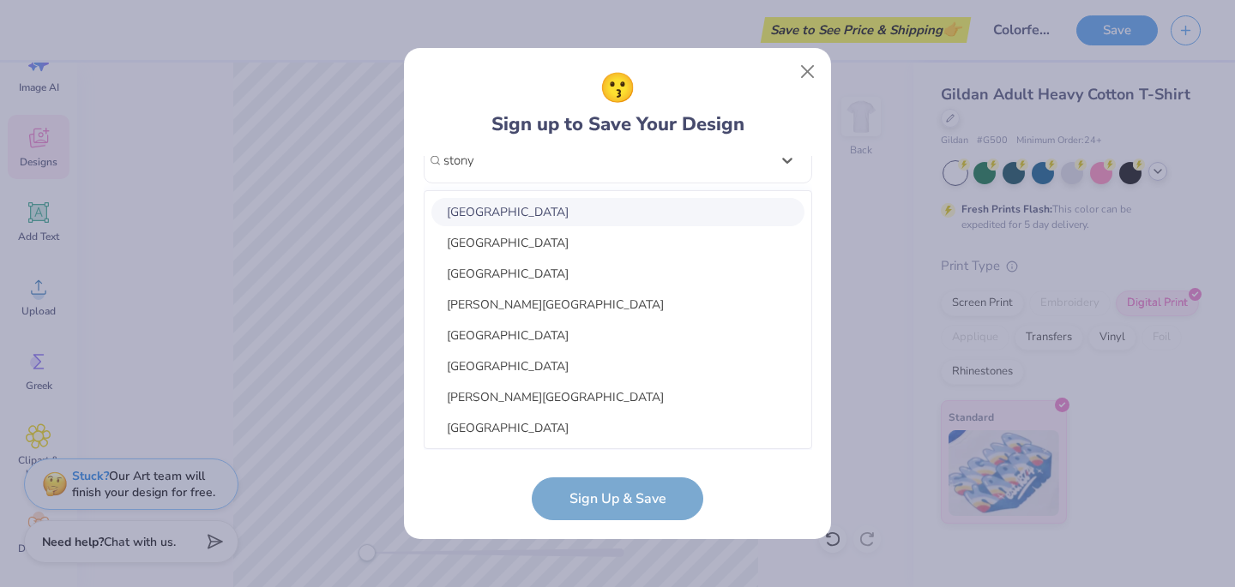
click at [508, 217] on div "[GEOGRAPHIC_DATA]" at bounding box center [617, 212] width 373 height 28
type input "stony"
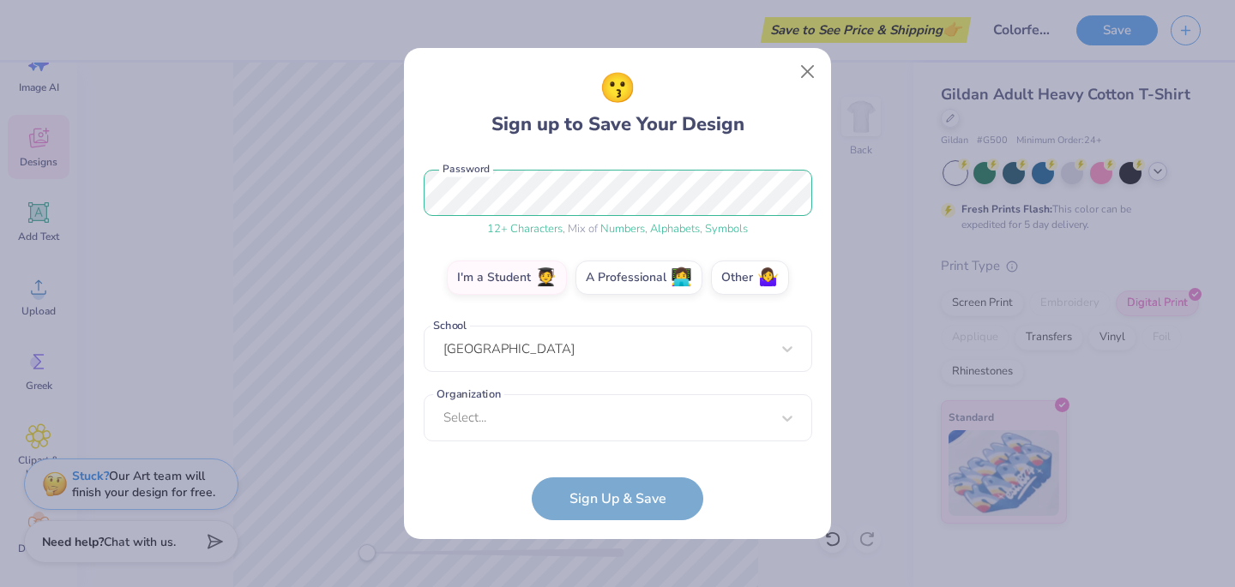
scroll to position [211, 0]
click at [584, 417] on div "Select..." at bounding box center [618, 417] width 388 height 47
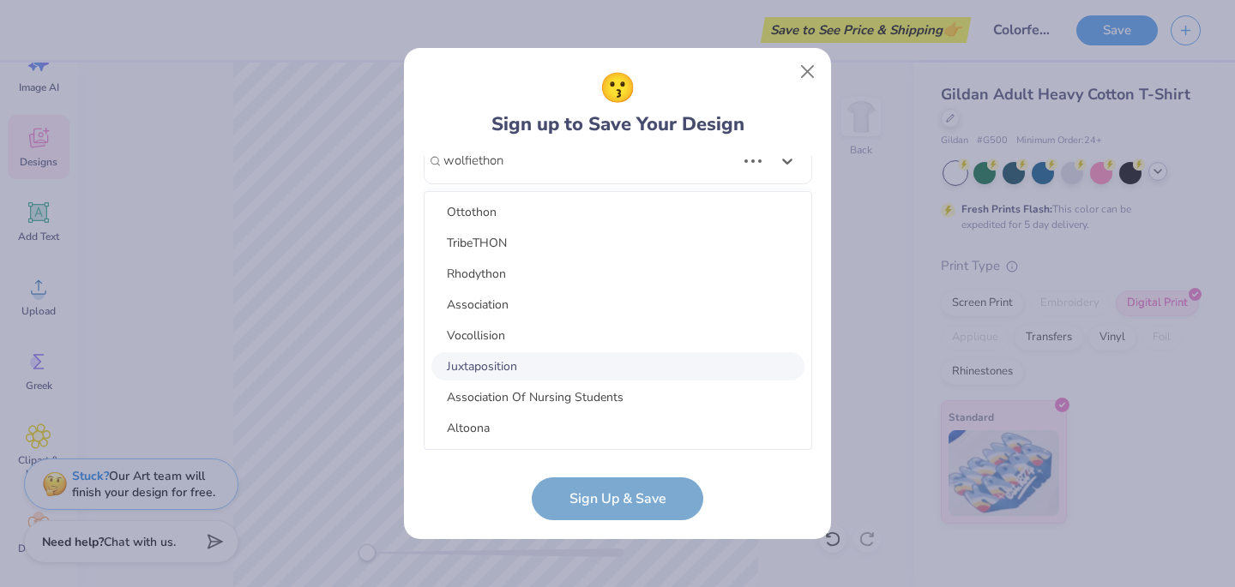
scroll to position [217, 0]
type input "wolfiethon"
click at [790, 117] on div "😗 Sign up to Save Your Design" at bounding box center [618, 103] width 388 height 72
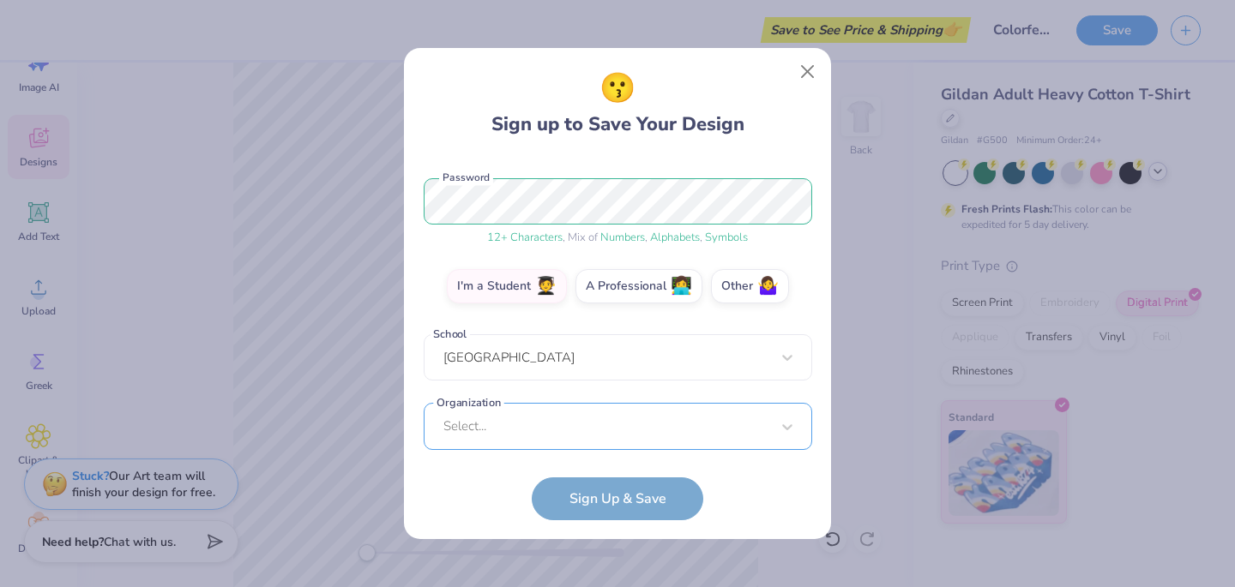
scroll to position [211, 0]
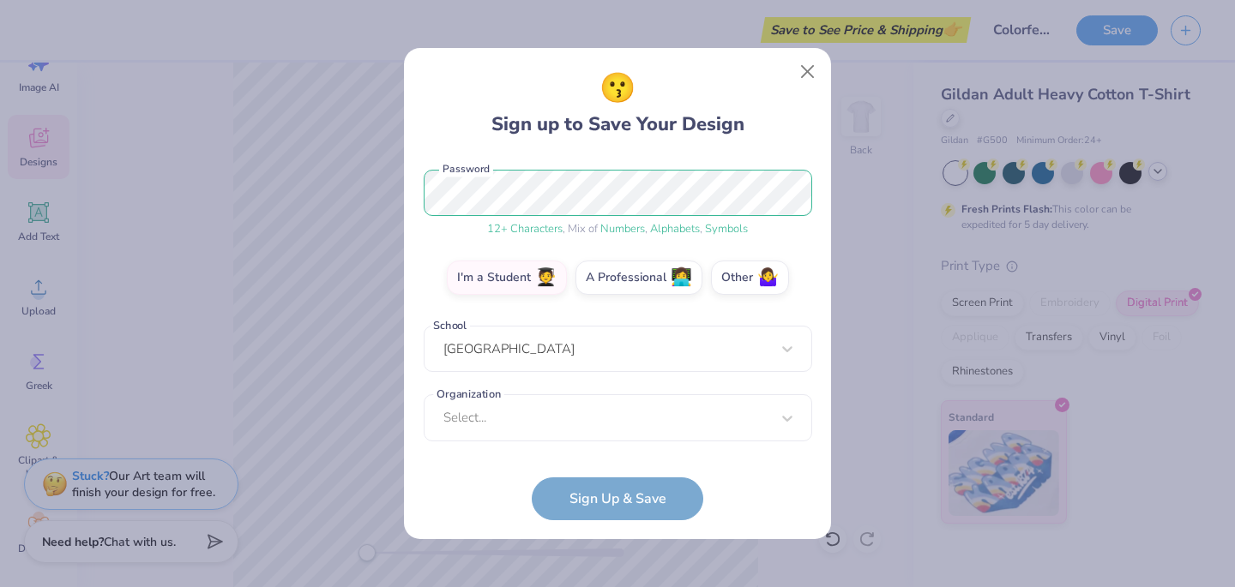
click at [611, 497] on form "[EMAIL_ADDRESS][DOMAIN_NAME] Email [PHONE_NUMBER] Phone [PERSON_NAME] Full Name…" at bounding box center [618, 338] width 388 height 364
click at [628, 518] on form "[EMAIL_ADDRESS][DOMAIN_NAME] Email [PHONE_NUMBER] Phone [PERSON_NAME] Full Name…" at bounding box center [618, 338] width 388 height 364
click at [556, 266] on span "🧑‍🎓" at bounding box center [545, 276] width 21 height 20
click at [612, 487] on input "I'm a Student 🧑‍🎓" at bounding box center [617, 492] width 11 height 11
click at [502, 277] on label "I'm a Student 🧑‍🎓" at bounding box center [507, 275] width 120 height 34
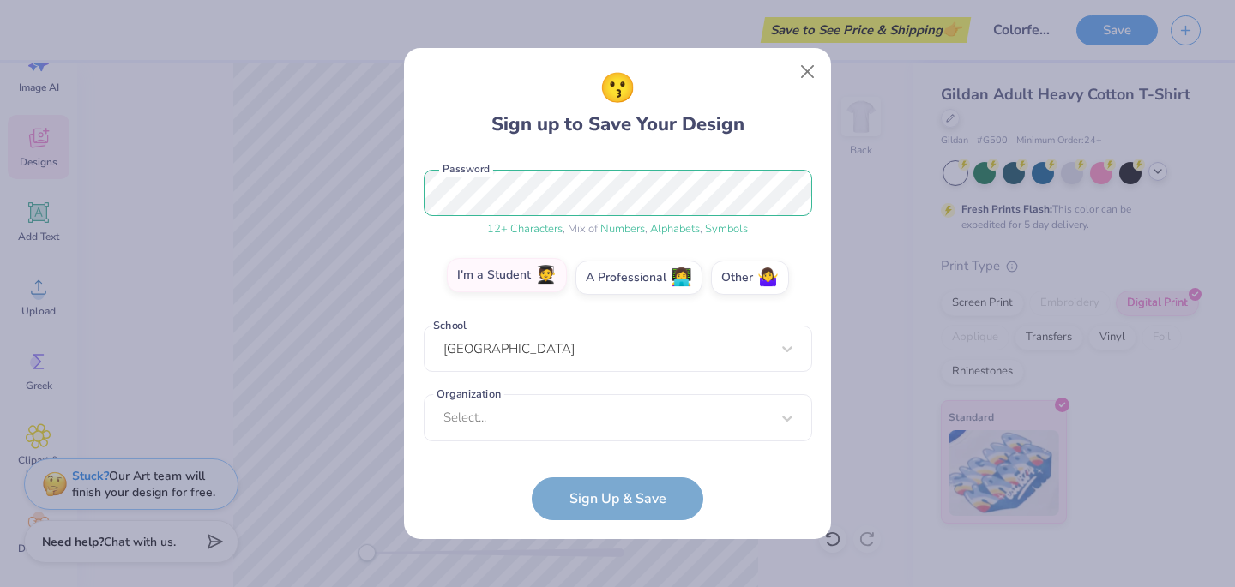
click at [612, 487] on input "I'm a Student 🧑‍🎓" at bounding box center [617, 492] width 11 height 11
click at [580, 489] on form "[EMAIL_ADDRESS][DOMAIN_NAME] Email [PHONE_NUMBER] Phone [PERSON_NAME] Full Name…" at bounding box center [618, 338] width 388 height 364
click at [524, 281] on label "I'm a Student 🧑‍🎓" at bounding box center [507, 275] width 120 height 34
click at [612, 487] on input "I'm a Student 🧑‍🎓" at bounding box center [617, 492] width 11 height 11
click at [538, 277] on span "🧑‍🎓" at bounding box center [545, 276] width 21 height 20
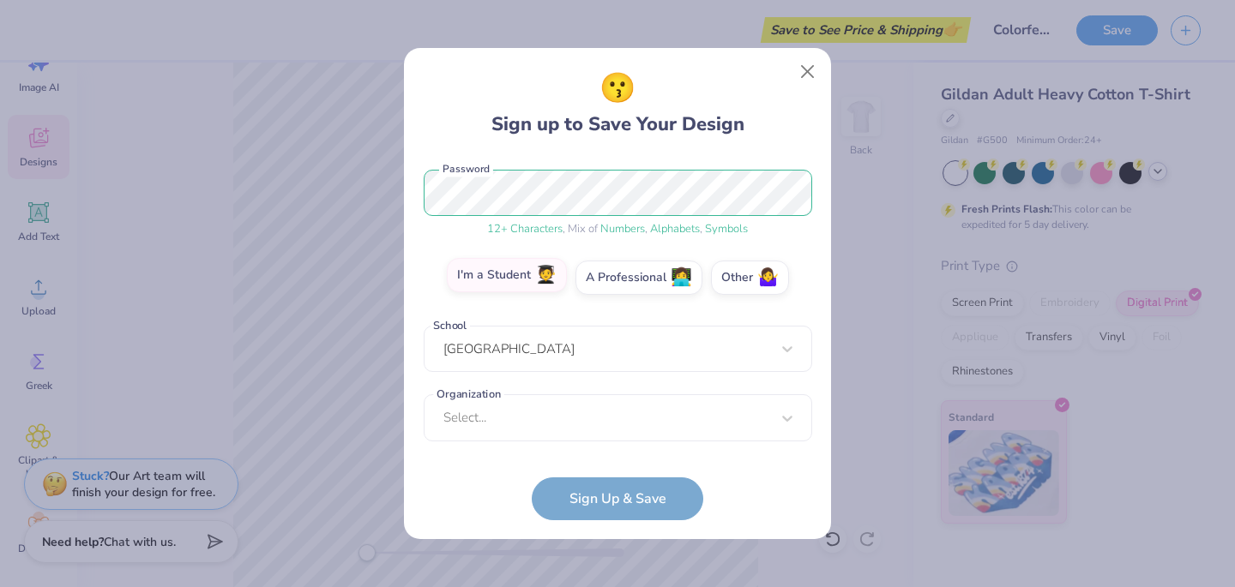
click at [612, 487] on input "I'm a Student 🧑‍🎓" at bounding box center [617, 492] width 11 height 11
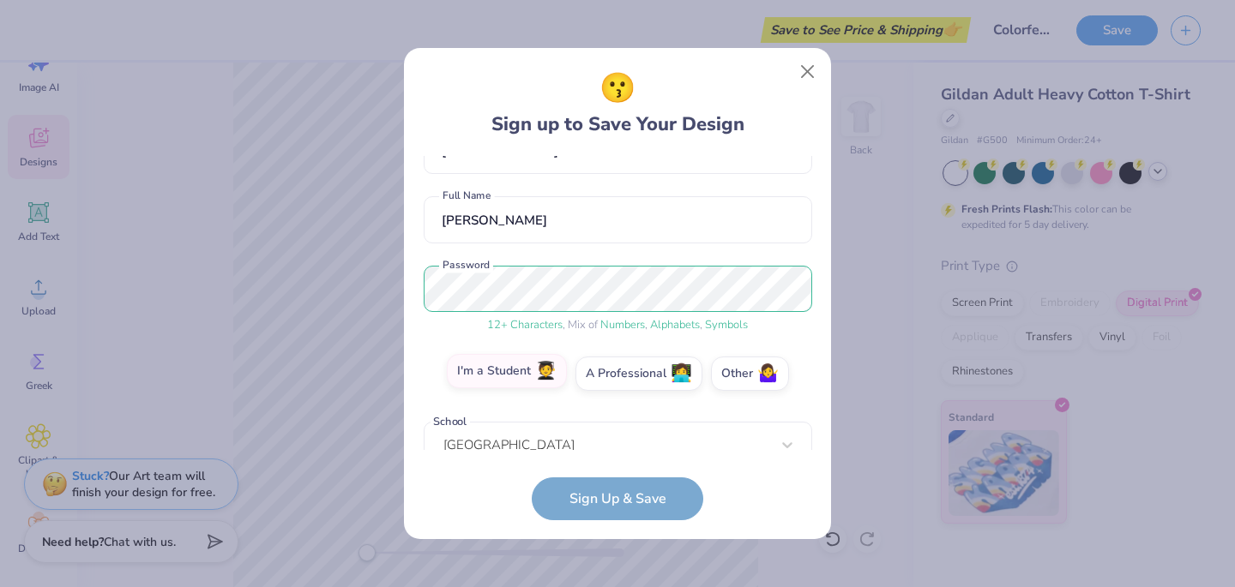
scroll to position [0, 0]
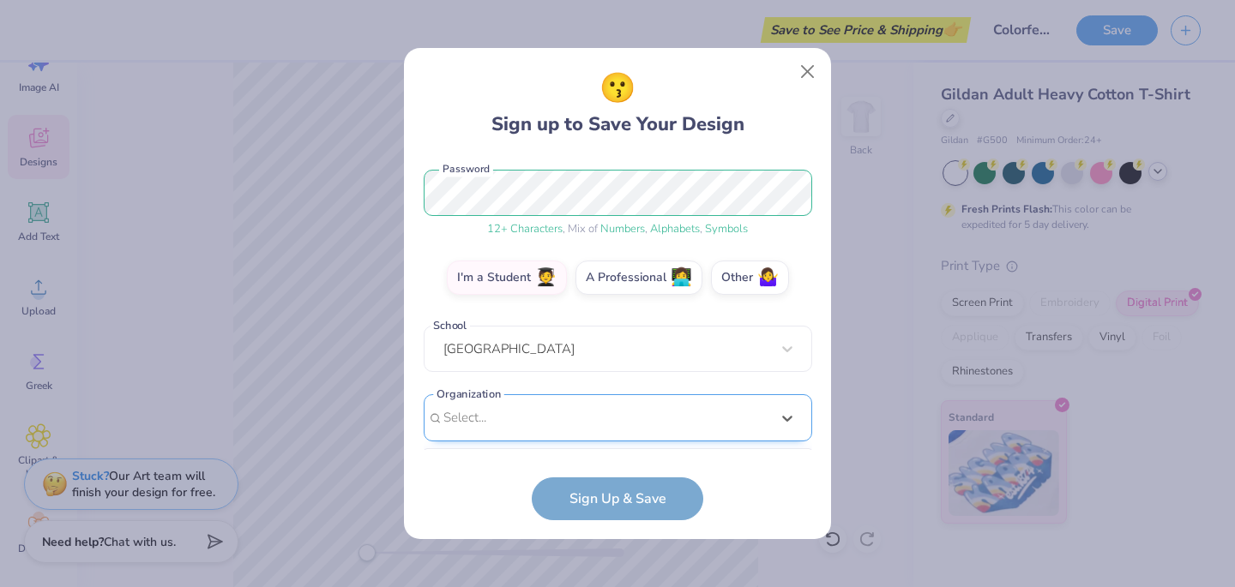
click at [531, 413] on div "option focused, 8 of 360. 360 results available. Use Up and Down to choose opti…" at bounding box center [618, 550] width 388 height 313
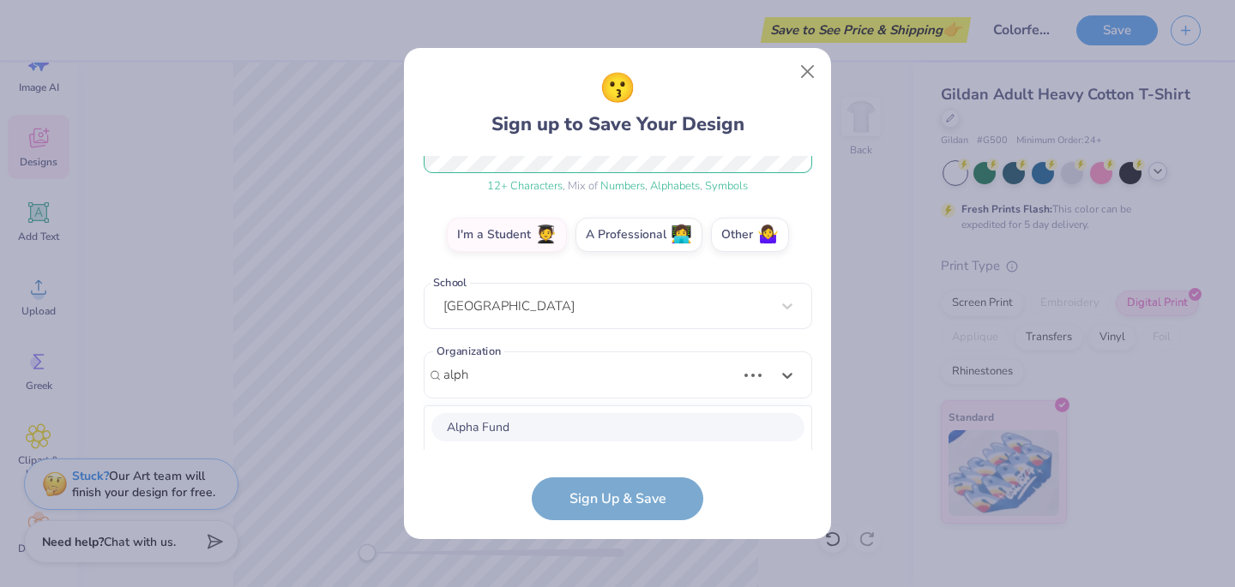
scroll to position [253, 0]
type input "a"
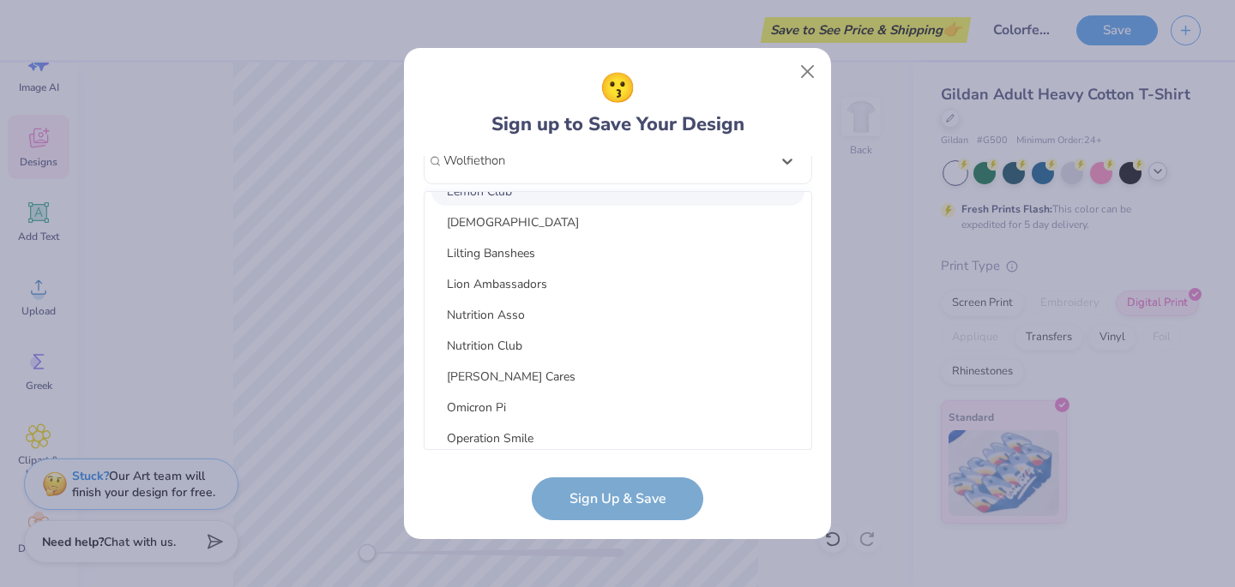
scroll to position [2953, 0]
type input "Wolfiethon"
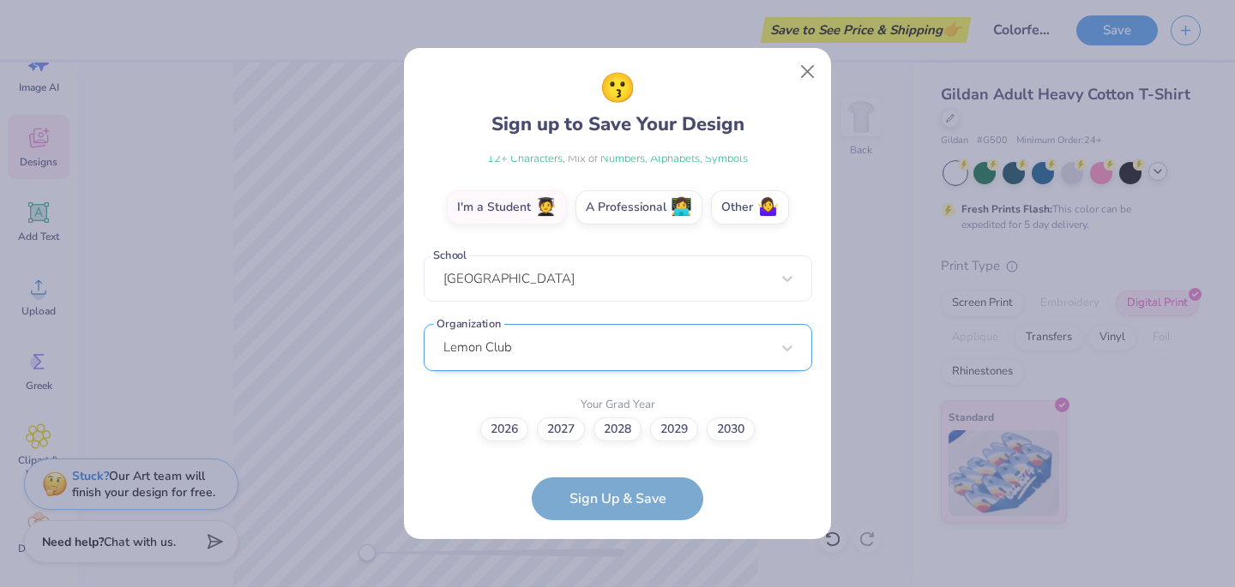
click at [534, 360] on div "Lemon Club" at bounding box center [618, 347] width 388 height 47
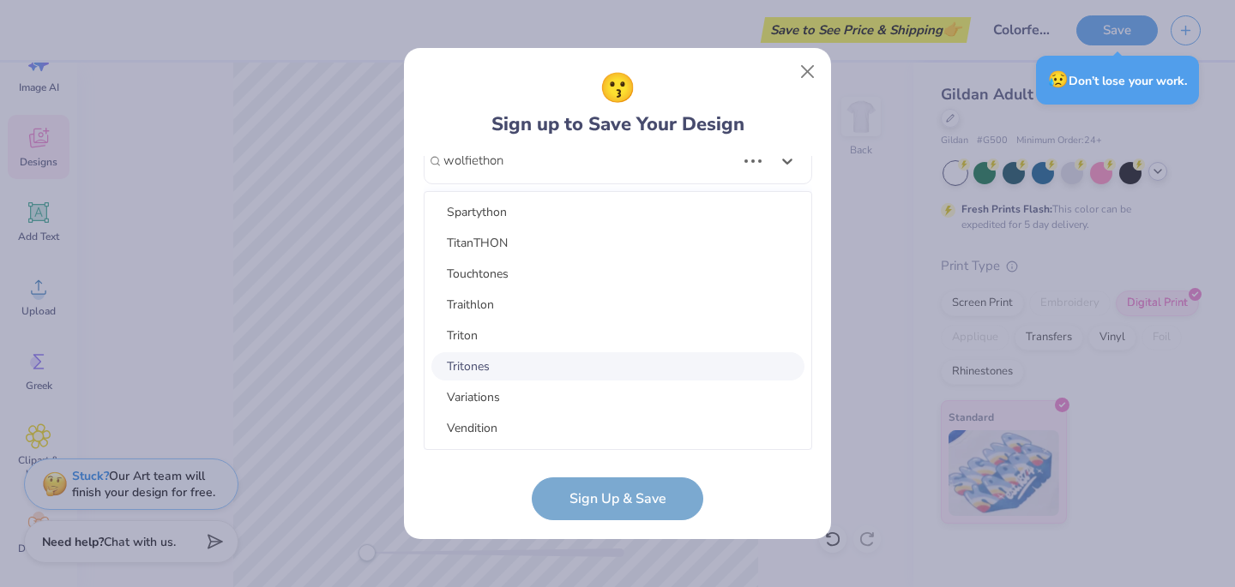
scroll to position [0, 0]
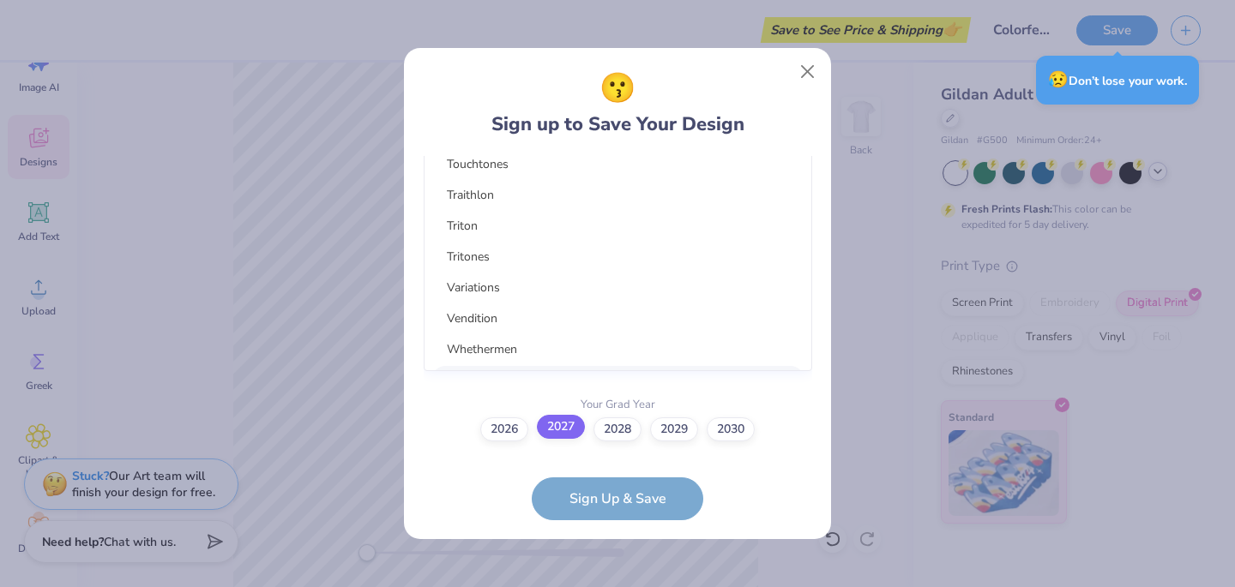
type input "wolfiethon"
click at [569, 427] on label "2027" at bounding box center [561, 427] width 48 height 24
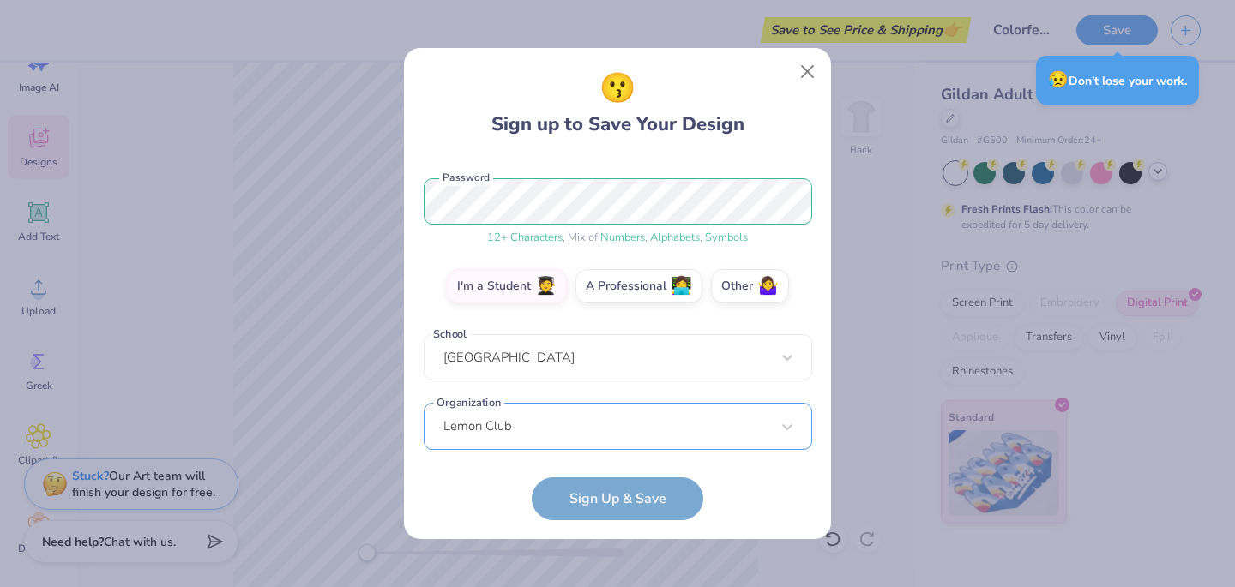
click at [557, 319] on div "[EMAIL_ADDRESS][DOMAIN_NAME] Email [PHONE_NUMBER] Phone [PERSON_NAME] Full Name…" at bounding box center [618, 303] width 388 height 294
click at [515, 420] on div "[EMAIL_ADDRESS][DOMAIN_NAME] Email [PHONE_NUMBER] Phone [PERSON_NAME] Full Name…" at bounding box center [618, 303] width 388 height 294
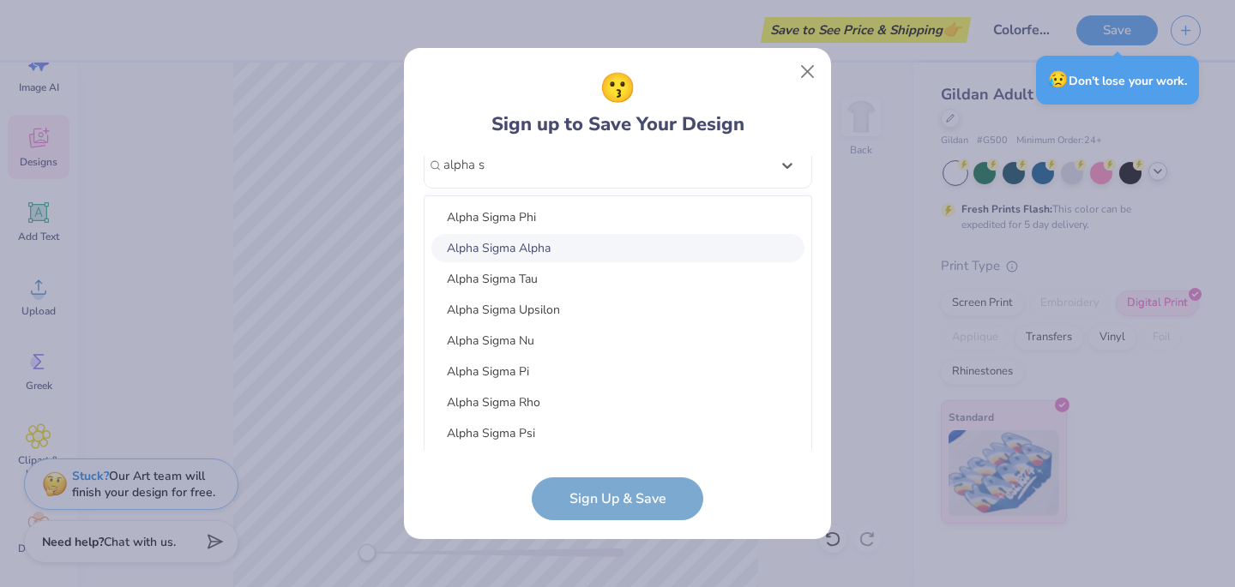
click at [544, 241] on div "Alpha Sigma Alpha" at bounding box center [617, 248] width 373 height 28
type input "alpha s"
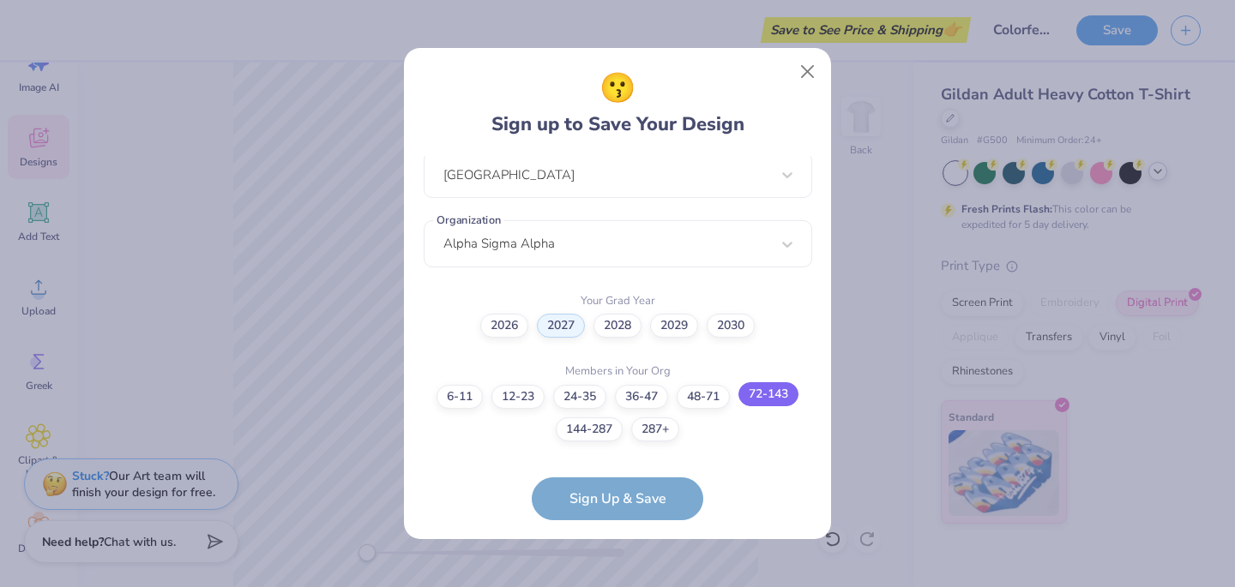
click at [748, 396] on label "72-143" at bounding box center [768, 394] width 60 height 24
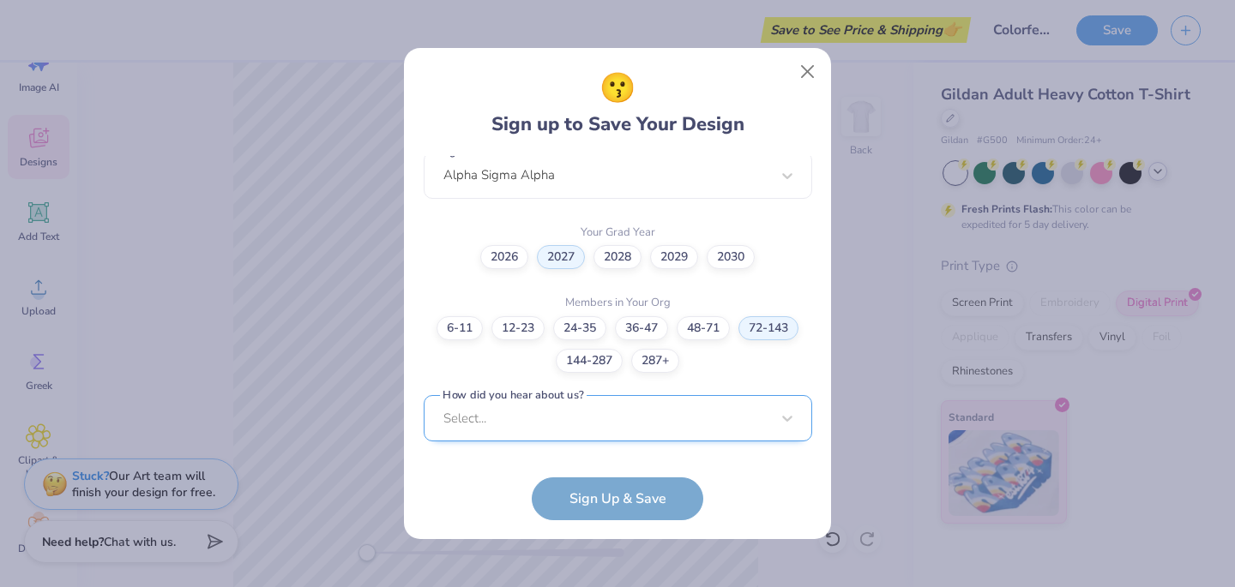
click at [667, 419] on div "Select..." at bounding box center [618, 418] width 388 height 47
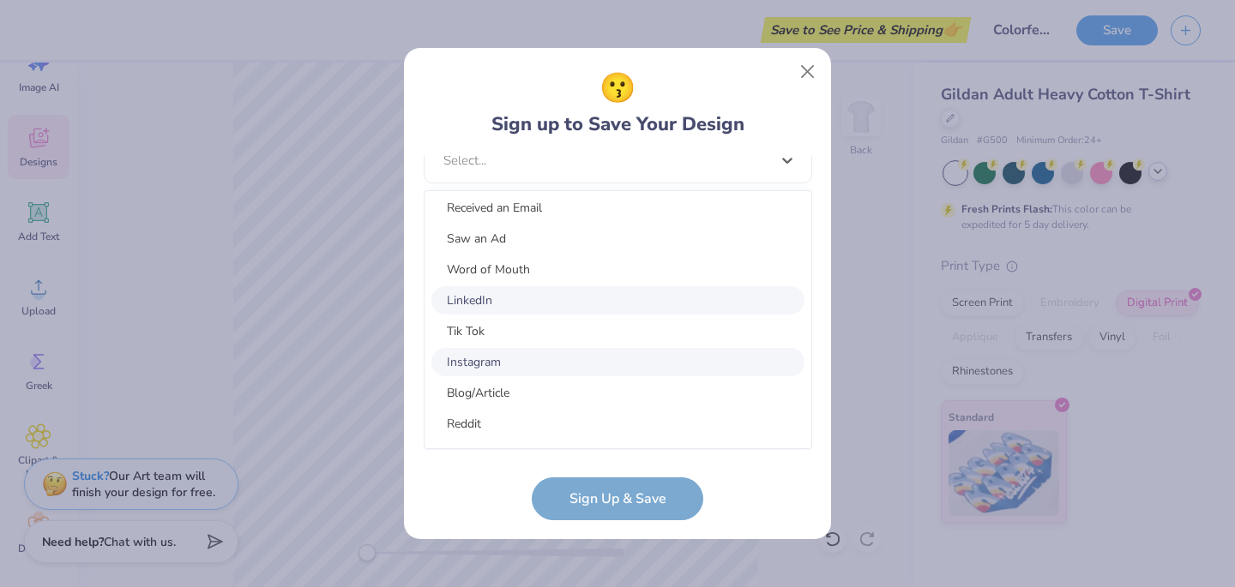
click at [531, 298] on div "LinkedIn" at bounding box center [617, 300] width 373 height 28
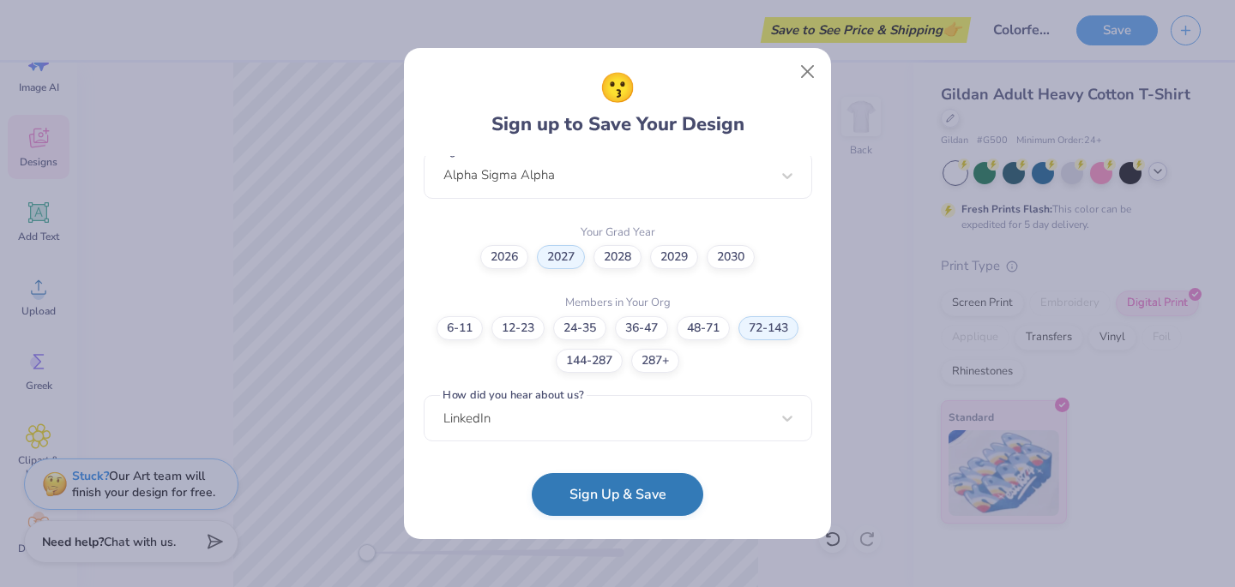
click at [610, 486] on button "Sign Up & Save" at bounding box center [617, 494] width 171 height 43
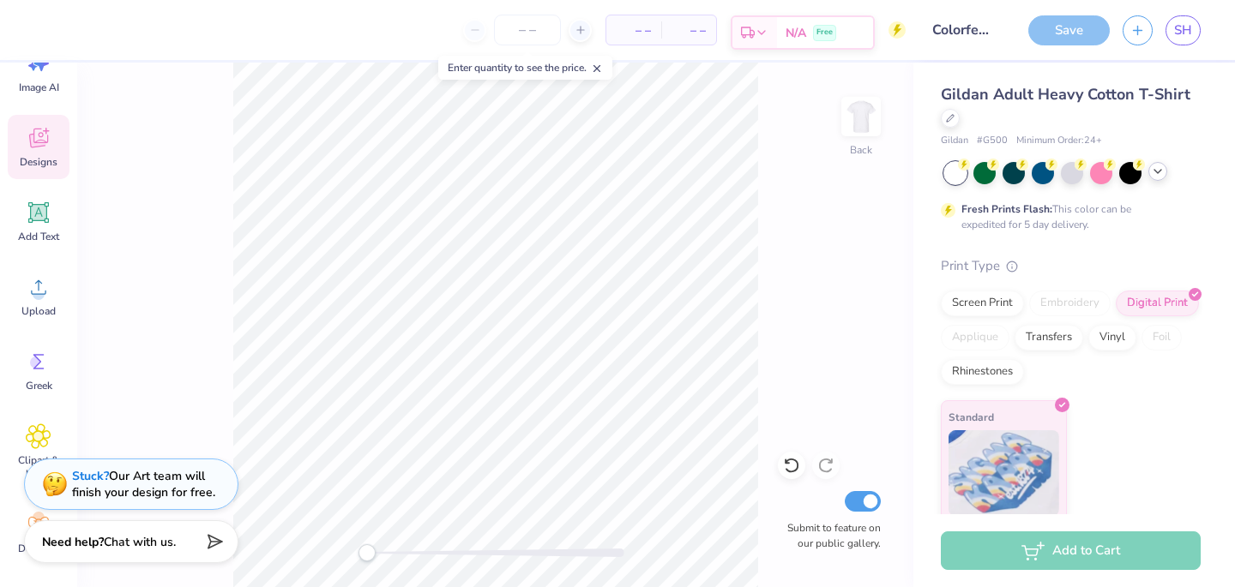
click at [802, 33] on span "N/A" at bounding box center [795, 33] width 21 height 18
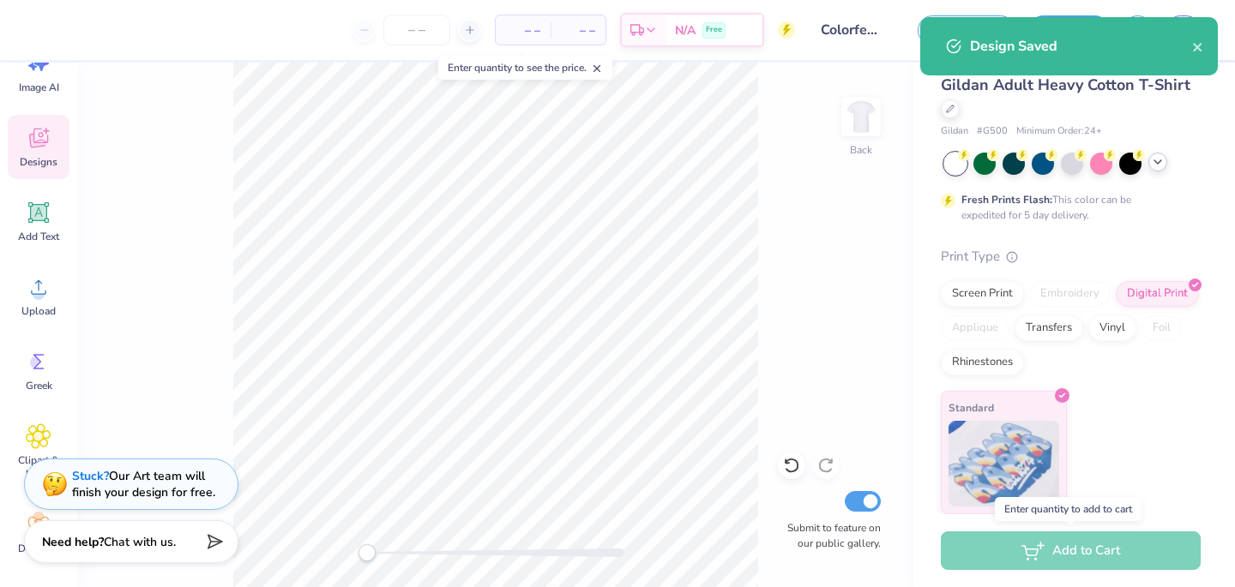
click at [1048, 555] on div "Add to Cart" at bounding box center [1070, 551] width 260 height 39
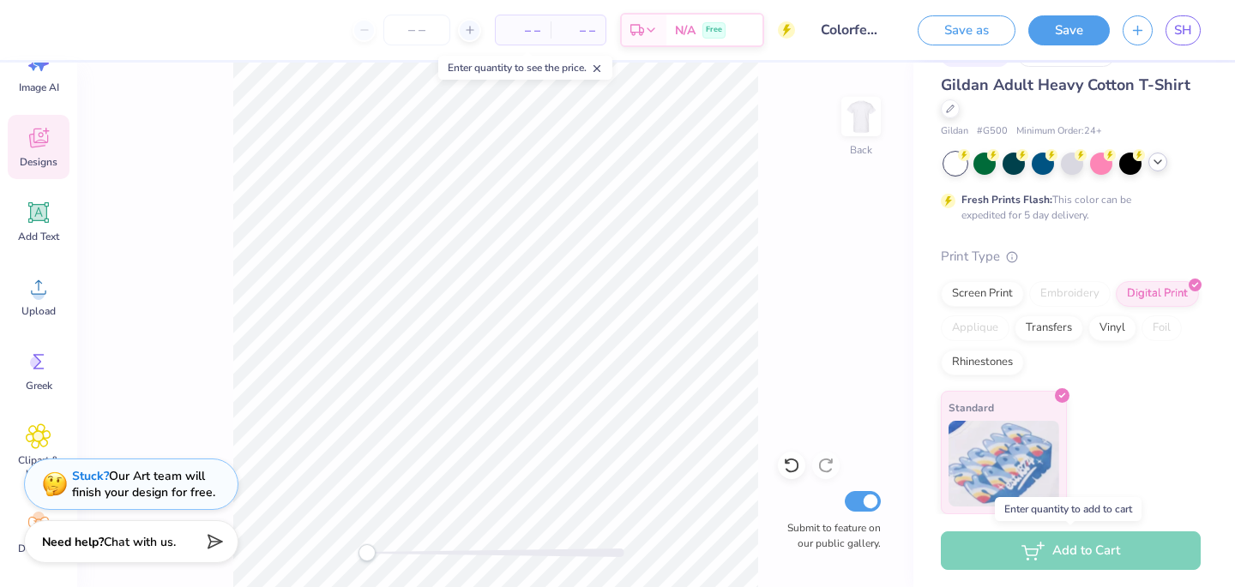
click at [1069, 554] on div "Add to Cart" at bounding box center [1070, 551] width 260 height 39
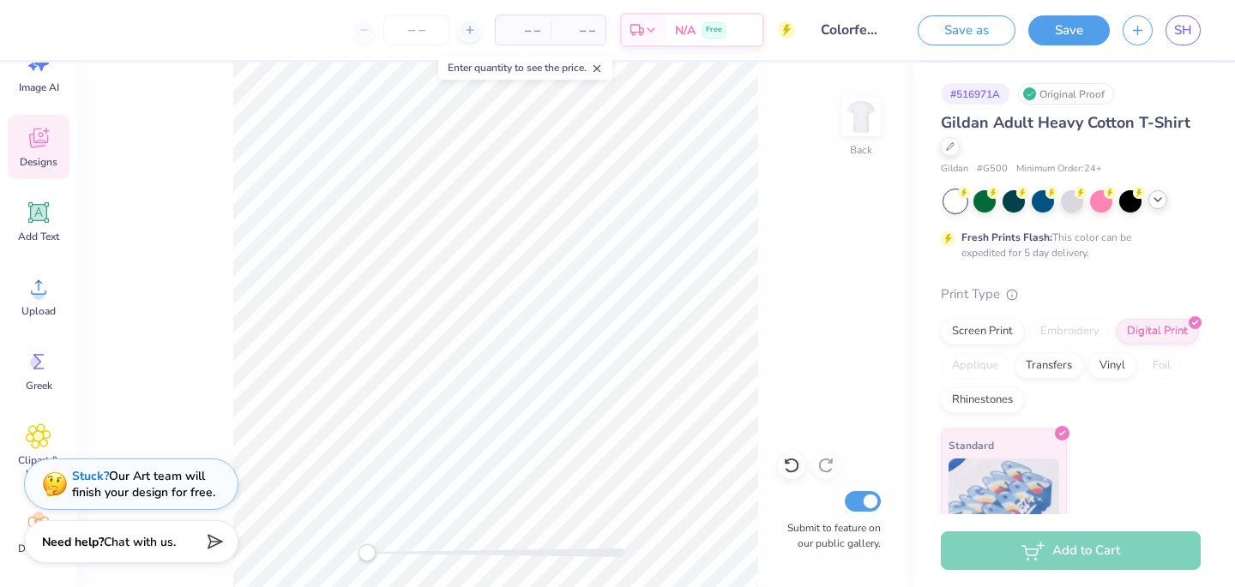
scroll to position [38, 0]
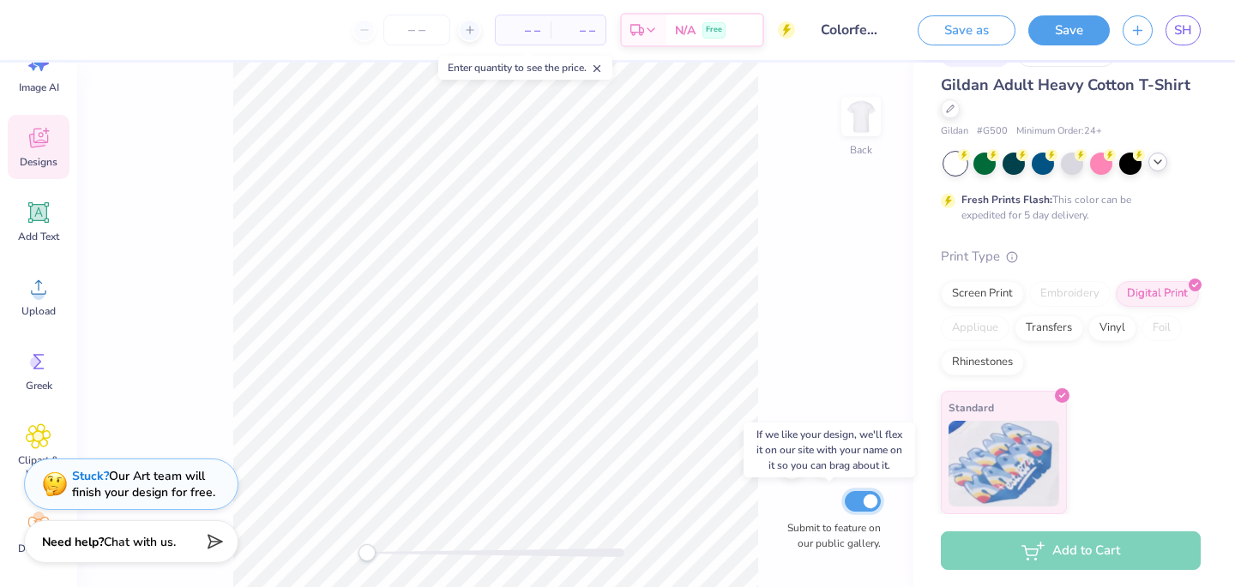
click at [867, 502] on input "Submit to feature on our public gallery." at bounding box center [862, 501] width 36 height 21
checkbox input "false"
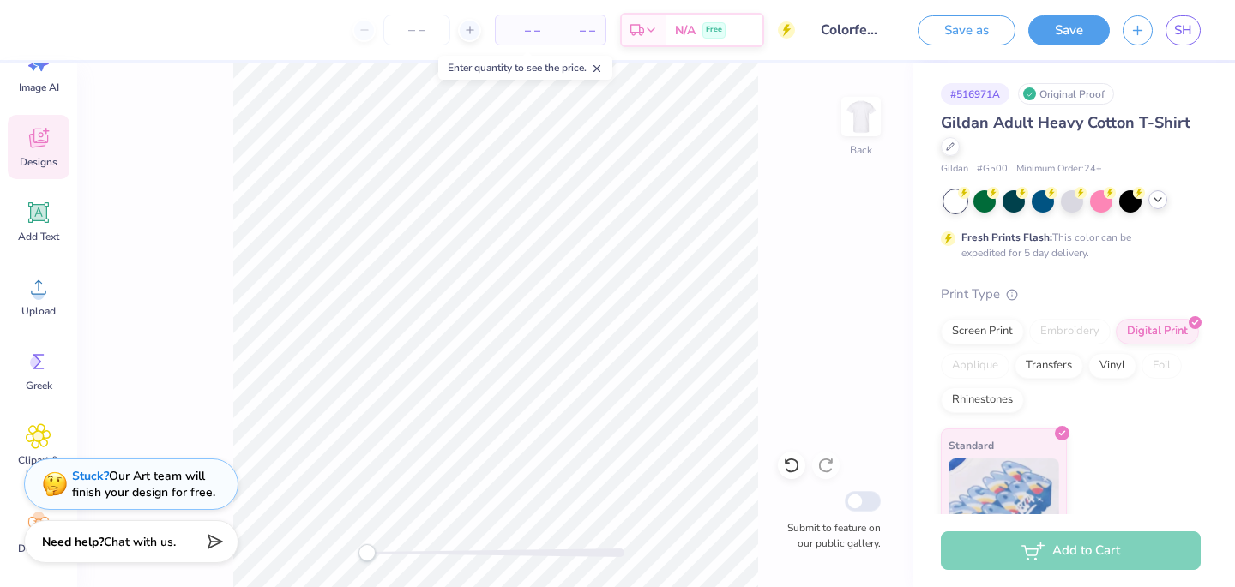
click at [598, 38] on div "– – Total" at bounding box center [577, 29] width 55 height 29
click at [562, 29] on span "– –" at bounding box center [578, 30] width 34 height 18
click at [538, 34] on span "– –" at bounding box center [523, 30] width 34 height 18
click at [582, 31] on span "– –" at bounding box center [578, 30] width 34 height 18
click at [426, 28] on input "number" at bounding box center [416, 30] width 67 height 31
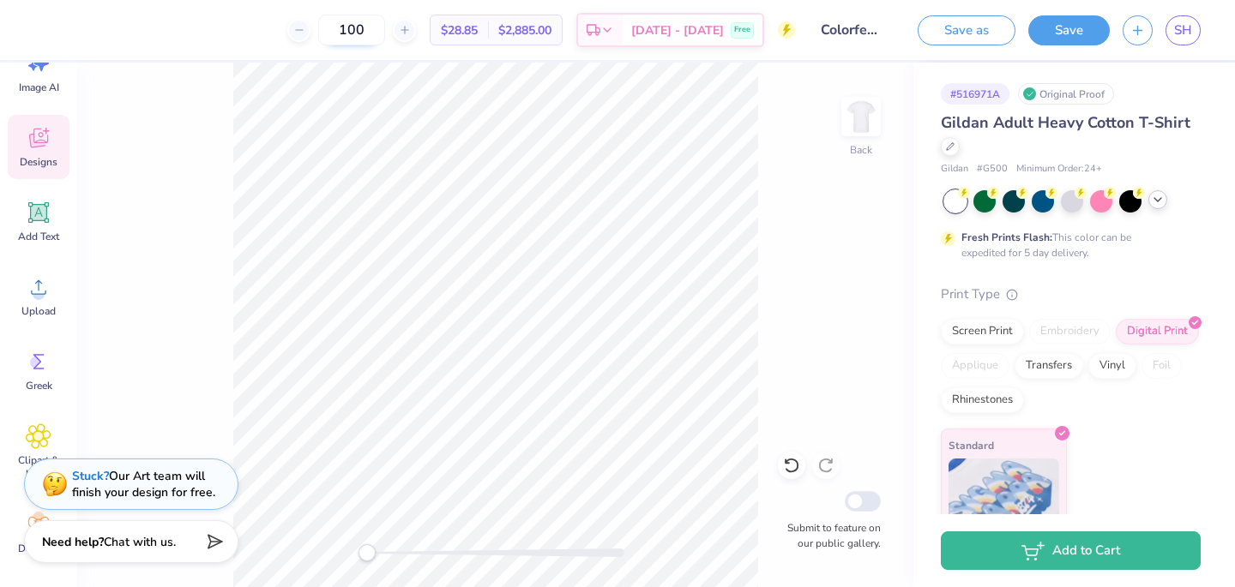
click at [384, 27] on input "100" at bounding box center [351, 30] width 67 height 31
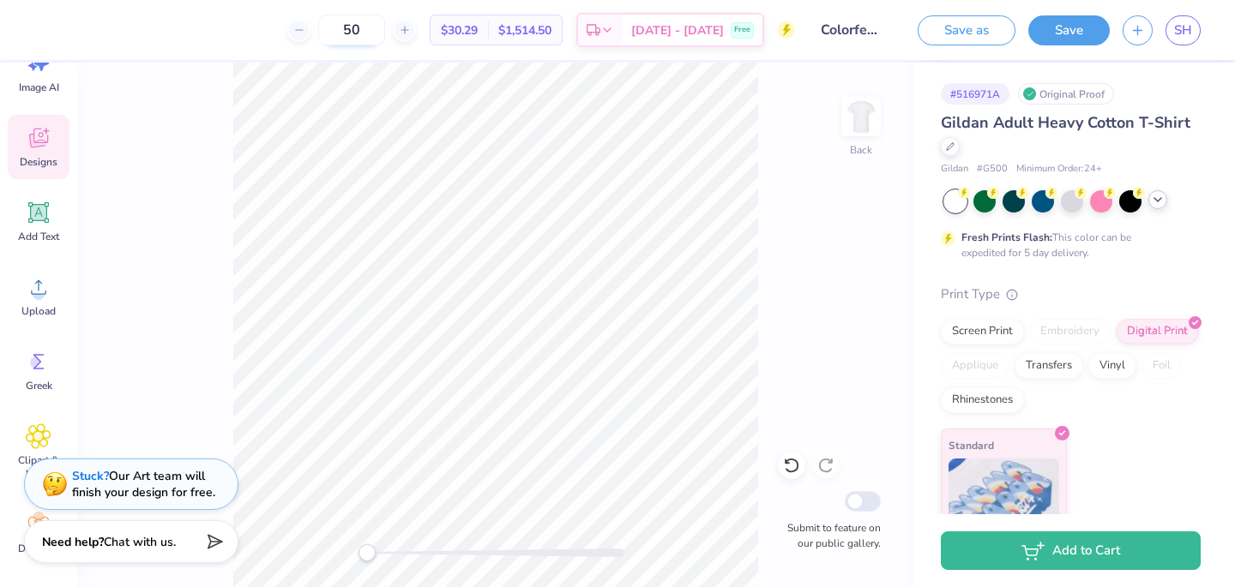
click at [384, 27] on input "50" at bounding box center [351, 30] width 67 height 31
click at [371, 33] on input "50" at bounding box center [351, 30] width 67 height 31
type input "200"
click at [385, 33] on input "200" at bounding box center [351, 30] width 67 height 31
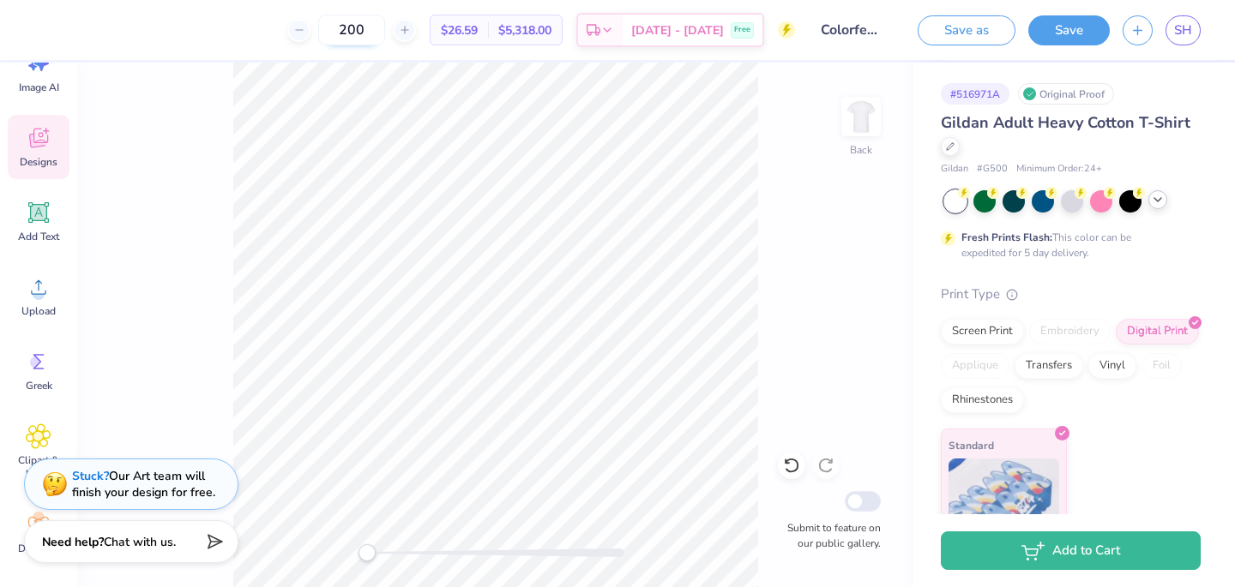
click at [385, 33] on input "200" at bounding box center [351, 30] width 67 height 31
type input "12"
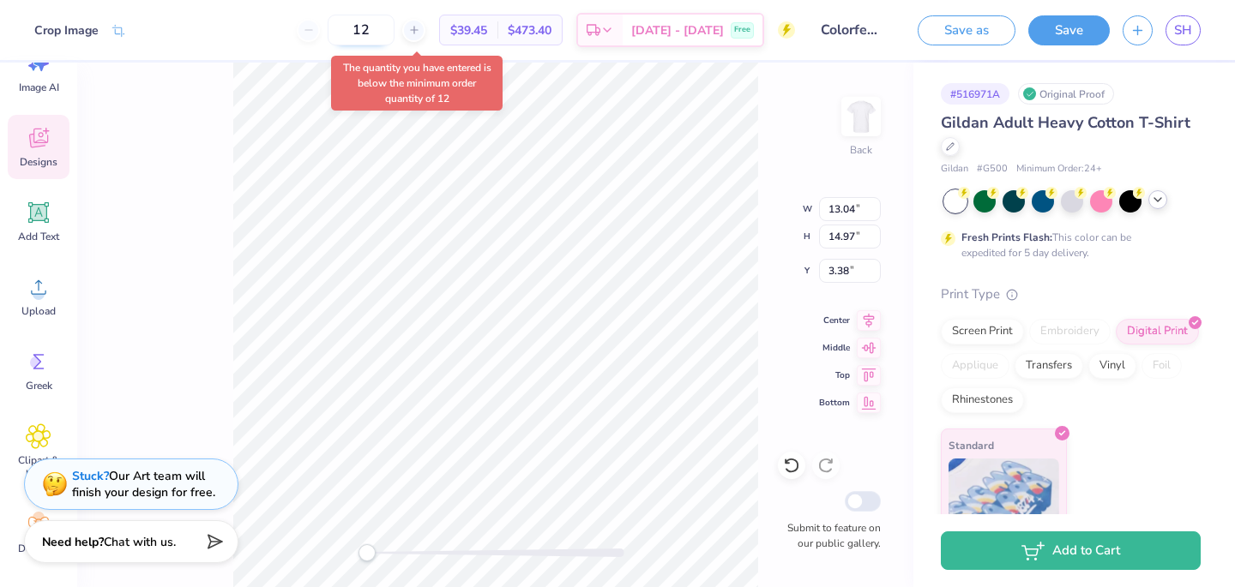
click at [394, 35] on input "12" at bounding box center [360, 30] width 67 height 31
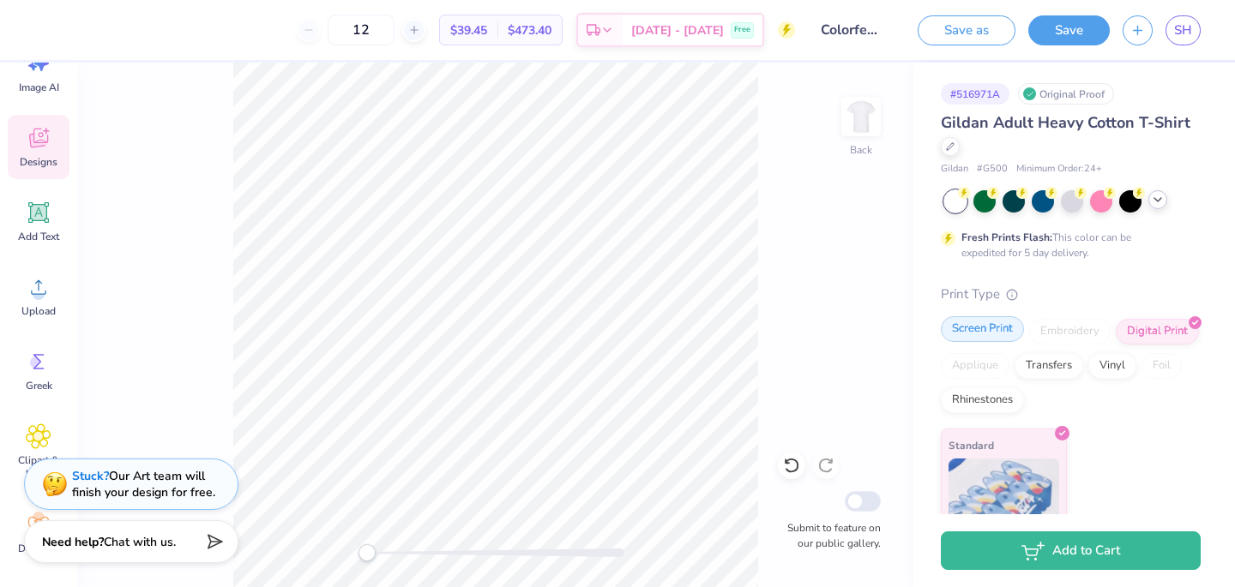
click at [994, 322] on div "Screen Print" at bounding box center [981, 329] width 83 height 26
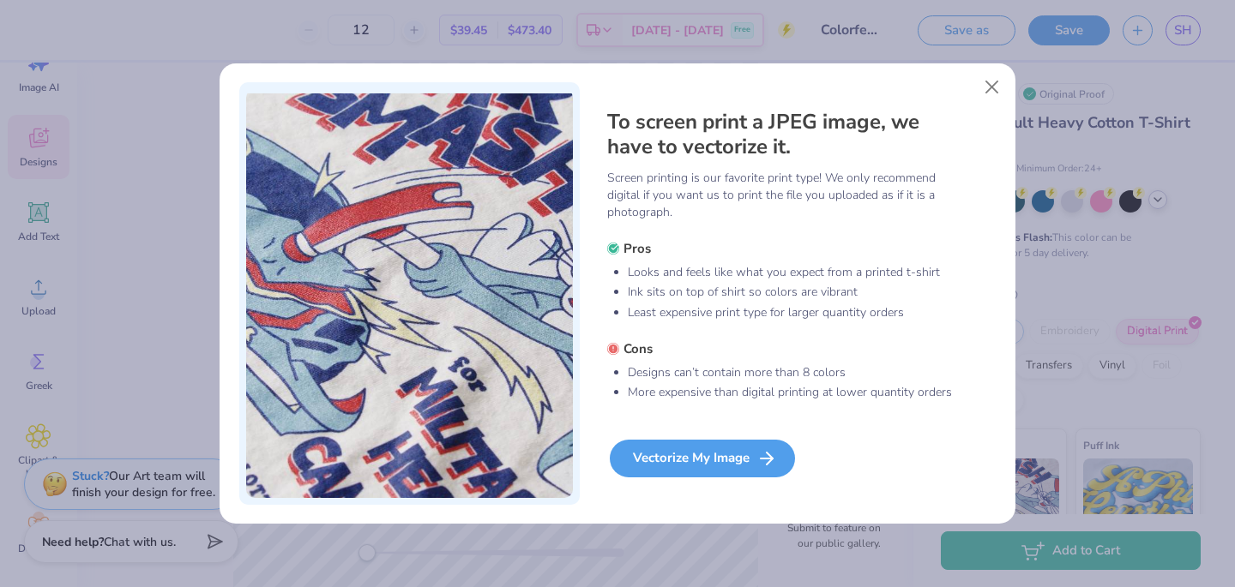
click at [681, 466] on div "Vectorize My Image" at bounding box center [702, 459] width 185 height 38
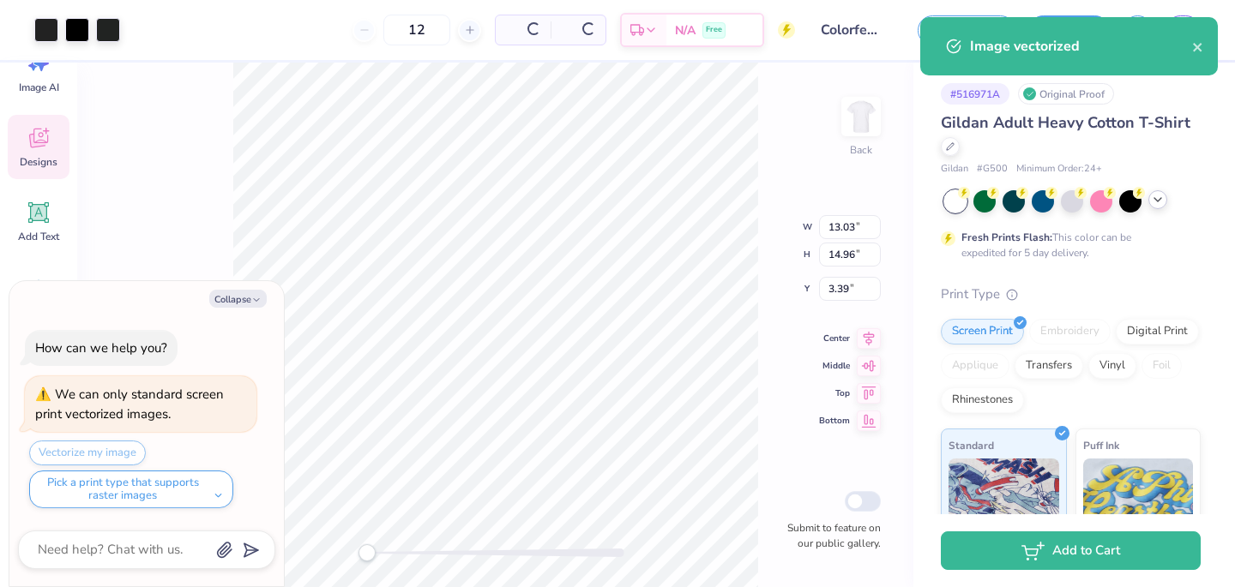
type textarea "x"
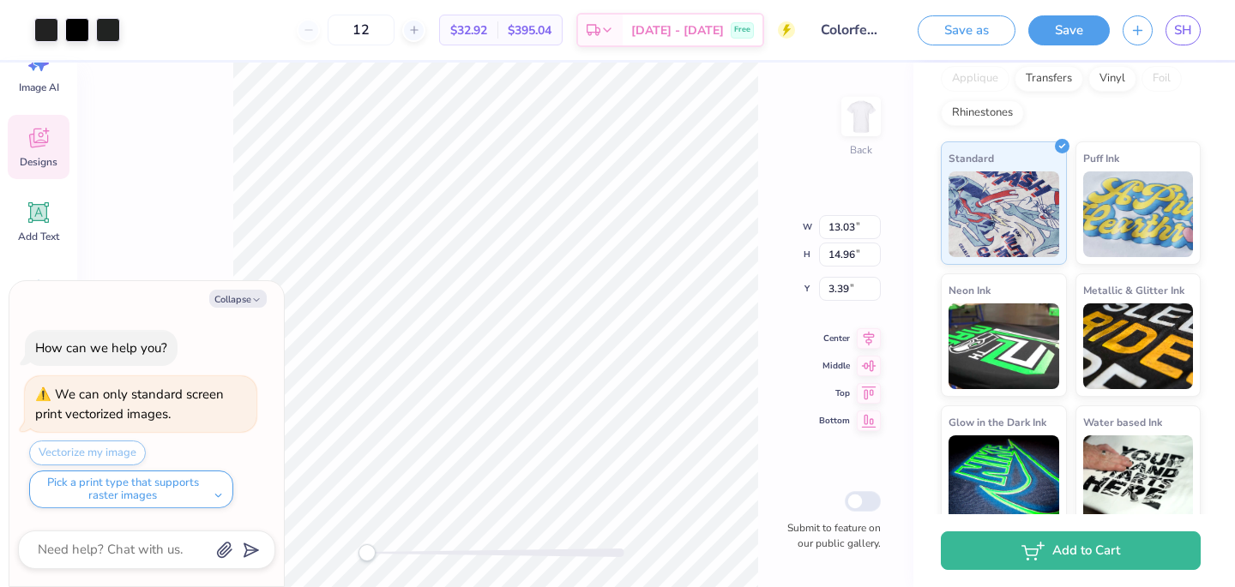
scroll to position [302, 0]
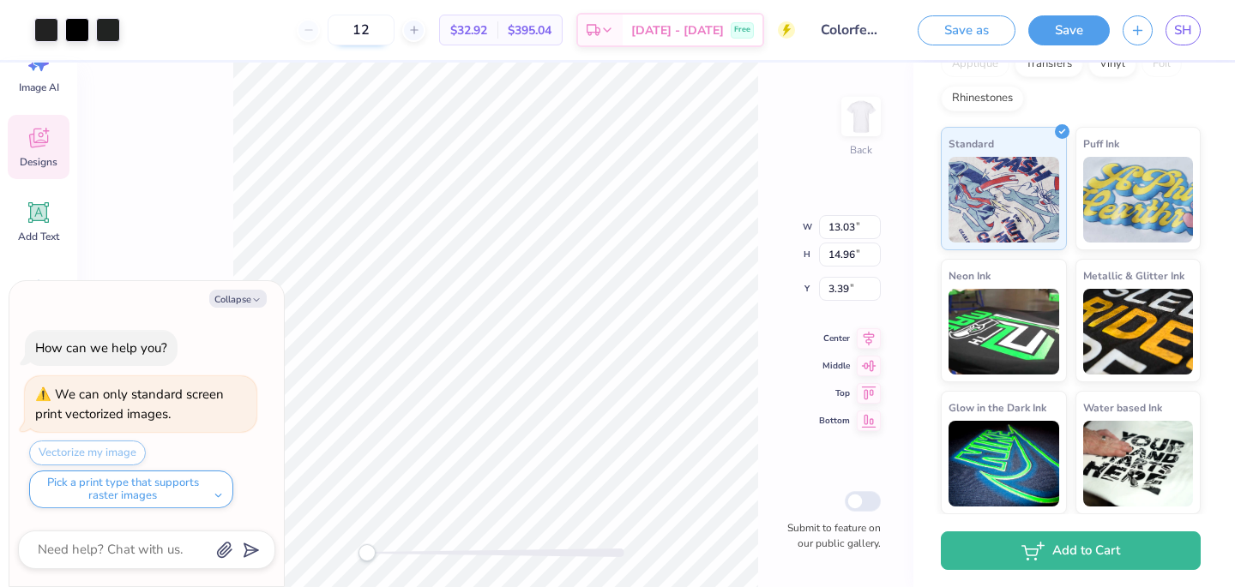
click at [385, 29] on input "12" at bounding box center [360, 30] width 67 height 31
type input "100"
type textarea "x"
type input "100"
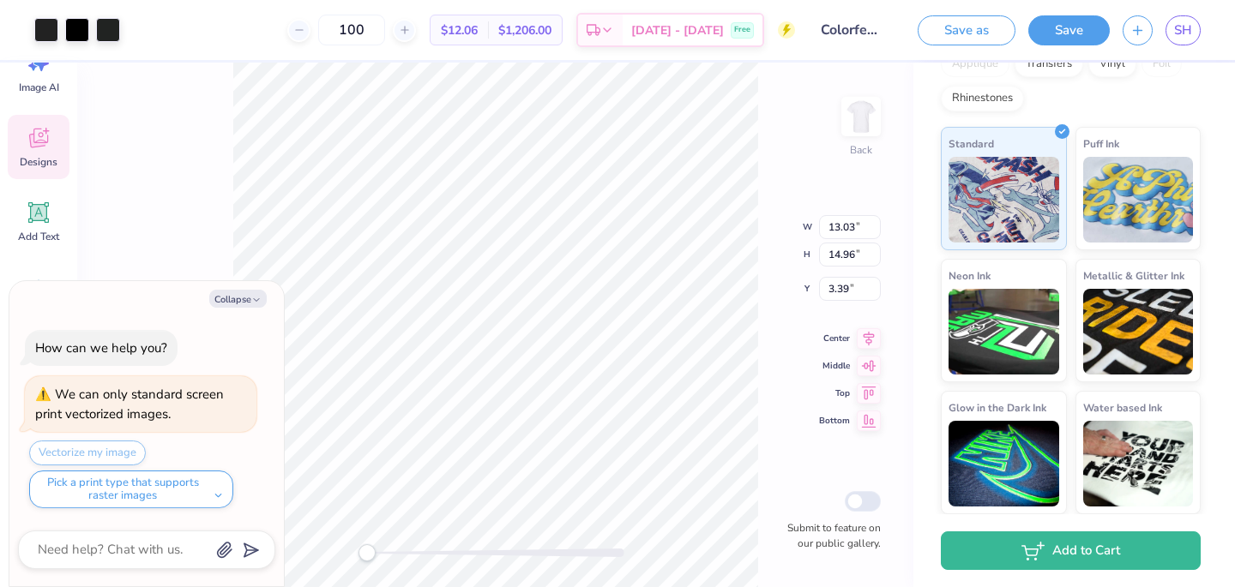
type textarea "x"
click at [382, 33] on input "100" at bounding box center [351, 30] width 67 height 31
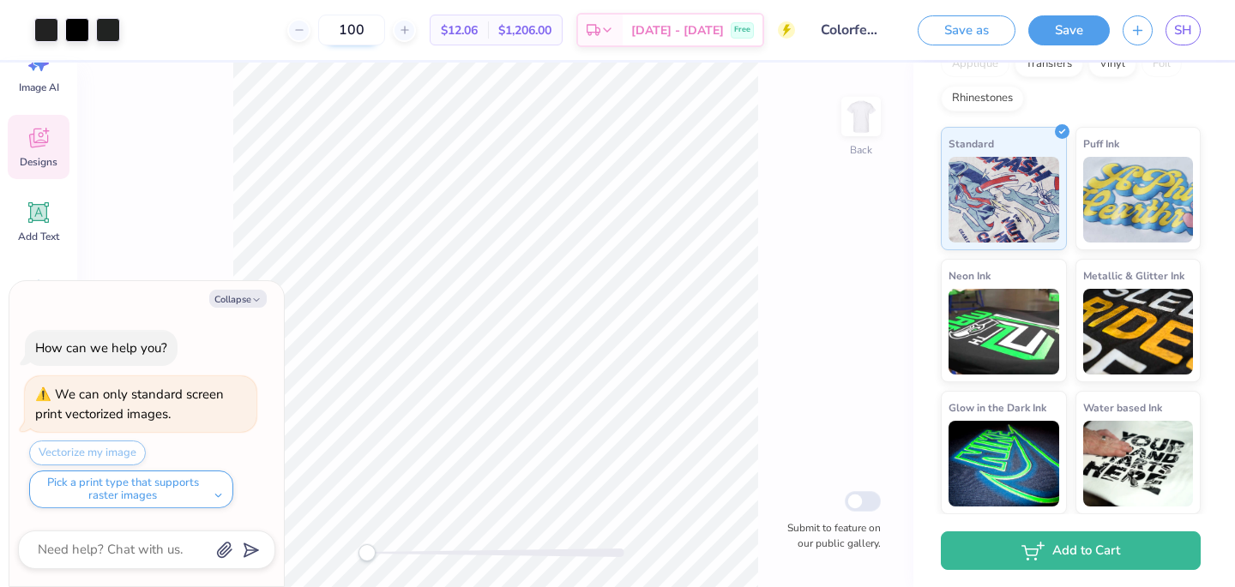
click at [382, 33] on input "100" at bounding box center [351, 30] width 67 height 31
type input "50"
type textarea "x"
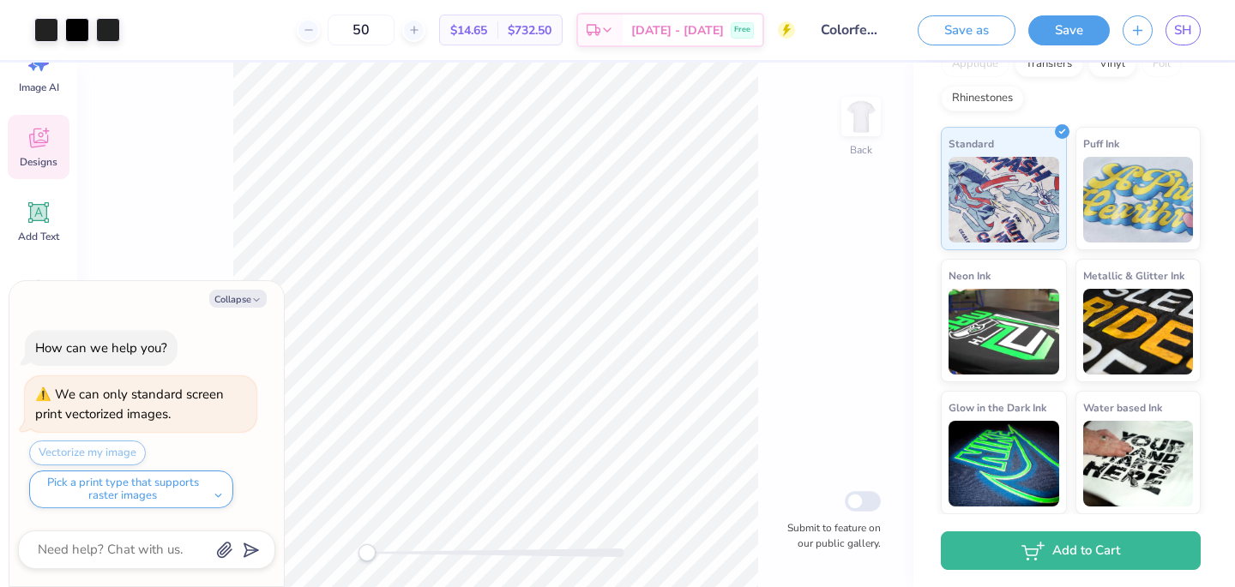
click at [885, 306] on div "Back Submit to feature on our public gallery." at bounding box center [495, 325] width 836 height 525
click at [394, 34] on input "50" at bounding box center [360, 30] width 67 height 31
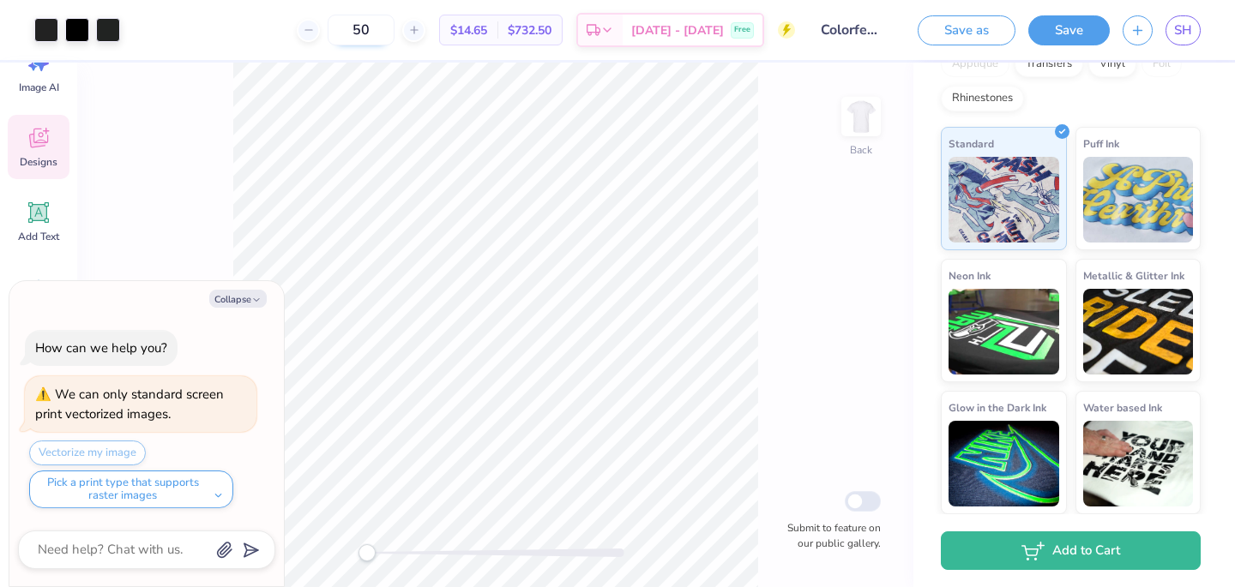
click at [394, 34] on input "50" at bounding box center [360, 30] width 67 height 31
type input "200"
type textarea "x"
type input "200"
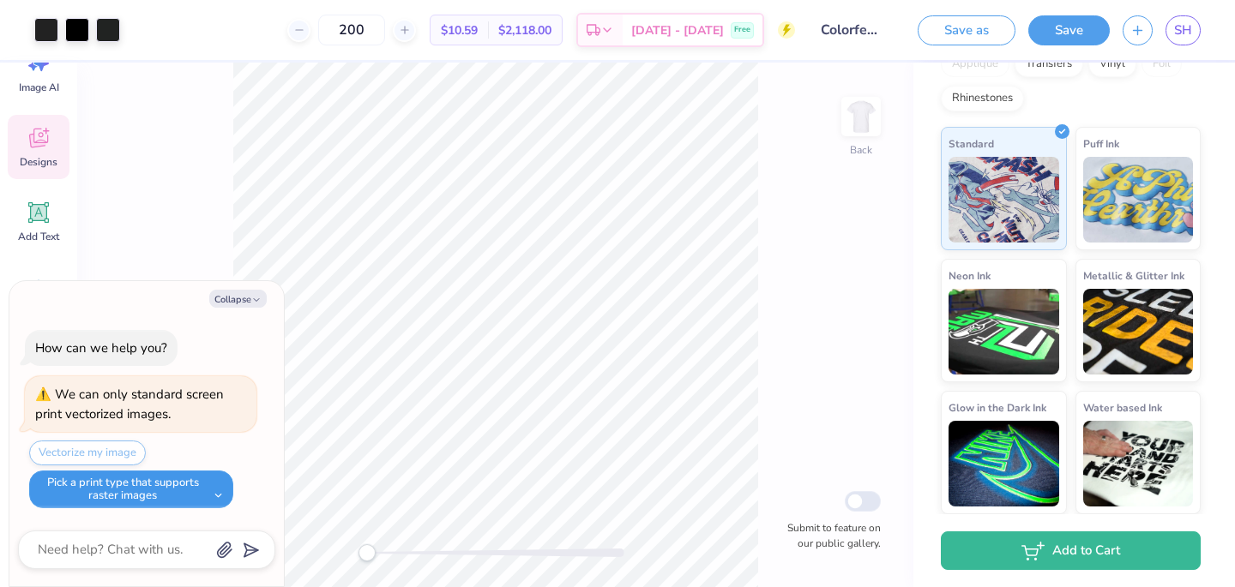
click at [94, 486] on button "Pick a print type that supports raster images" at bounding box center [131, 490] width 204 height 38
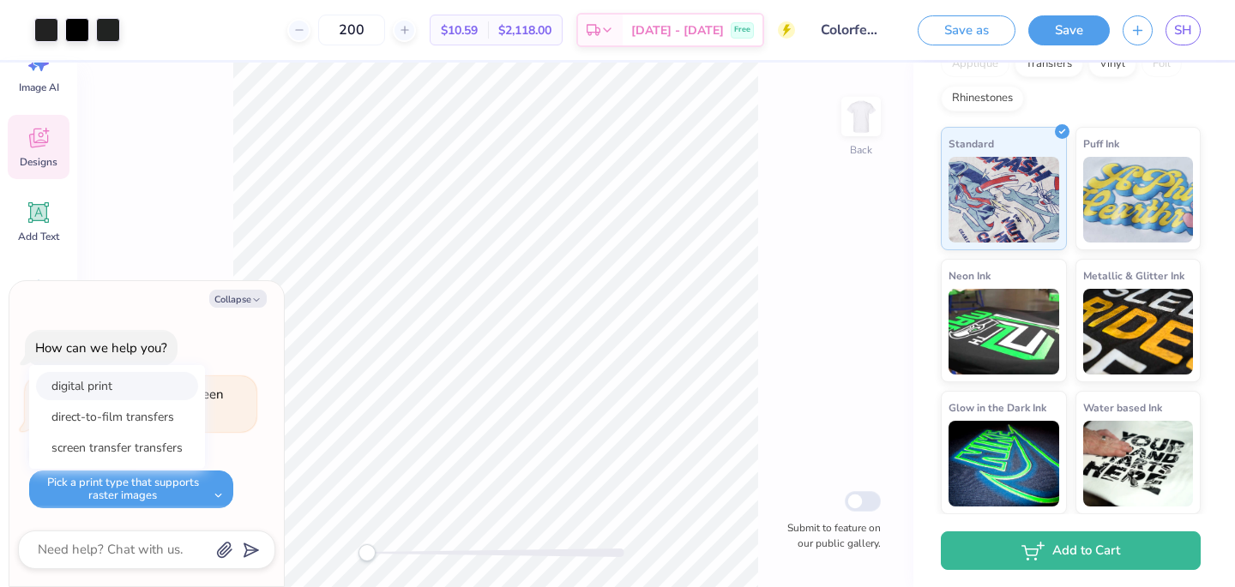
click at [108, 390] on button "digital print" at bounding box center [117, 386] width 162 height 28
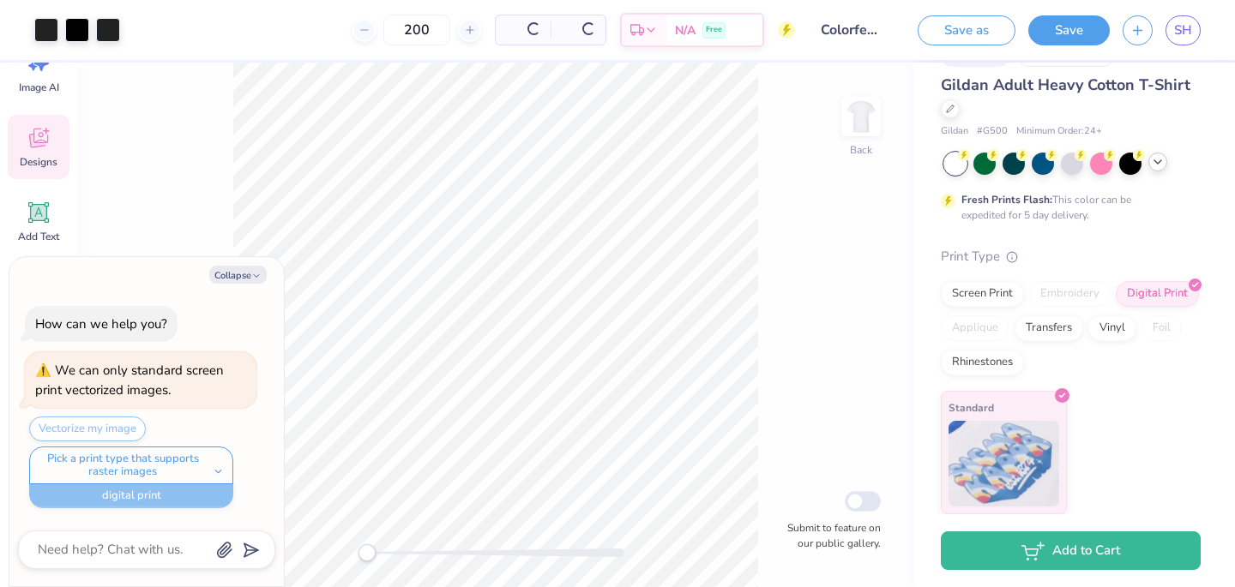
scroll to position [38, 0]
click at [247, 272] on button "Collapse" at bounding box center [237, 275] width 57 height 18
type textarea "x"
